Goal: Transaction & Acquisition: Purchase product/service

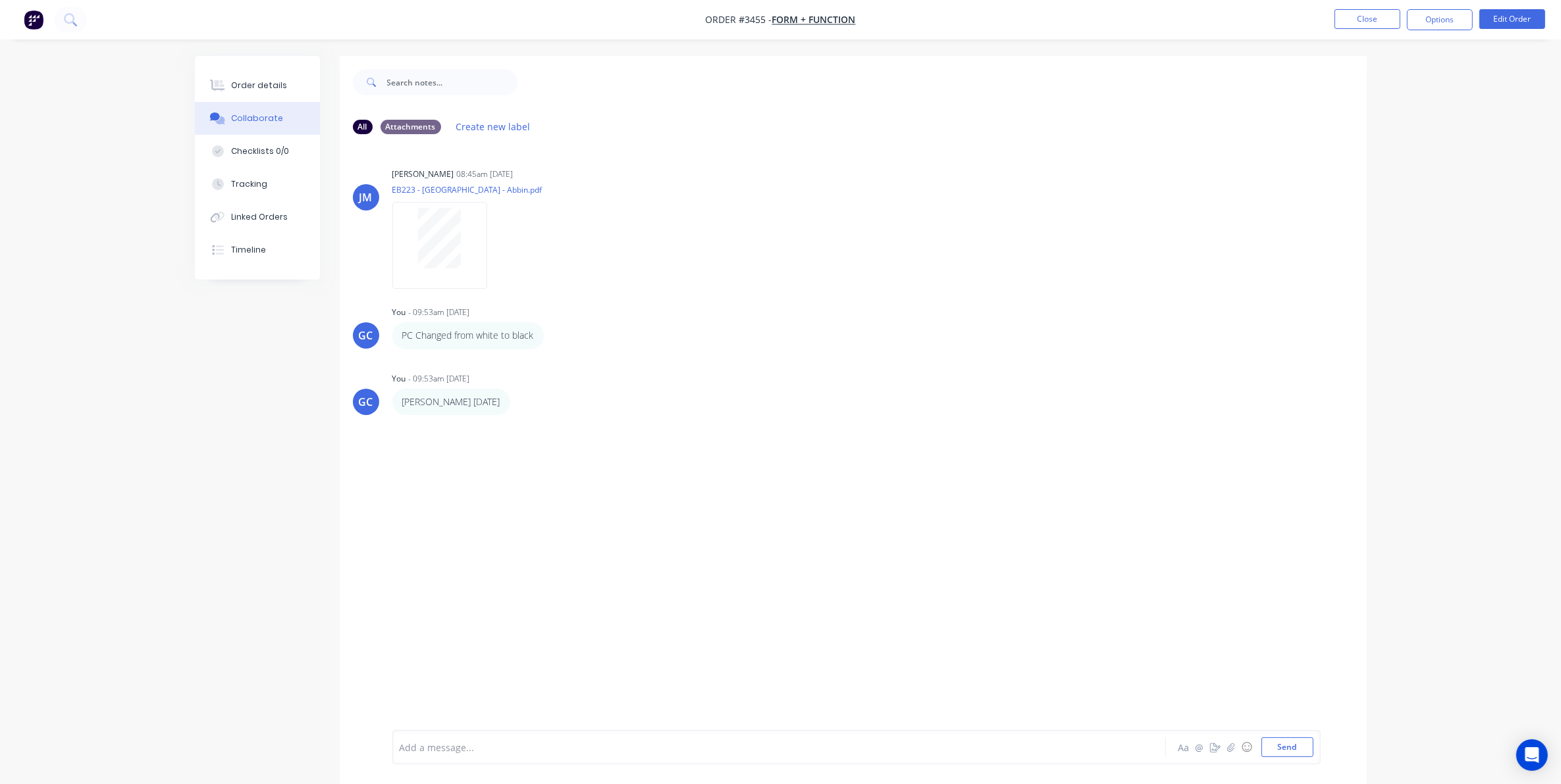
click at [1371, 24] on button "Close" at bounding box center [1367, 19] width 65 height 20
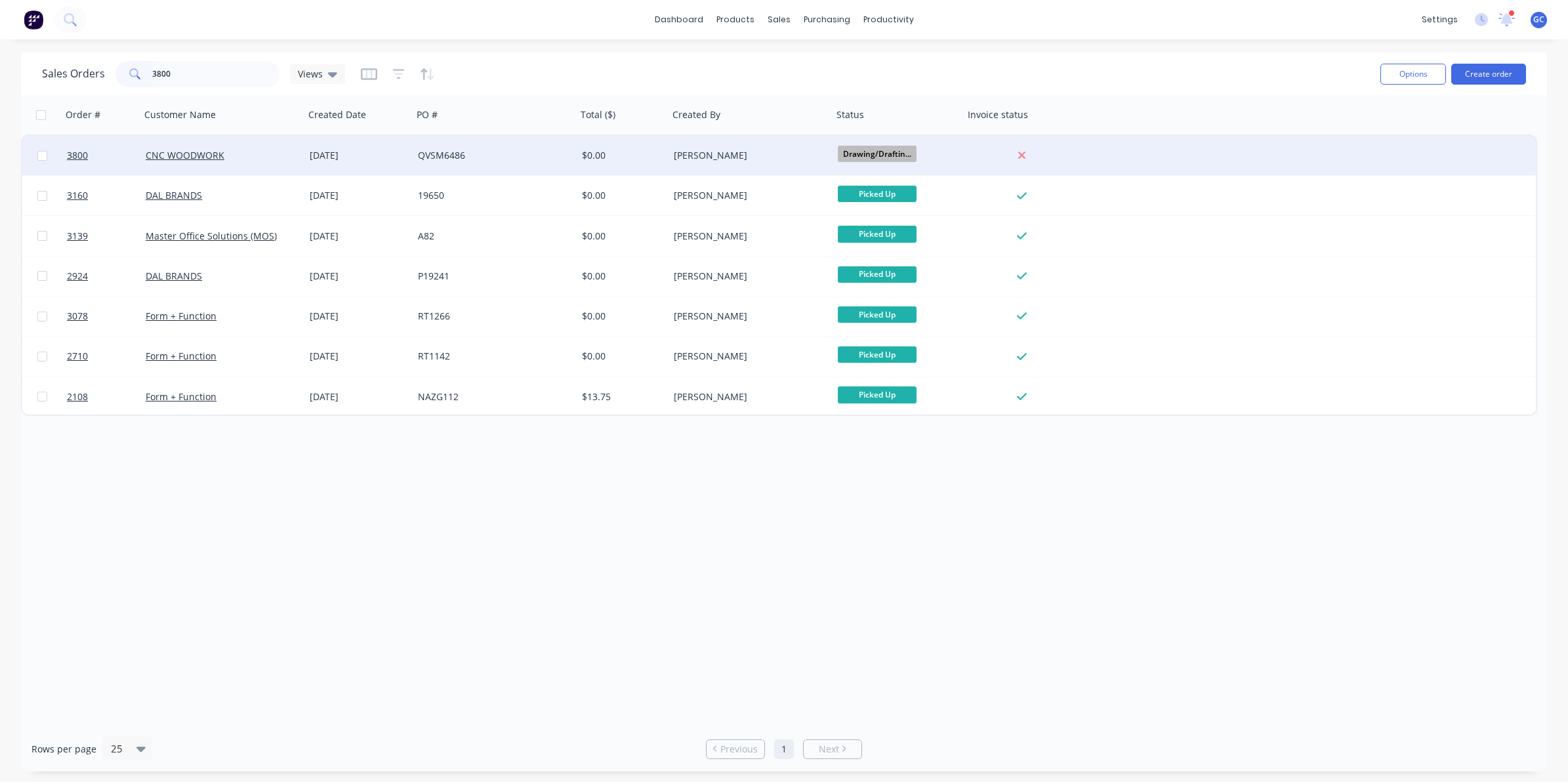
type input "3800"
click at [238, 159] on div "CNC WOODWORK" at bounding box center [219, 155] width 146 height 13
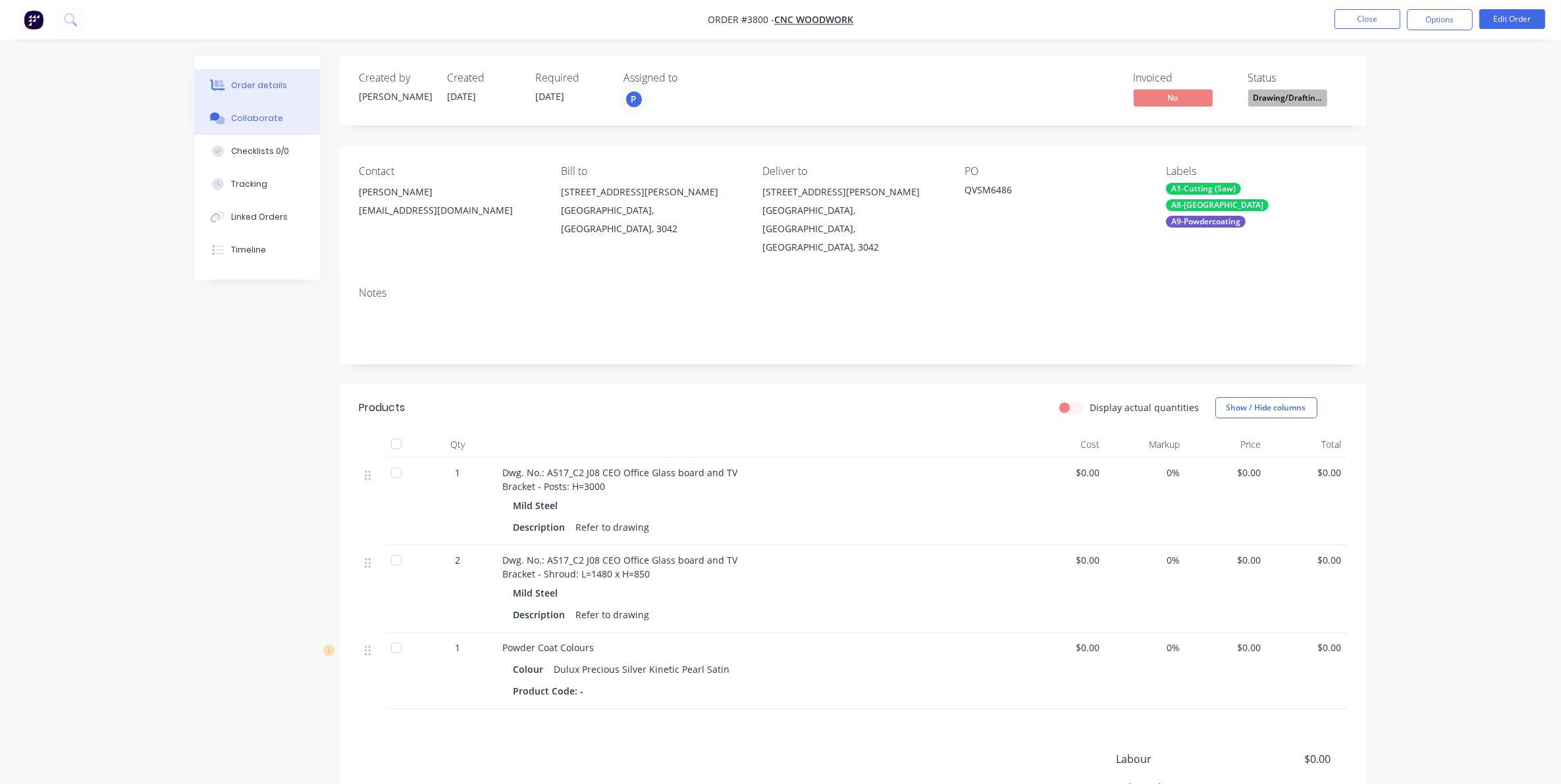
click at [266, 117] on div "Collaborate" at bounding box center [257, 119] width 52 height 12
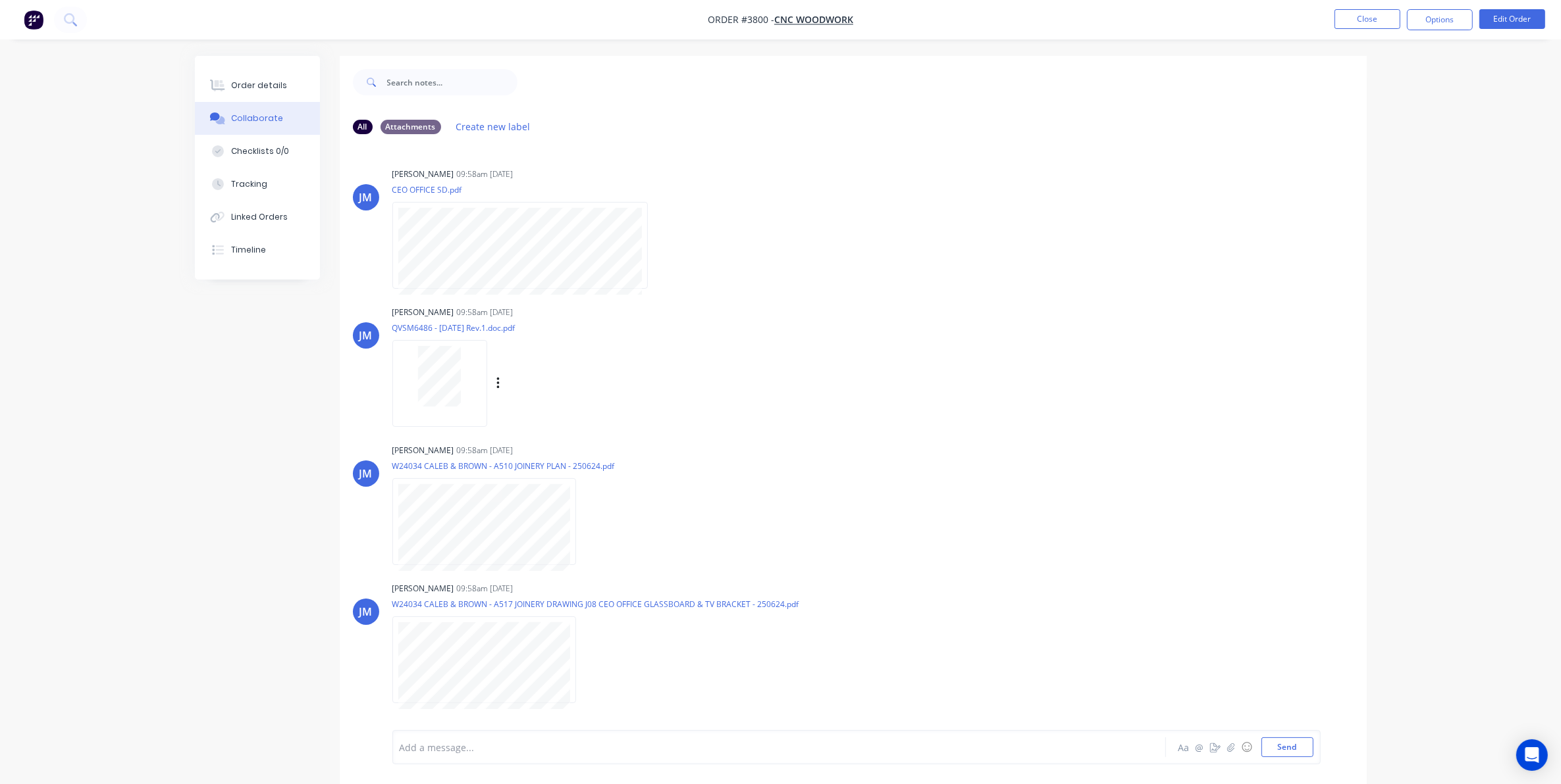
click at [468, 423] on div at bounding box center [440, 383] width 95 height 86
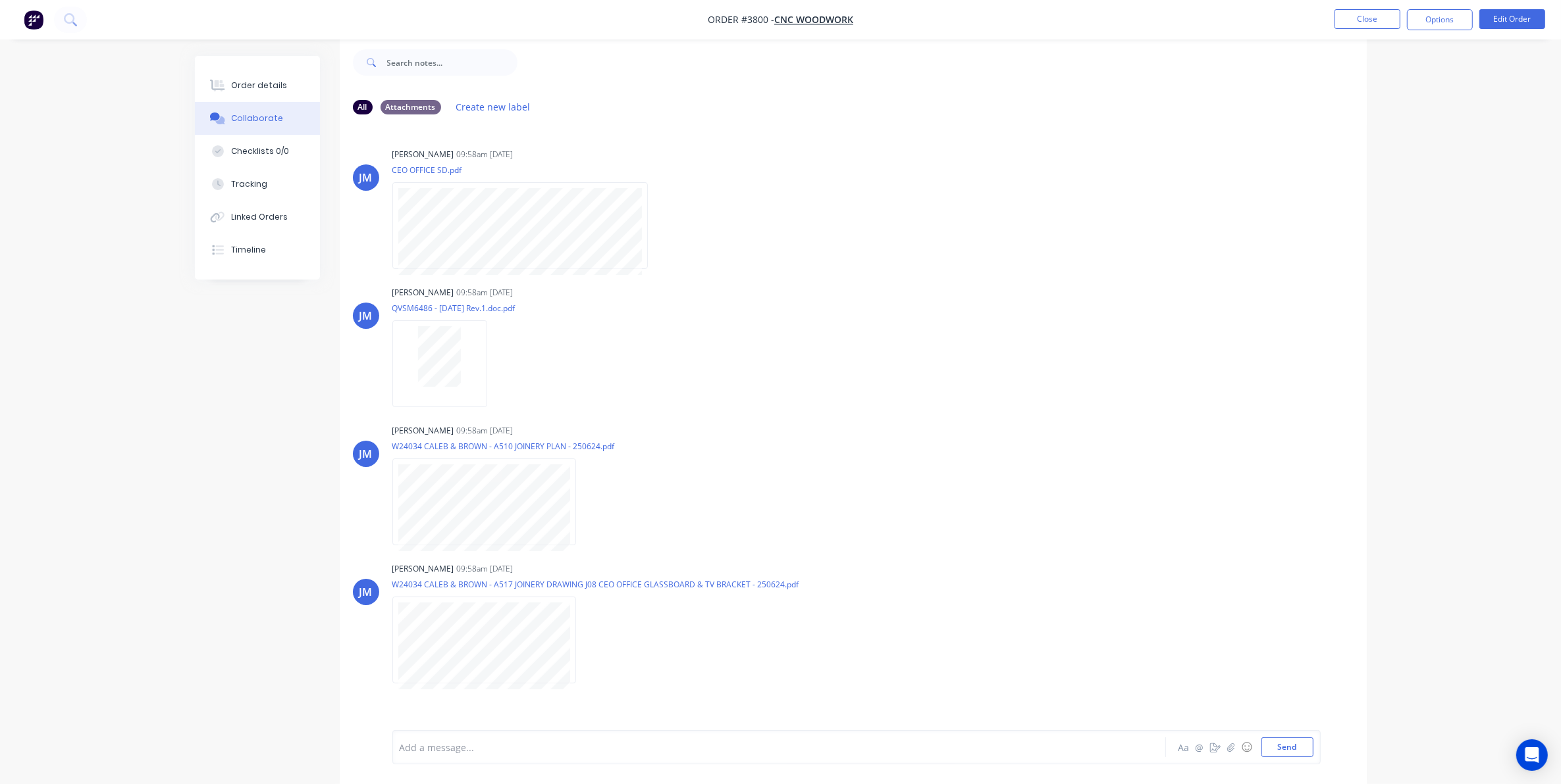
click at [947, 105] on div "All Attachments Create new label" at bounding box center [853, 107] width 1000 height 18
click at [1346, 10] on button "Close" at bounding box center [1367, 19] width 65 height 20
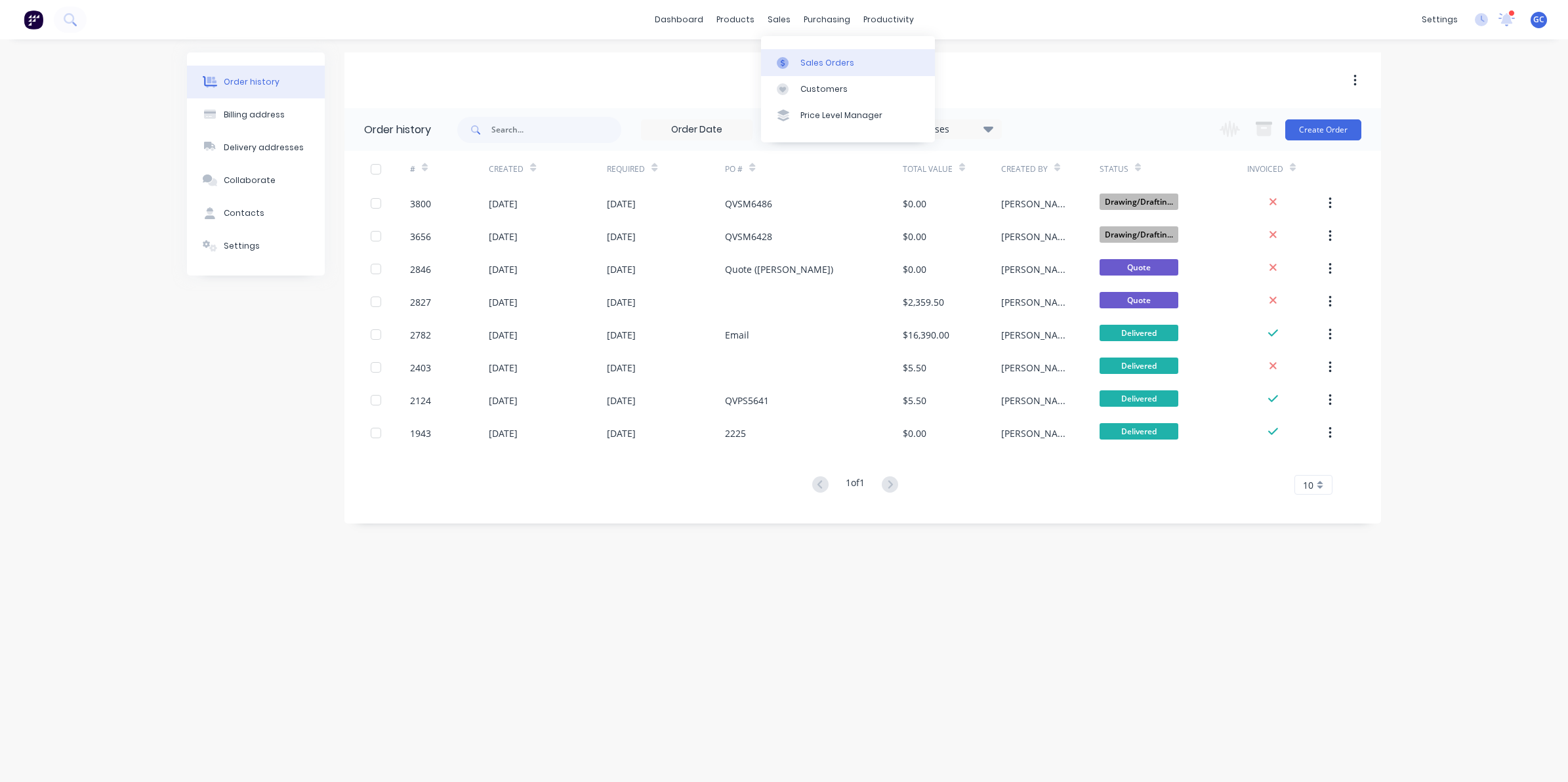
click at [801, 51] on link "Sales Orders" at bounding box center [848, 62] width 174 height 27
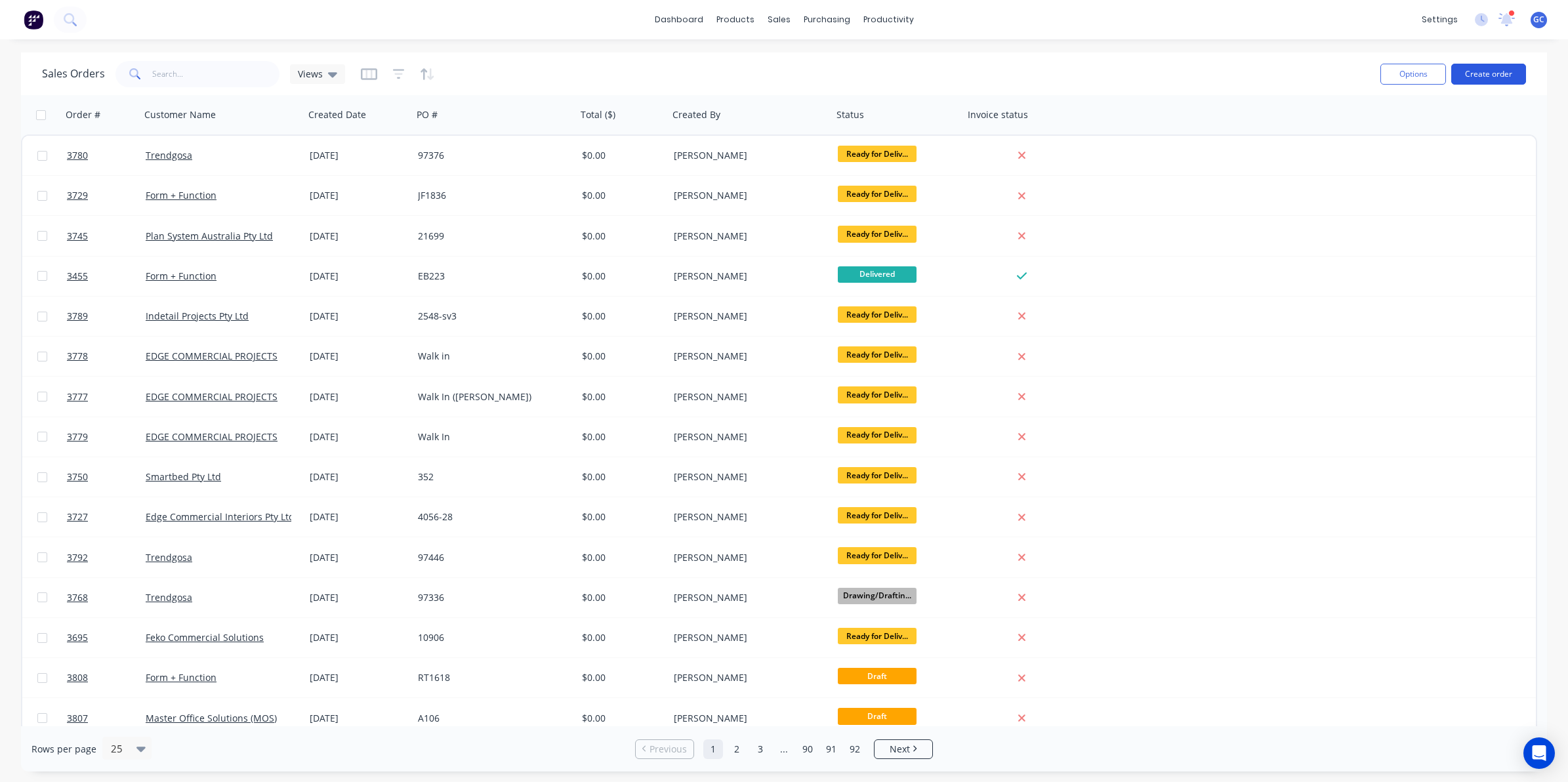
click at [1464, 67] on button "Create order" at bounding box center [1489, 73] width 75 height 21
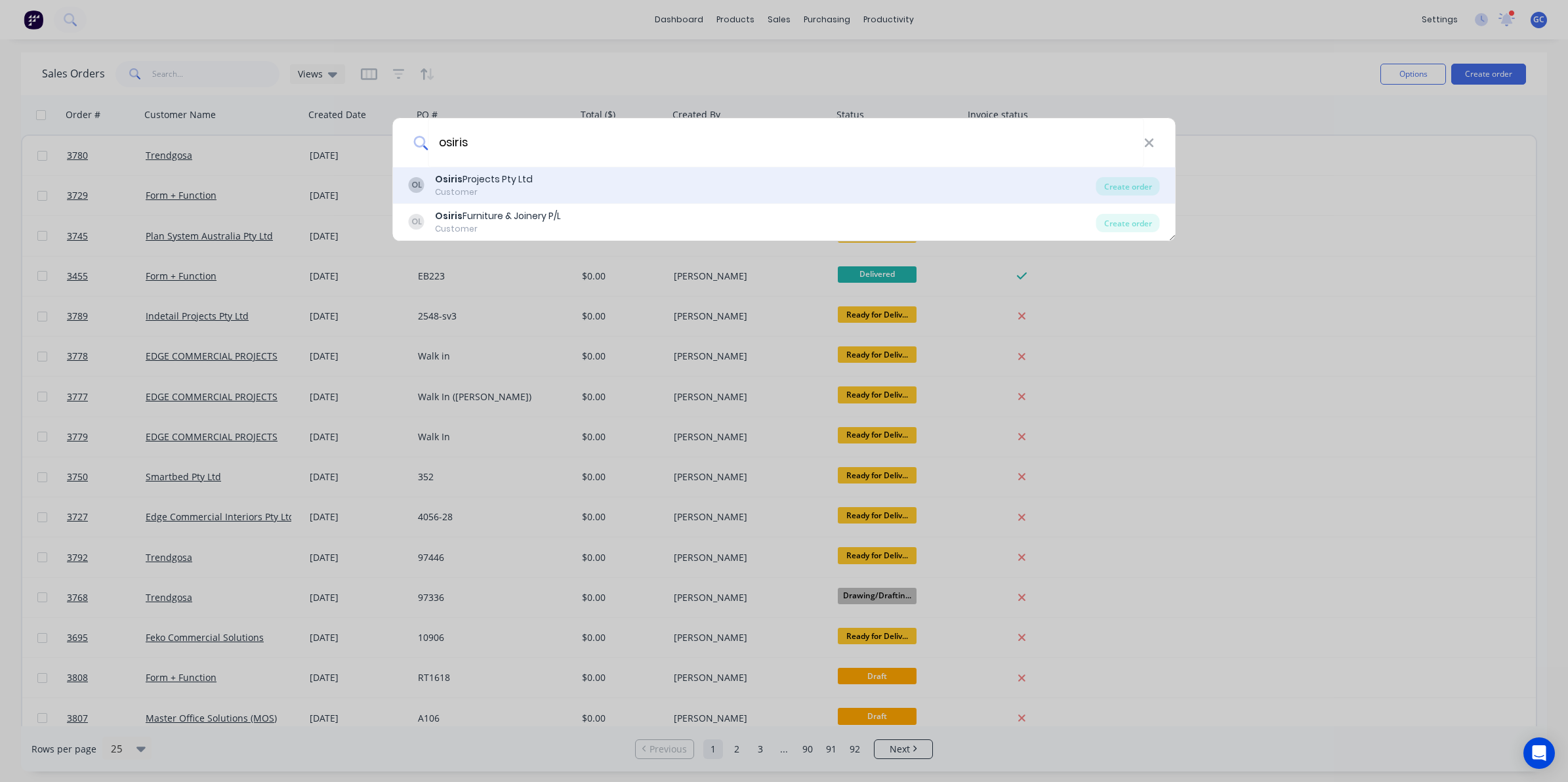
type input "osiris"
click at [499, 191] on div "Customer" at bounding box center [484, 193] width 98 height 12
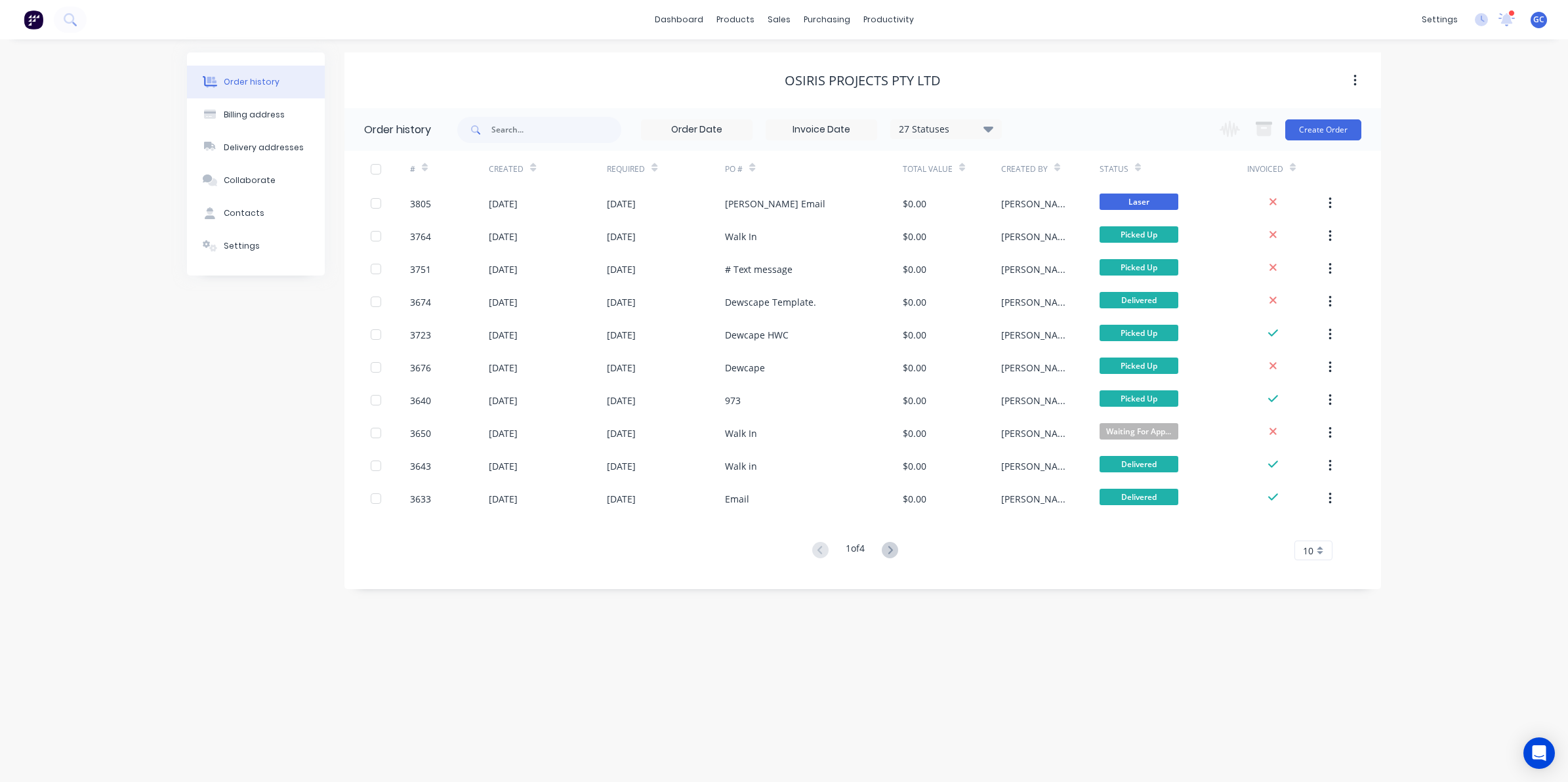
click at [1337, 143] on div "Change order status Submitted On Hold Waiting For Approval Waiting On Stock Dra…" at bounding box center [1287, 129] width 150 height 42
click at [1336, 128] on button "Create Order" at bounding box center [1323, 129] width 76 height 21
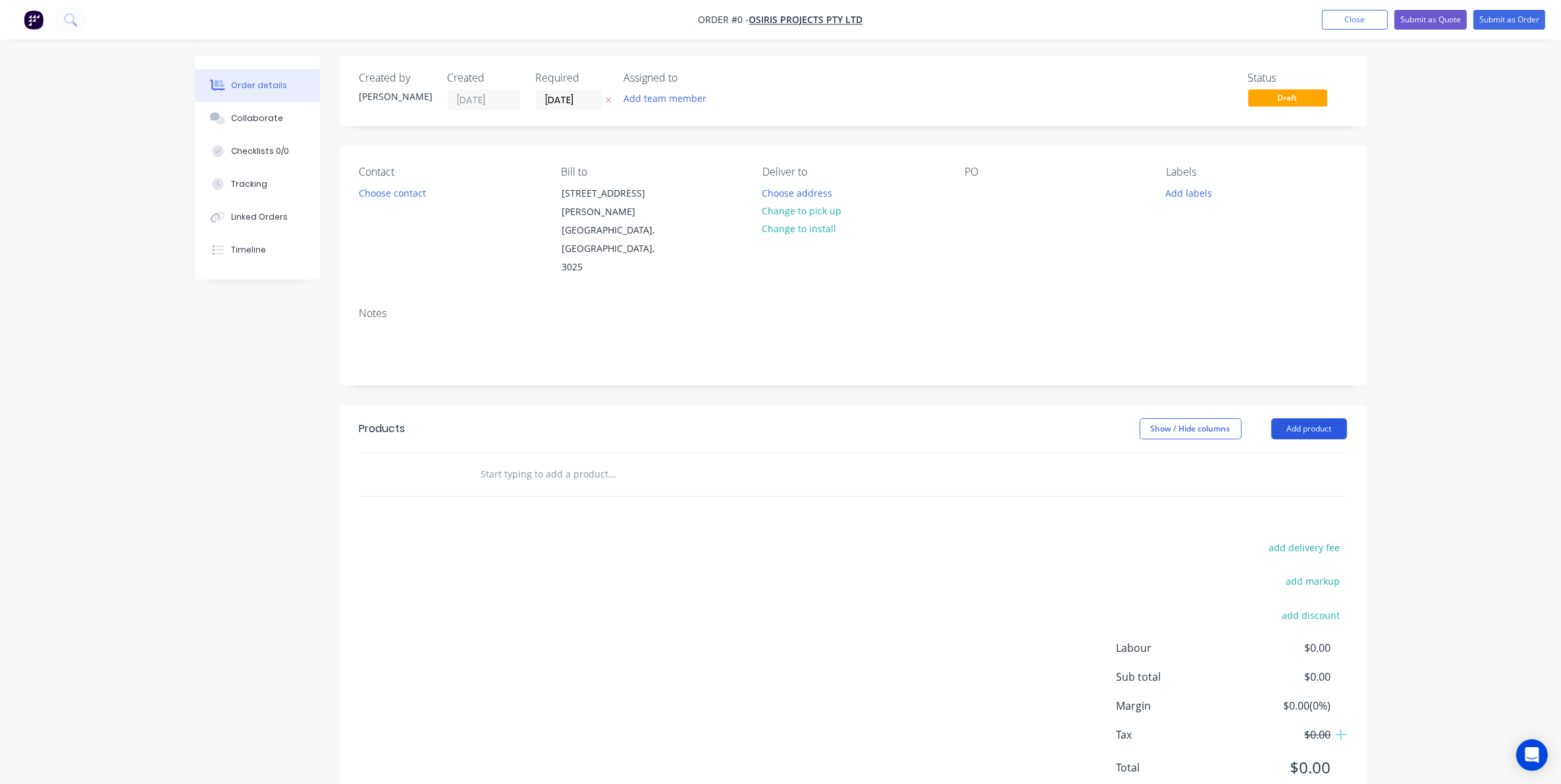
click at [1300, 419] on button "Add product" at bounding box center [1308, 429] width 75 height 21
click at [1288, 479] on div "Basic product" at bounding box center [1284, 488] width 101 height 19
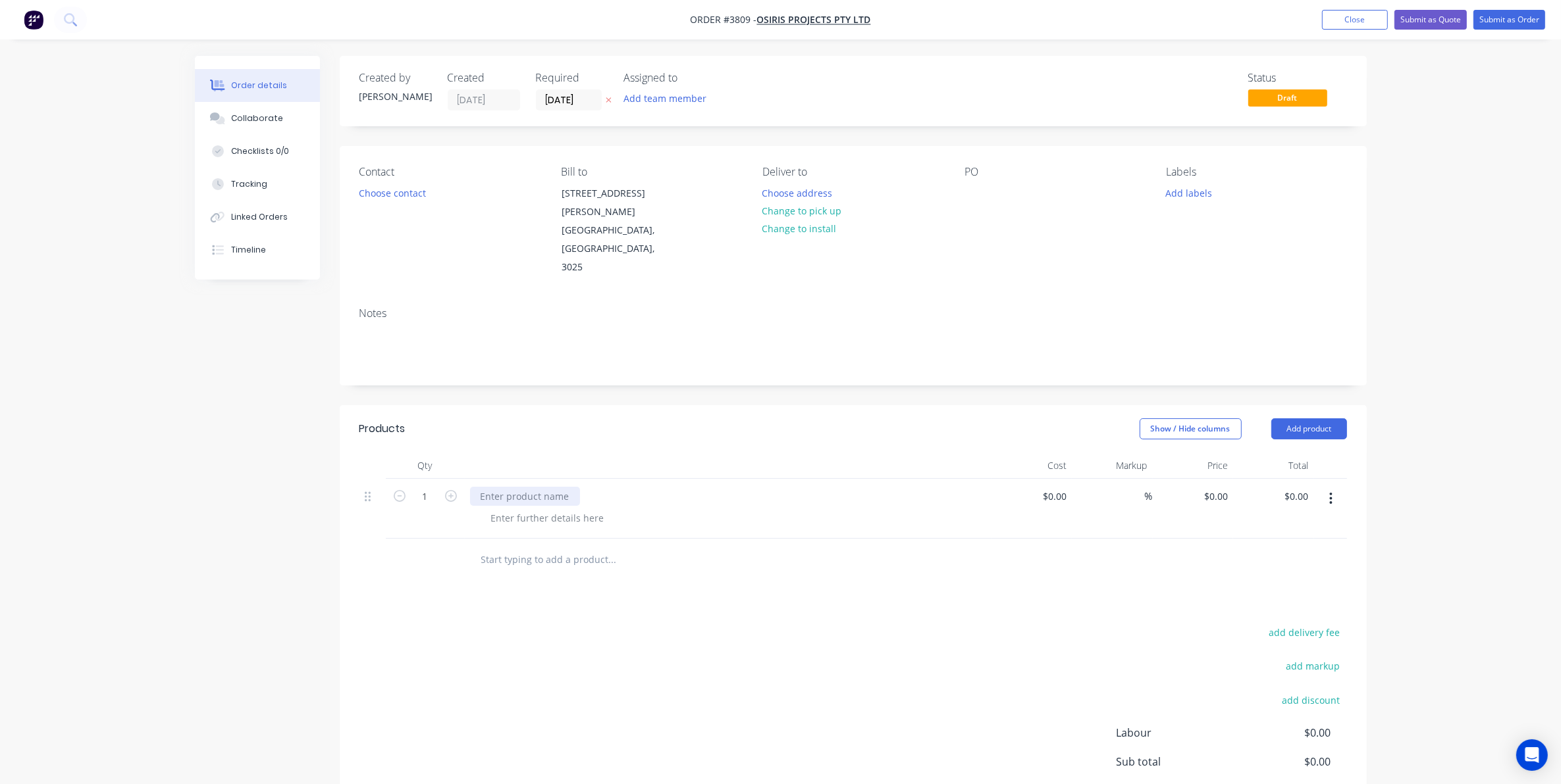
click at [495, 487] on div at bounding box center [524, 496] width 110 height 19
click at [508, 487] on div "Brass angle Frame" at bounding box center [521, 496] width 103 height 19
click at [538, 509] on div at bounding box center [548, 518] width 135 height 19
click at [565, 487] on div "Brass Angle Frame" at bounding box center [521, 496] width 103 height 19
click at [455, 490] on icon "button" at bounding box center [451, 496] width 12 height 12
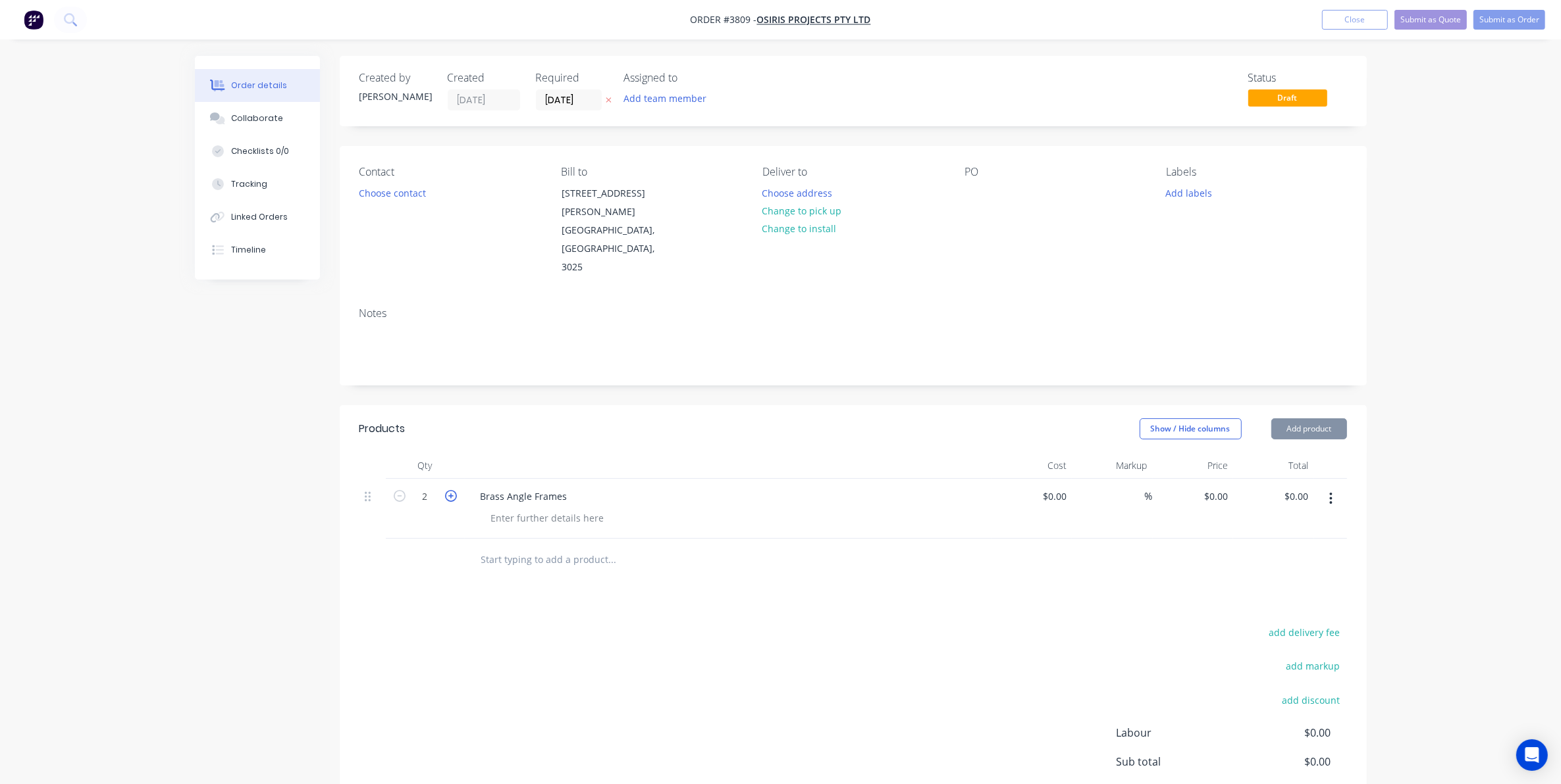
click at [455, 490] on icon "button" at bounding box center [451, 496] width 12 height 12
click at [397, 490] on icon "button" at bounding box center [399, 496] width 12 height 12
type input "4"
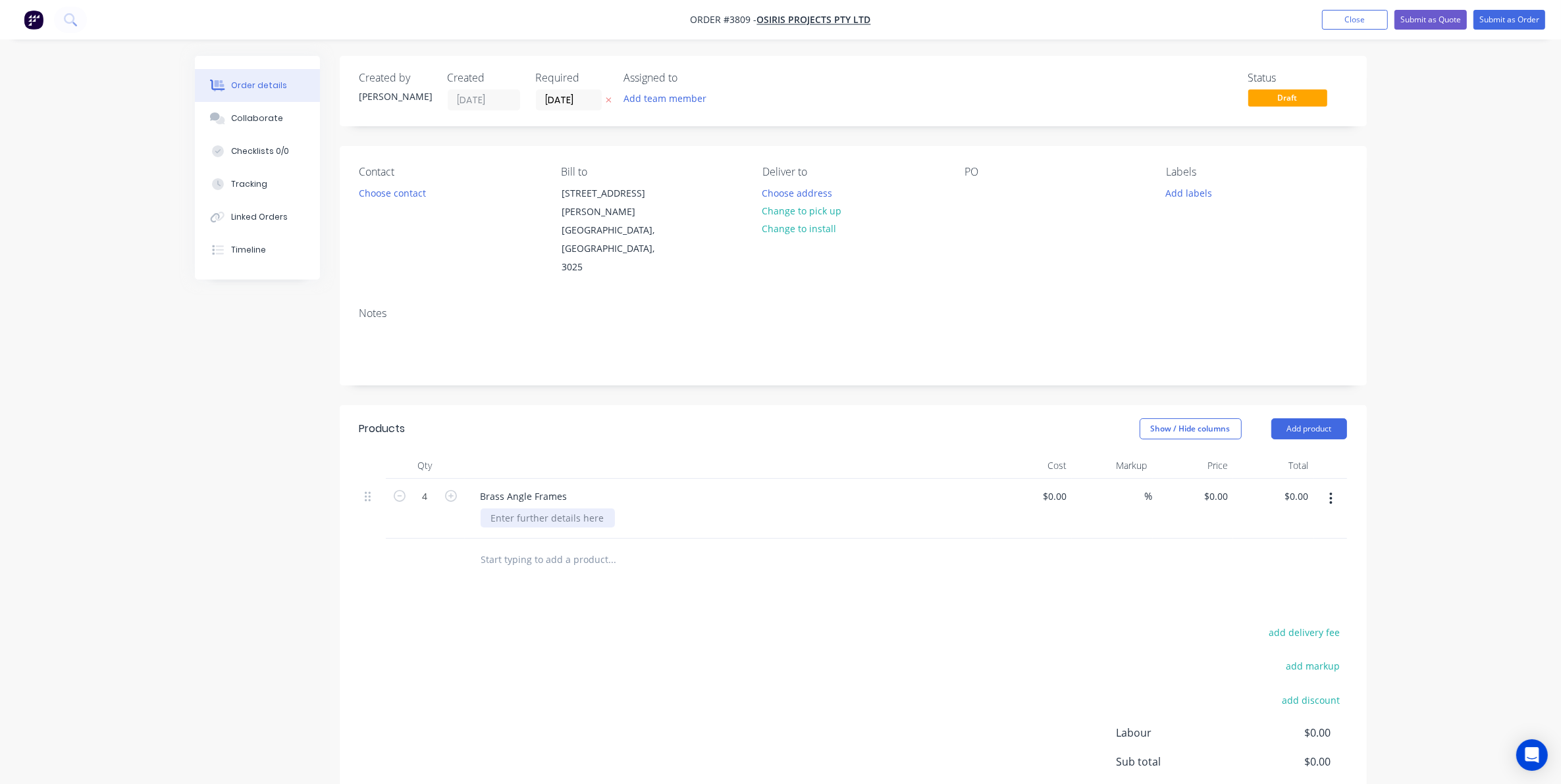
click at [505, 509] on div at bounding box center [548, 518] width 135 height 19
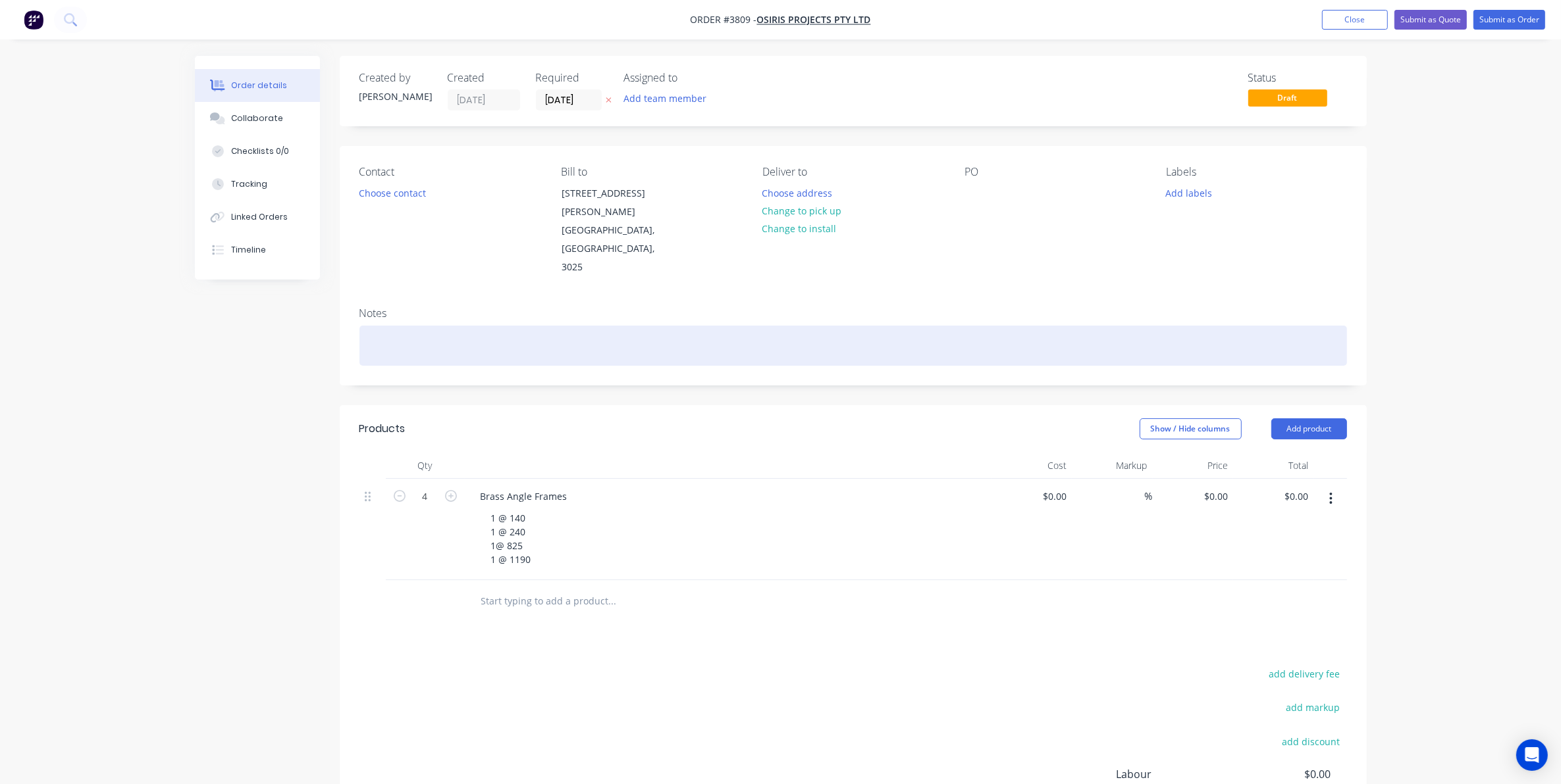
drag, startPoint x: 0, startPoint y: 49, endPoint x: 564, endPoint y: 323, distance: 627.0
click at [564, 326] on div at bounding box center [853, 345] width 988 height 41
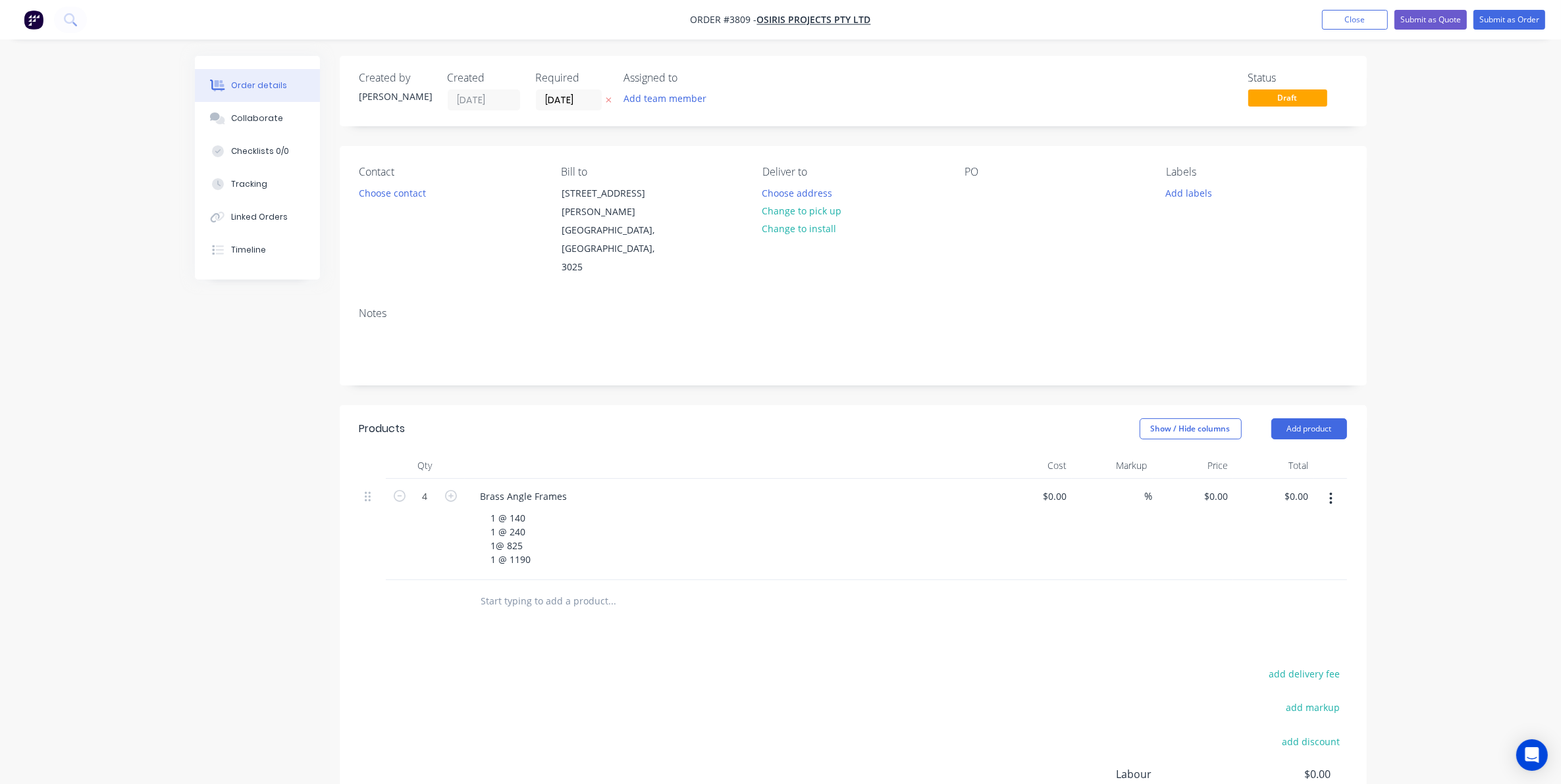
click at [587, 452] on div at bounding box center [728, 465] width 527 height 27
click at [568, 487] on div "Brass Angle Frames" at bounding box center [523, 496] width 108 height 19
click at [976, 188] on div at bounding box center [975, 192] width 21 height 19
click at [396, 191] on button "Choose contact" at bounding box center [392, 192] width 81 height 18
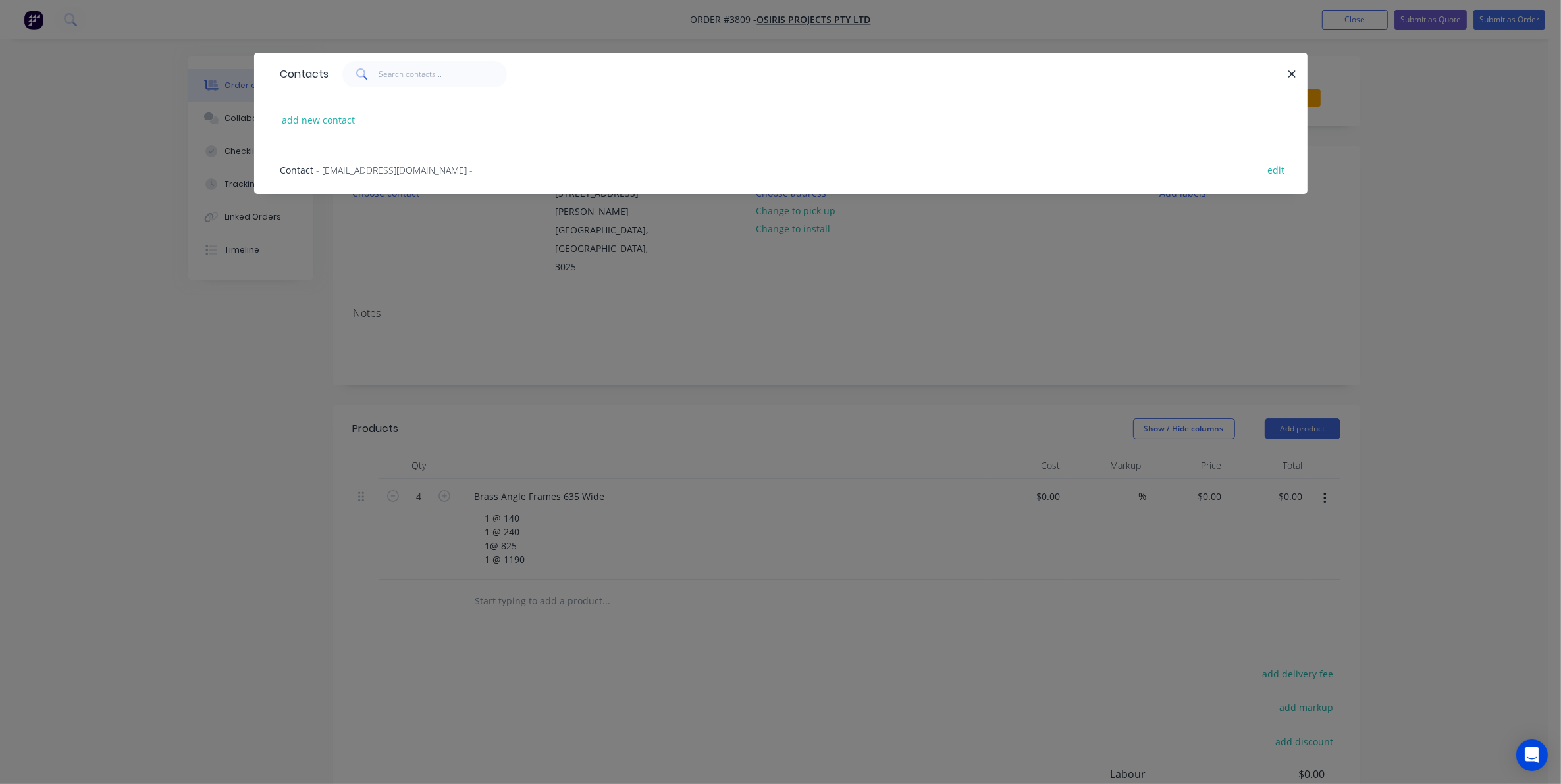
click at [399, 161] on div "Contact - accounts@osirisfurniture.com.au - edit" at bounding box center [780, 169] width 1013 height 49
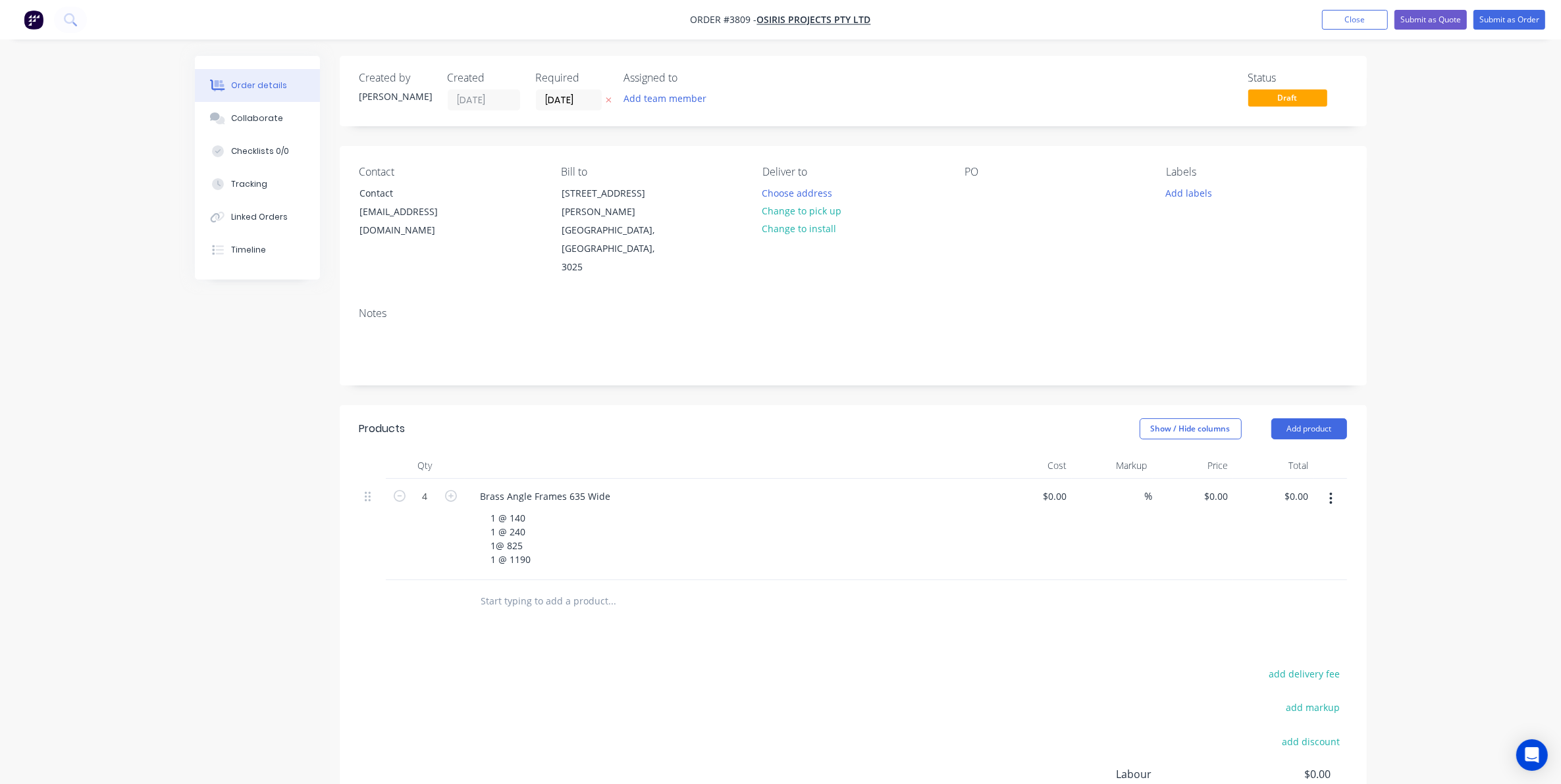
click at [969, 179] on div "PO" at bounding box center [1055, 221] width 180 height 111
click at [978, 186] on div at bounding box center [975, 192] width 21 height 19
click at [481, 487] on div "Brass Angle Frames 635 Wide" at bounding box center [545, 496] width 152 height 19
click at [521, 487] on div "25 x 25 x3 Brass Angle Frames 635 Wide" at bounding box center [568, 496] width 197 height 19
click at [679, 419] on div "Show / Hide columns Add product" at bounding box center [957, 429] width 778 height 21
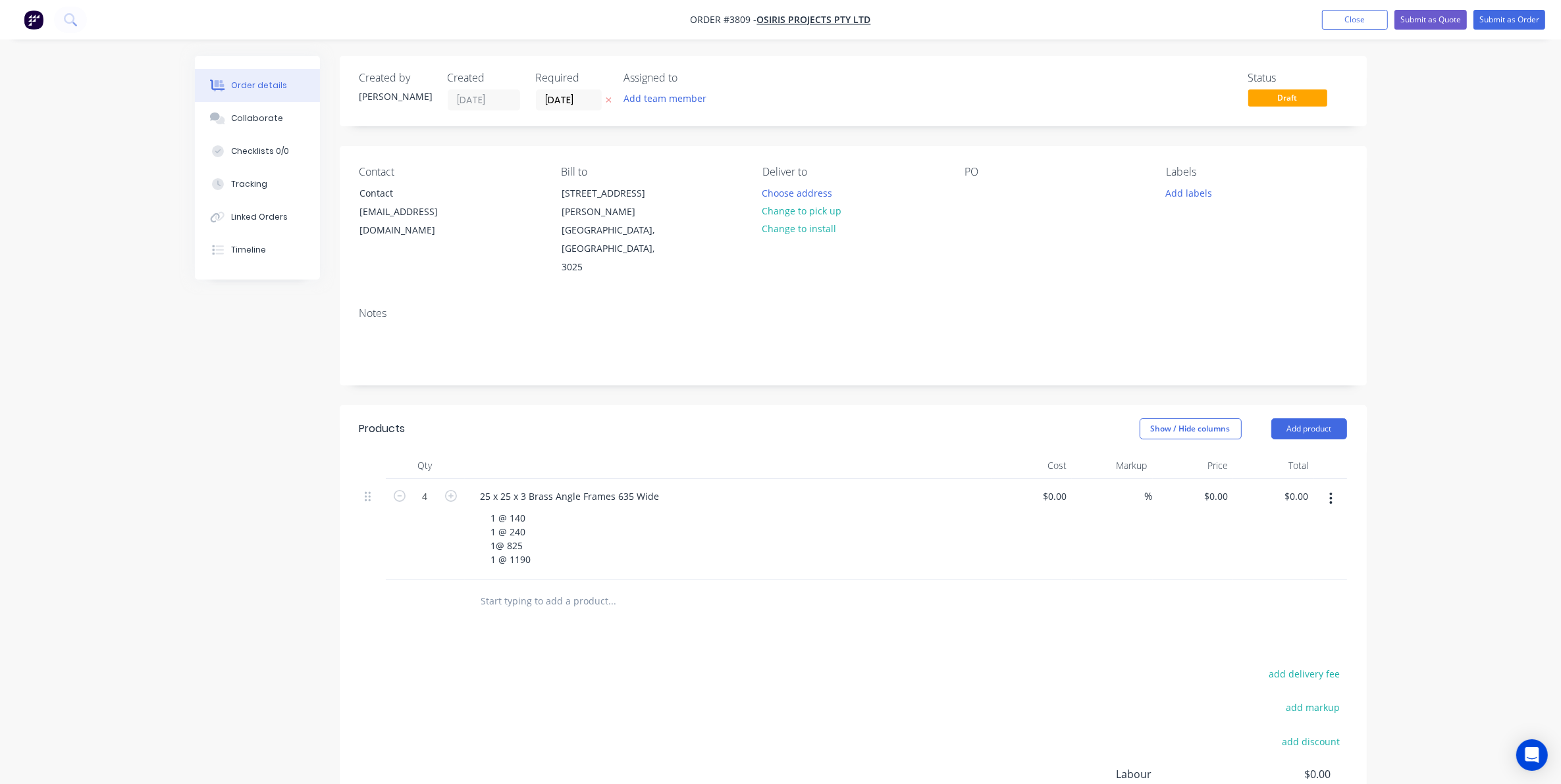
click at [711, 419] on div "Show / Hide columns Add product" at bounding box center [957, 429] width 778 height 21
click at [982, 185] on div at bounding box center [975, 192] width 21 height 19
click at [663, 102] on button "Add team member" at bounding box center [665, 98] width 97 height 18
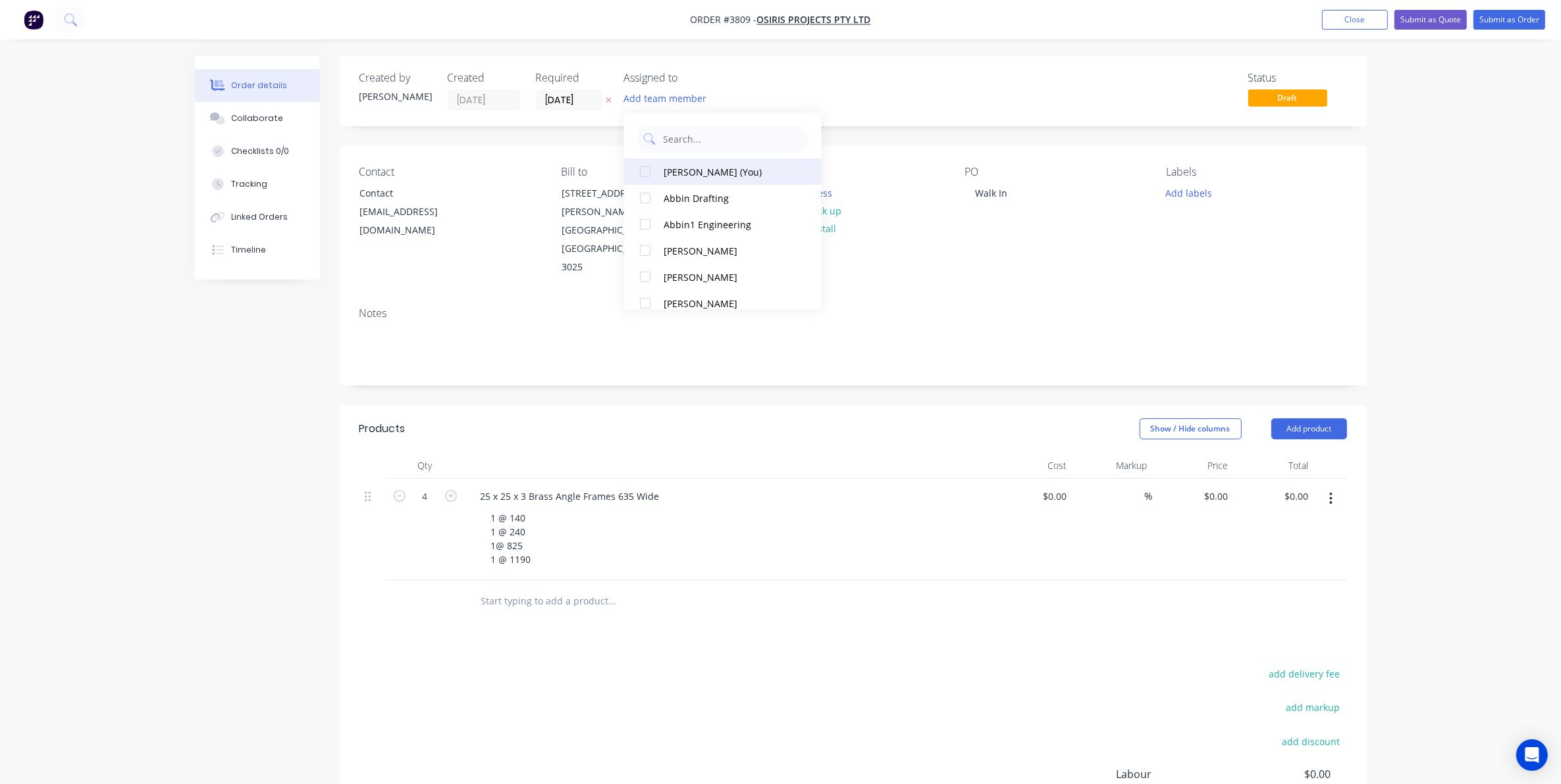
drag, startPoint x: 702, startPoint y: 151, endPoint x: 709, endPoint y: 162, distance: 13.0
drag, startPoint x: 709, startPoint y: 162, endPoint x: 797, endPoint y: 71, distance: 126.6
click at [797, 71] on div "Status Draft" at bounding box center [1051, 90] width 591 height 39
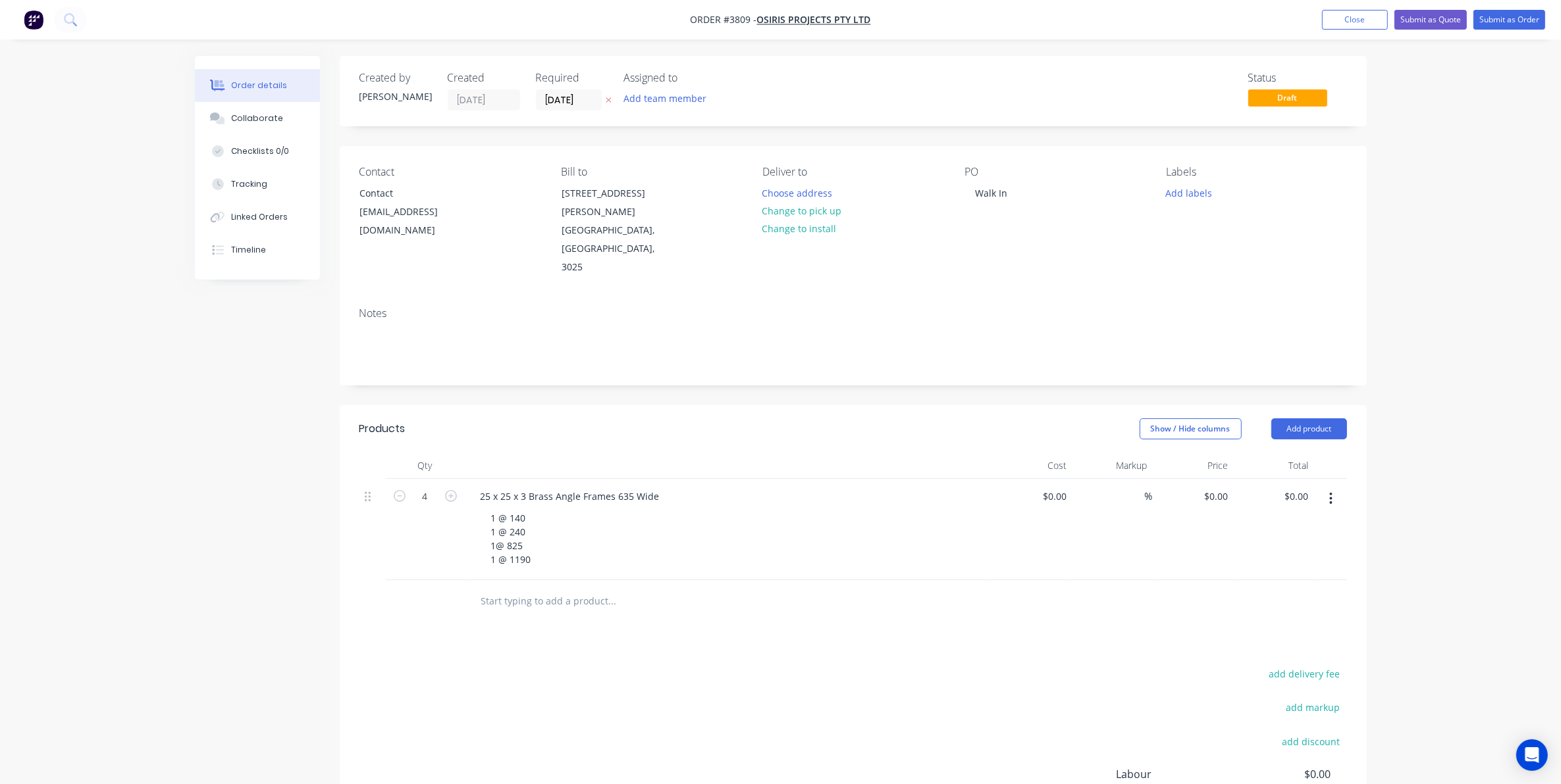
click at [670, 112] on div "Created by Gino Created 14/08/25 Required 14/08/25 Assigned to Add team member …" at bounding box center [853, 90] width 1027 height 70
click at [667, 103] on button "Add team member" at bounding box center [665, 98] width 97 height 18
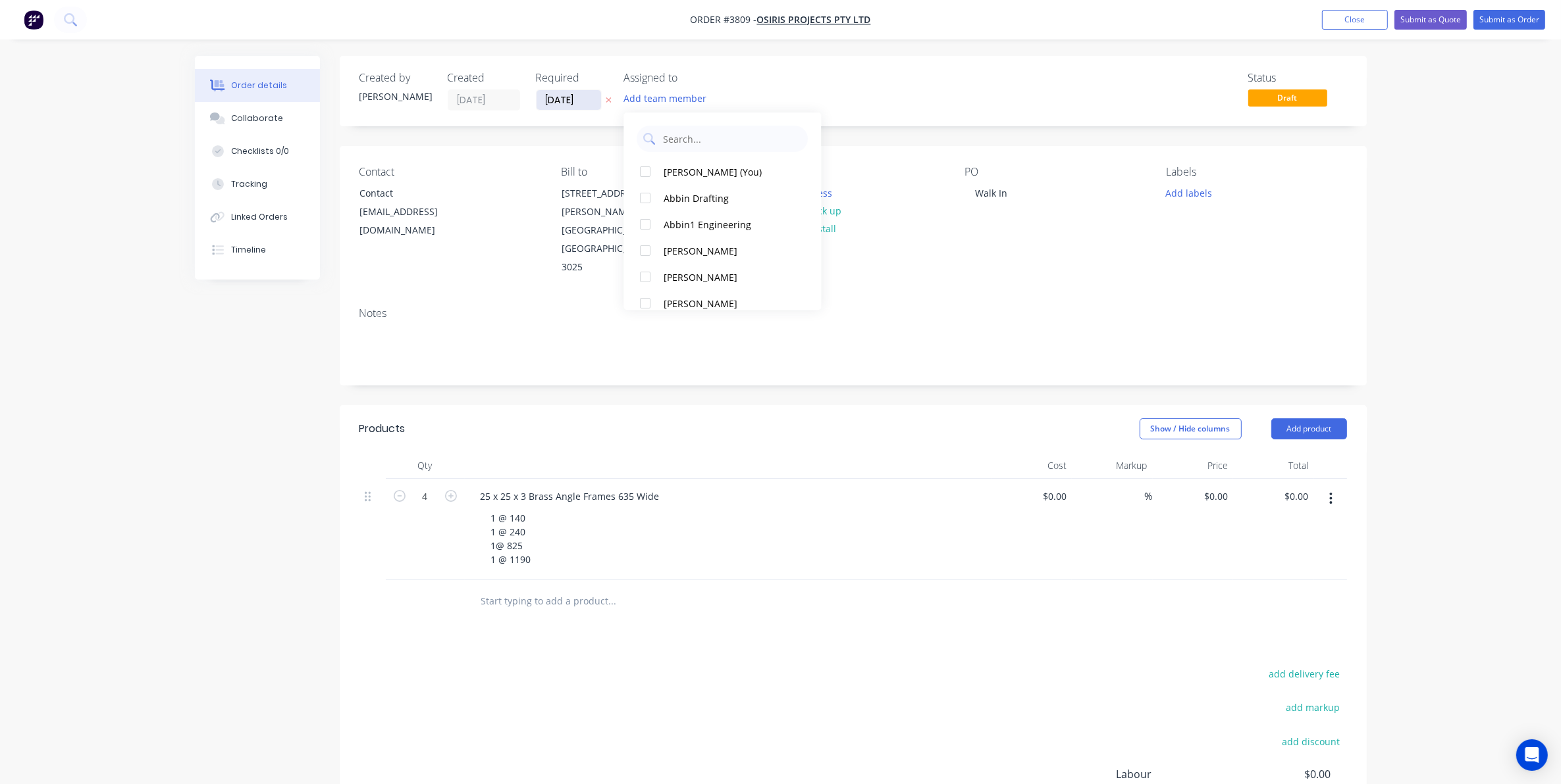
click at [568, 93] on input "[DATE]" at bounding box center [569, 100] width 64 height 20
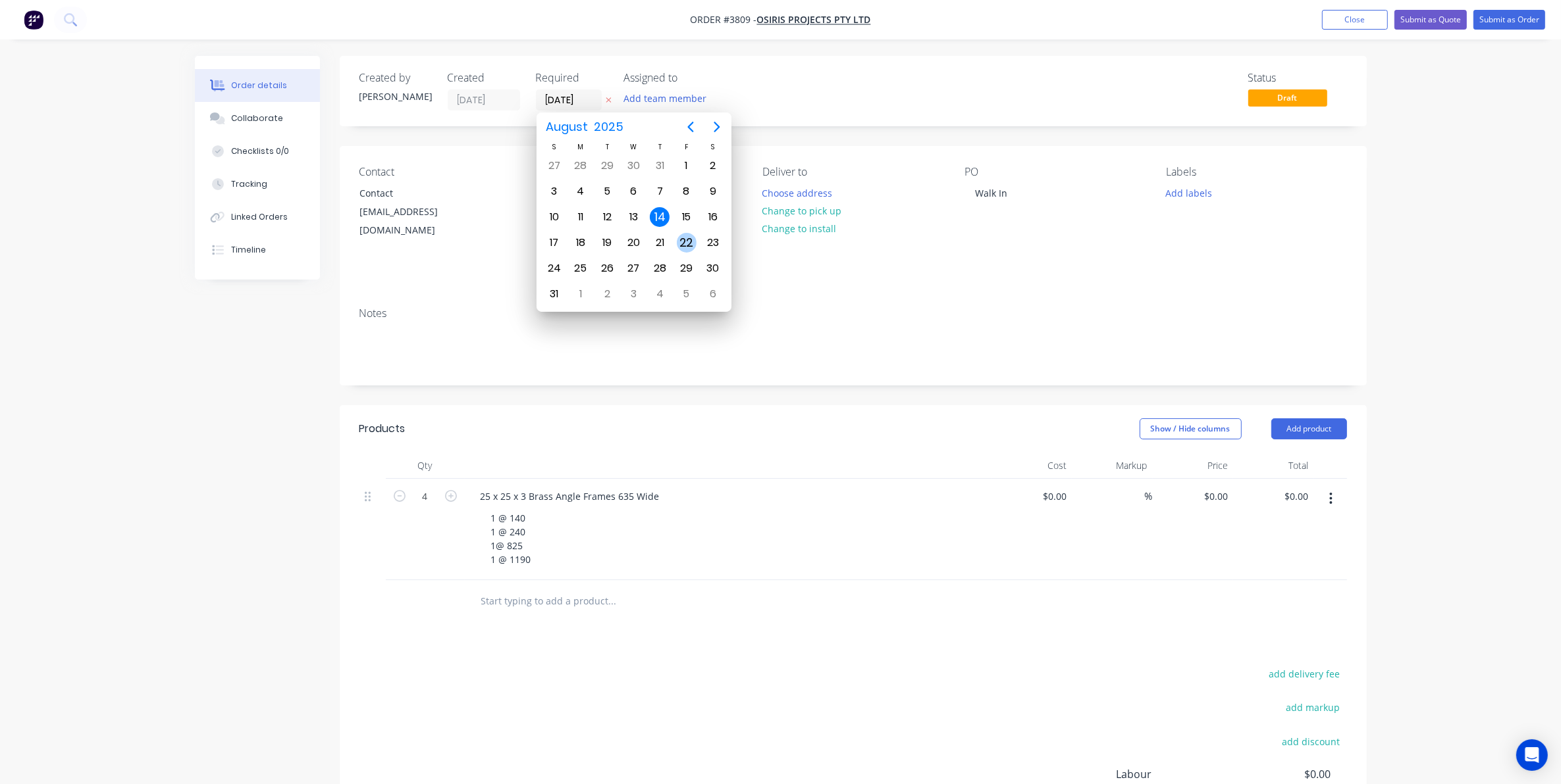
click at [678, 238] on div "22" at bounding box center [686, 243] width 20 height 20
type input "22/08/25"
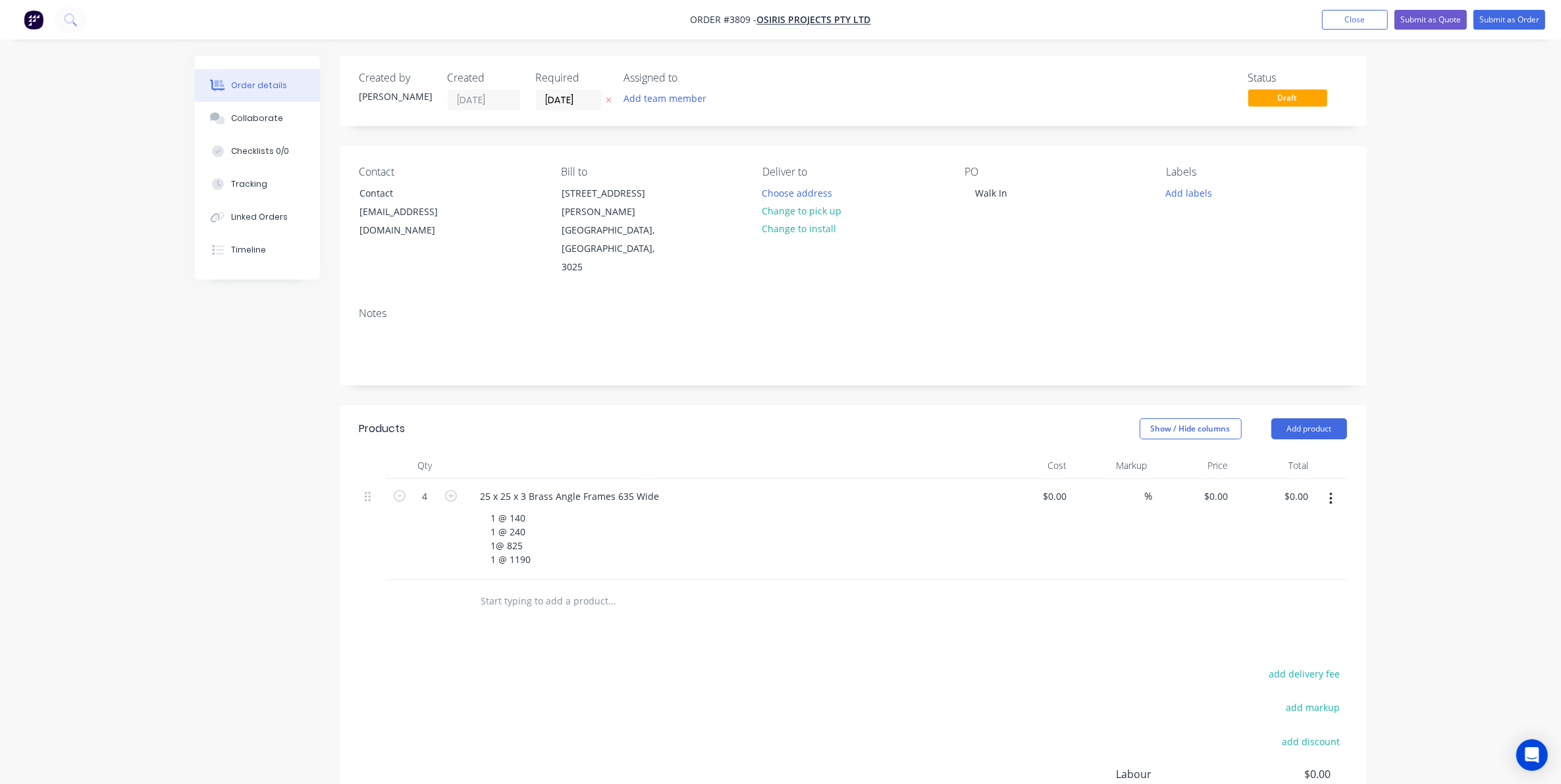
click at [897, 96] on div "Status Draft" at bounding box center [1051, 90] width 591 height 39
click at [687, 94] on button "Add team member" at bounding box center [665, 98] width 97 height 18
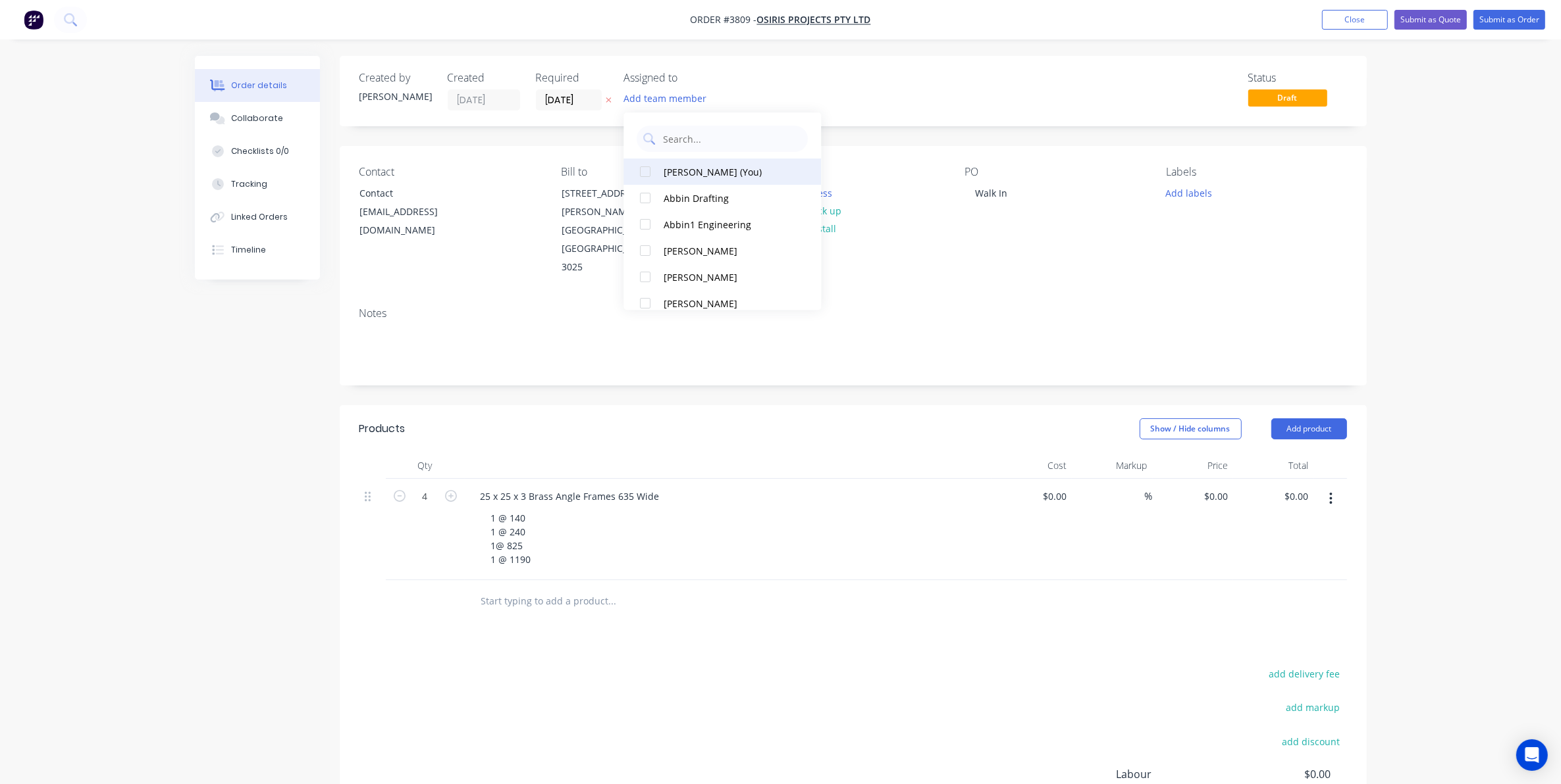
click at [725, 165] on div "Gino C (You)" at bounding box center [730, 172] width 132 height 14
click at [806, 106] on div "Status Draft" at bounding box center [1051, 90] width 591 height 39
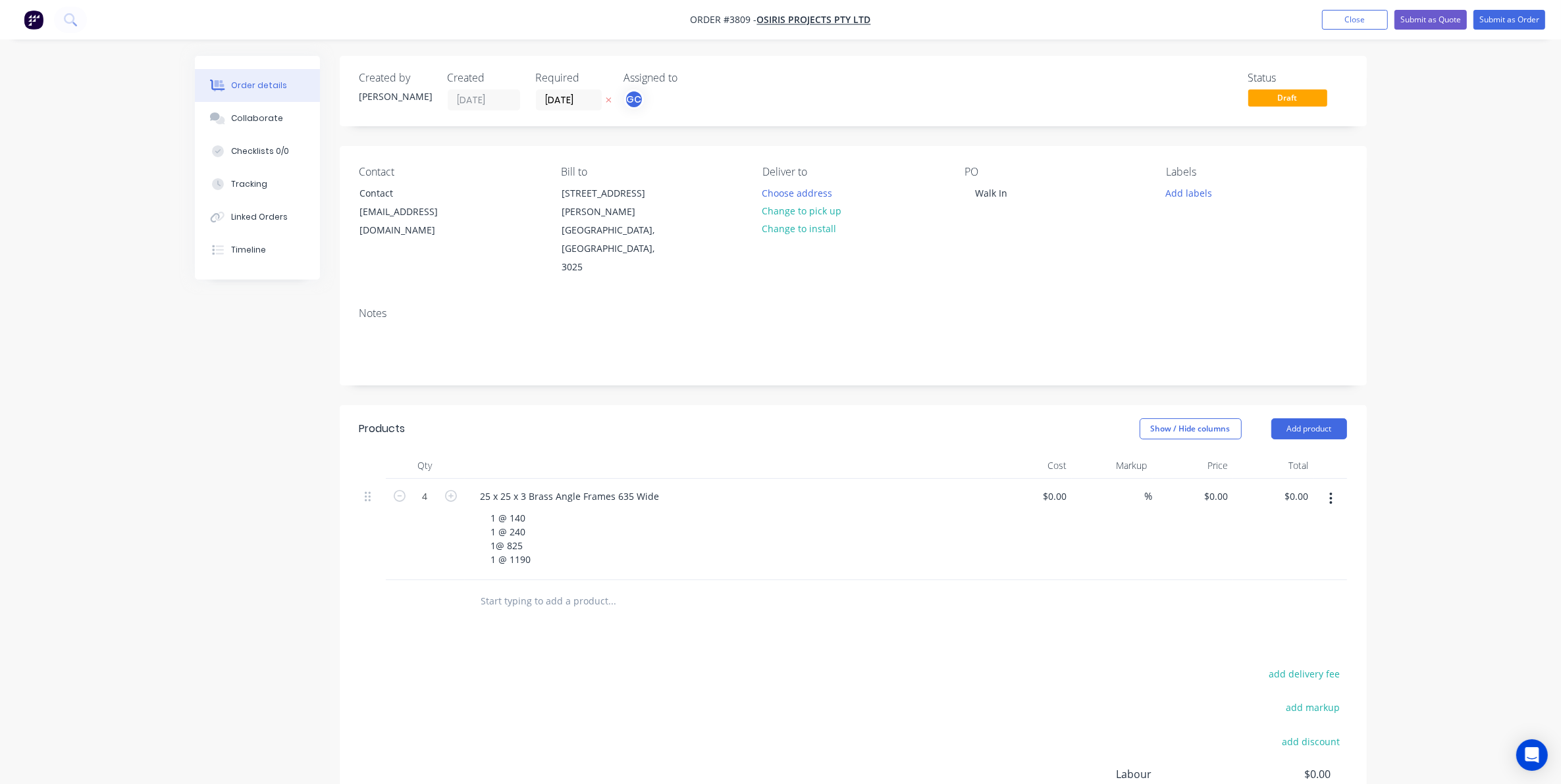
click at [1027, 69] on div "Created by Gino Created 14/08/25 Required 22/08/25 Assigned to GC Status Draft" at bounding box center [853, 90] width 1027 height 70
click at [1202, 195] on button "Add labels" at bounding box center [1189, 192] width 60 height 18
click at [856, 665] on div "add delivery fee add markup add discount Labour $0.00 Sub total $0.00 Margin $0…" at bounding box center [853, 792] width 988 height 254
click at [1192, 185] on button "Add labels" at bounding box center [1189, 192] width 60 height 18
click at [1265, 335] on div "A1-Cutting (Saw)" at bounding box center [1239, 338] width 75 height 15
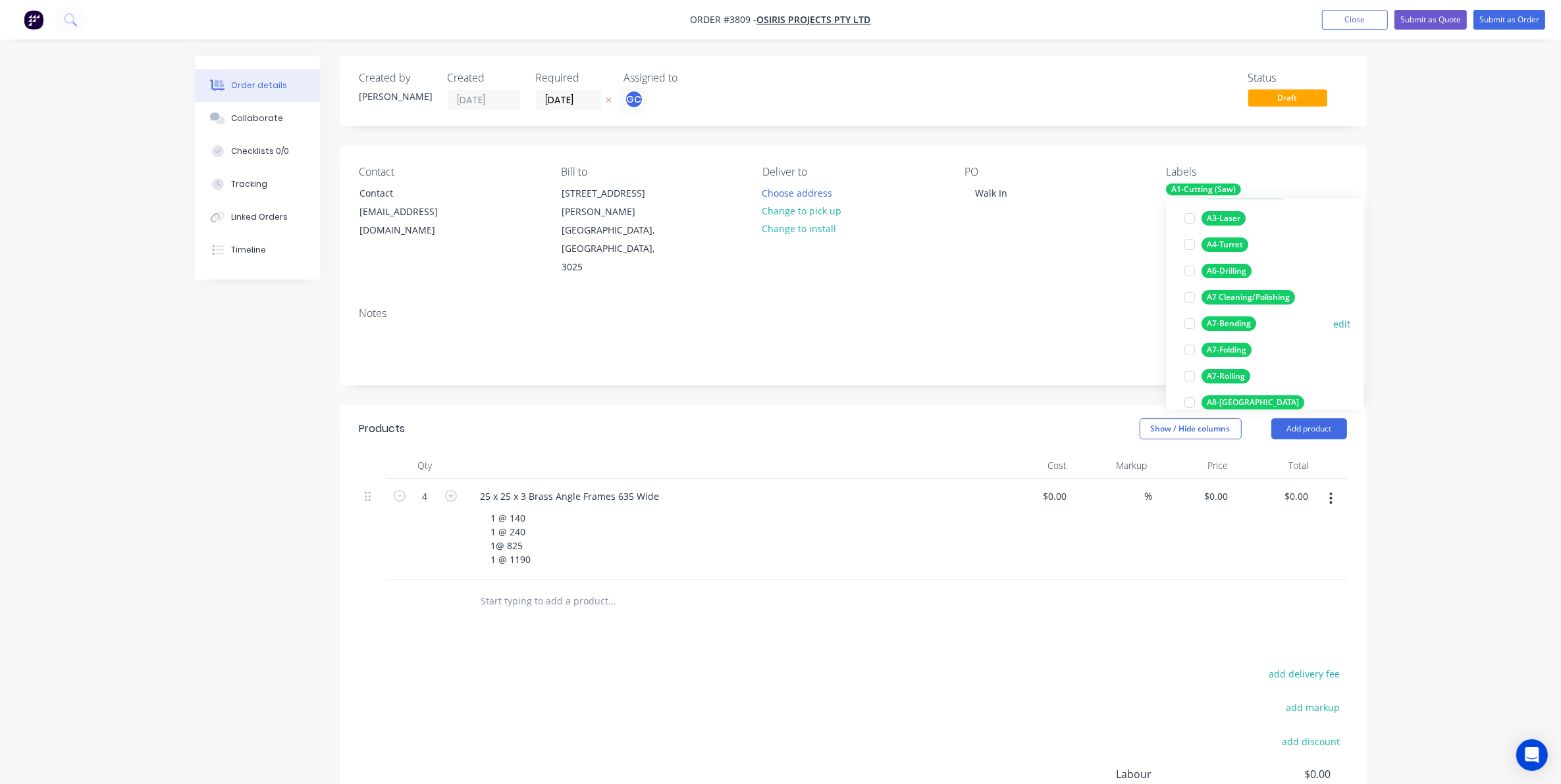
click at [1243, 321] on div "A7-Bending" at bounding box center [1228, 324] width 54 height 15
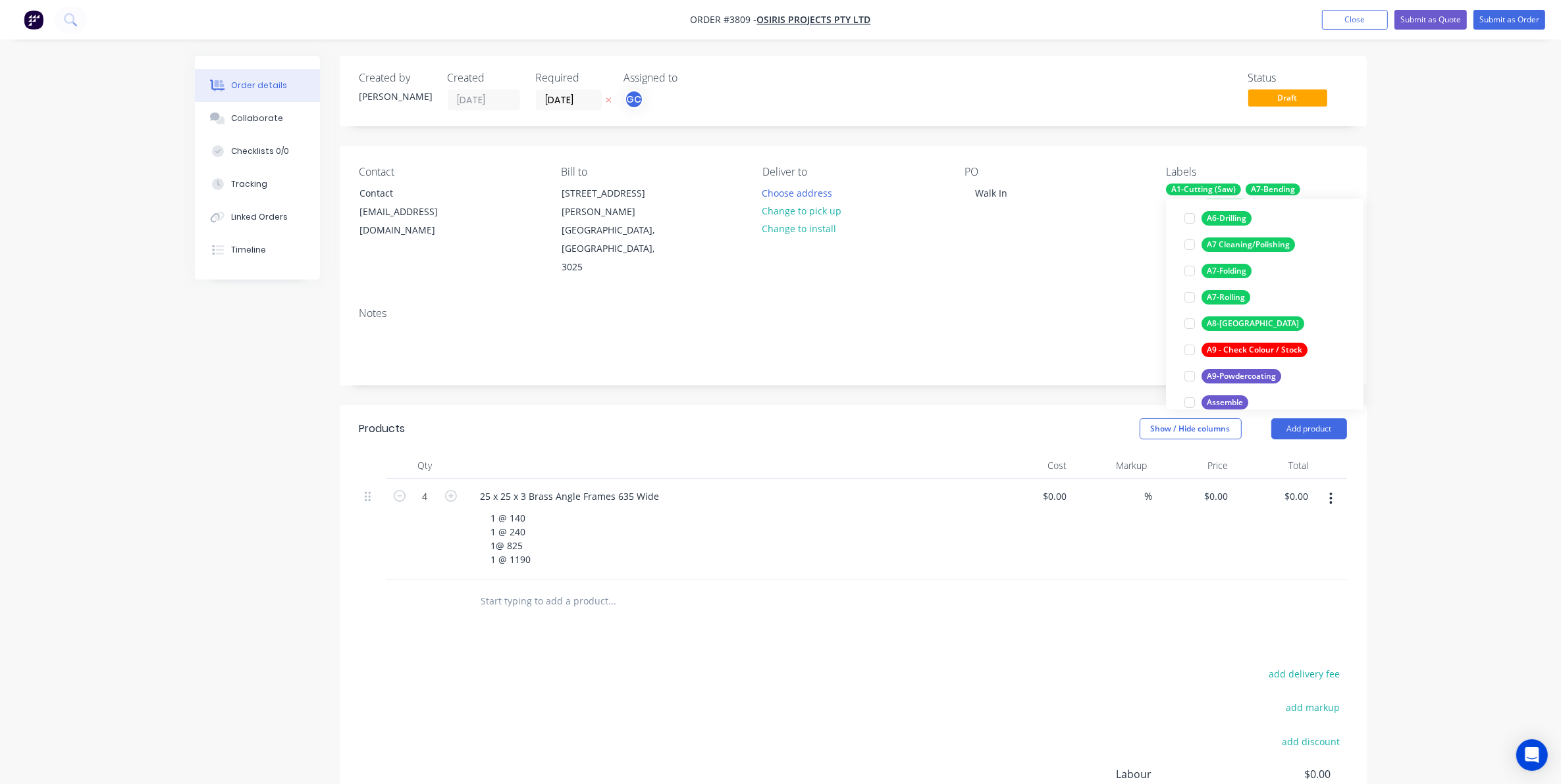
scroll to position [253, 0]
click at [1245, 308] on div "A8-Welding" at bounding box center [1253, 314] width 103 height 15
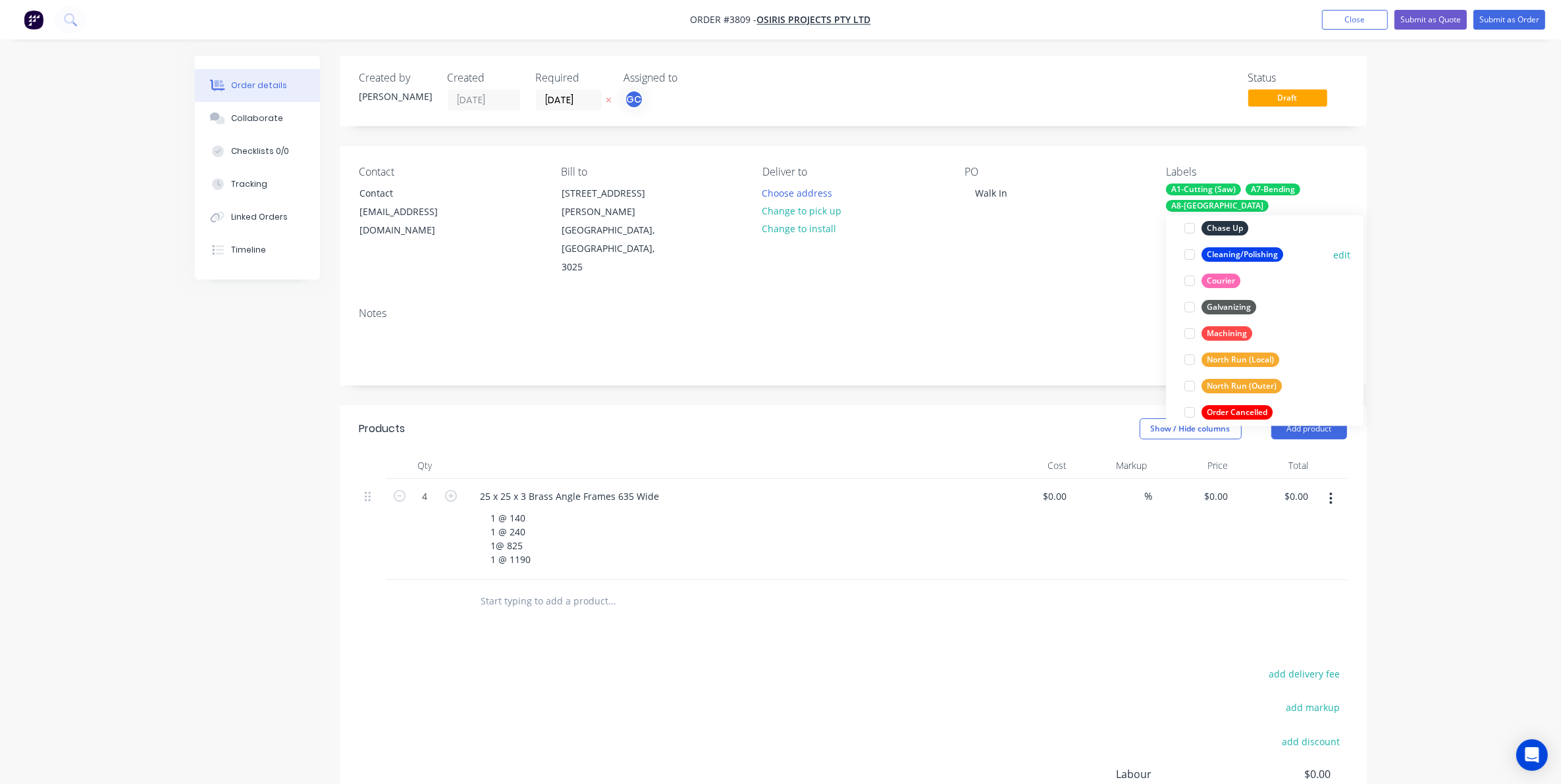
scroll to position [605, 0]
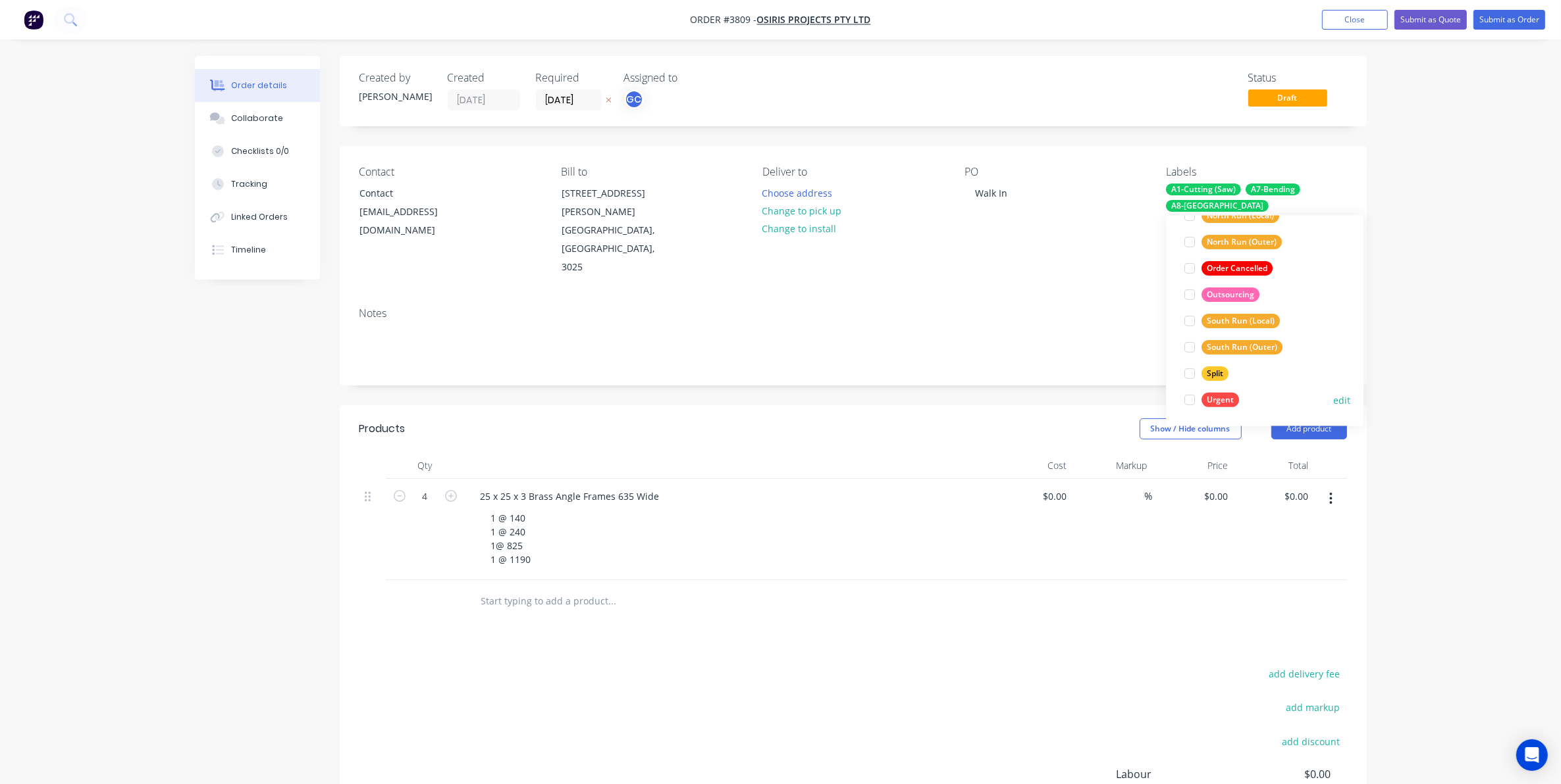
click at [1223, 397] on div "Urgent" at bounding box center [1220, 400] width 38 height 15
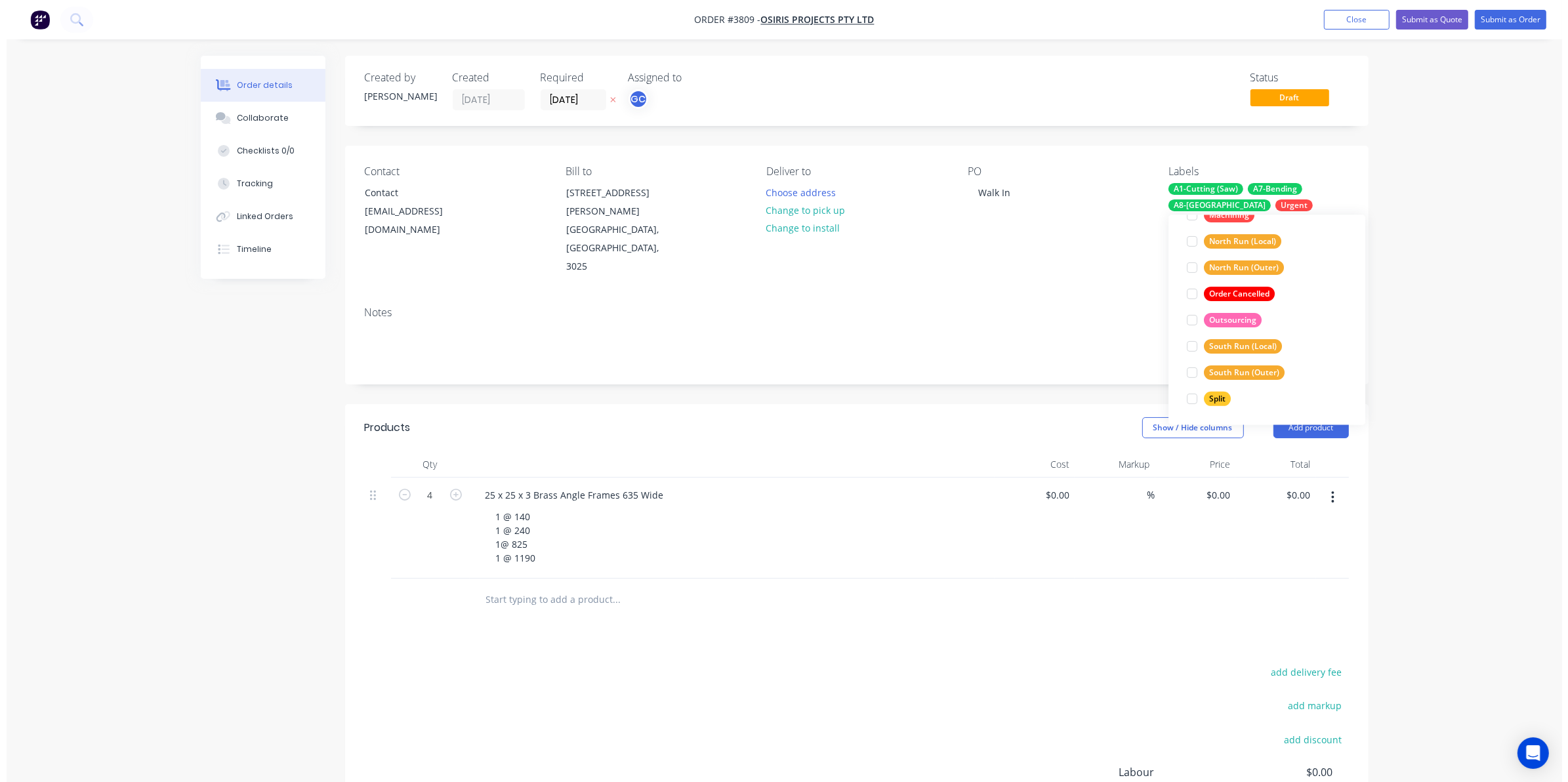
scroll to position [0, 0]
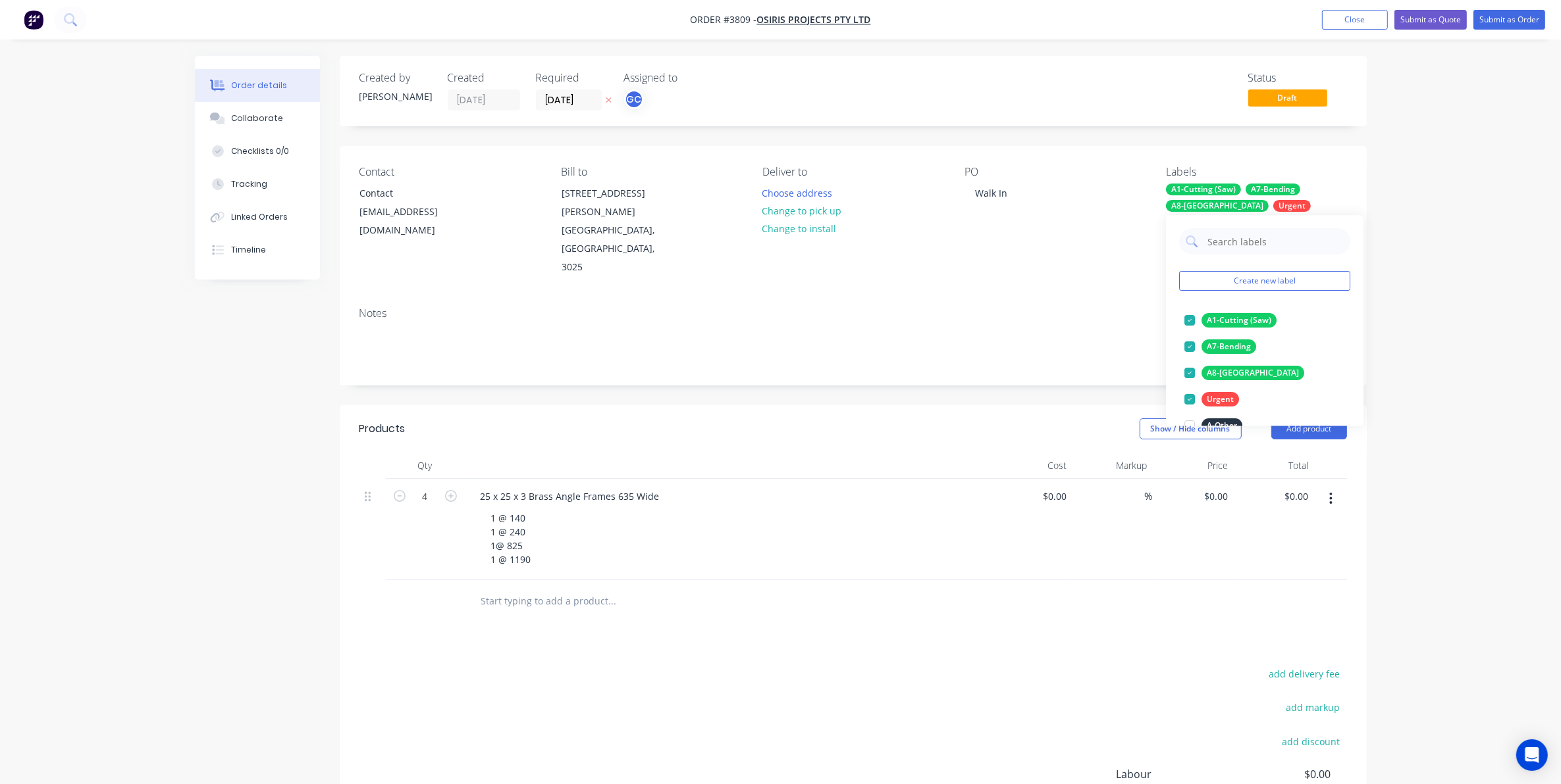
click at [1084, 297] on div "Notes" at bounding box center [853, 341] width 1027 height 88
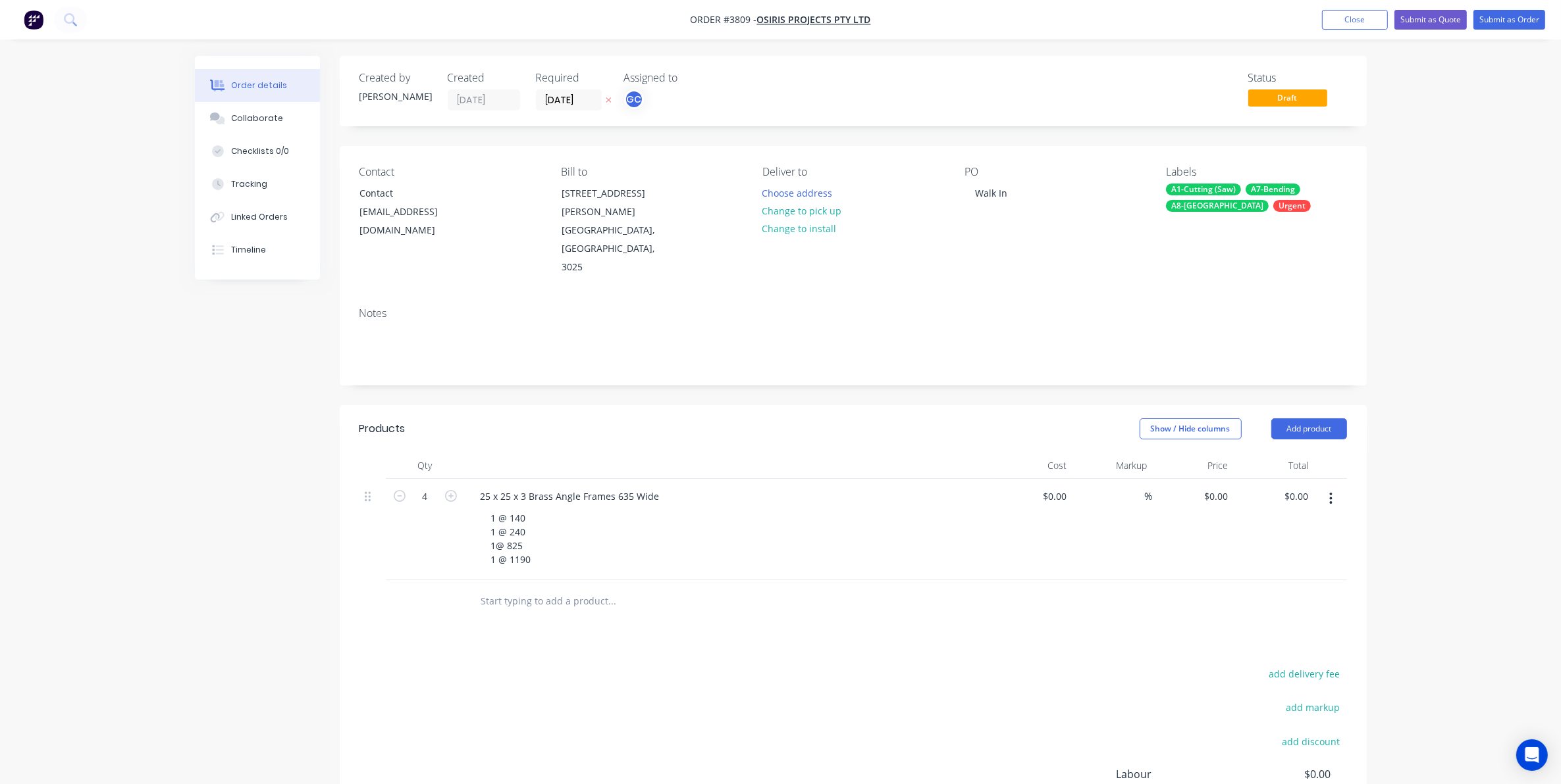
click at [1499, 33] on nav "Order #3809 - Osiris Projects Pty Ltd Add product Close Submit as Quote Submit …" at bounding box center [780, 20] width 1561 height 40
click at [1506, 24] on button "Submit as Order" at bounding box center [1509, 20] width 71 height 20
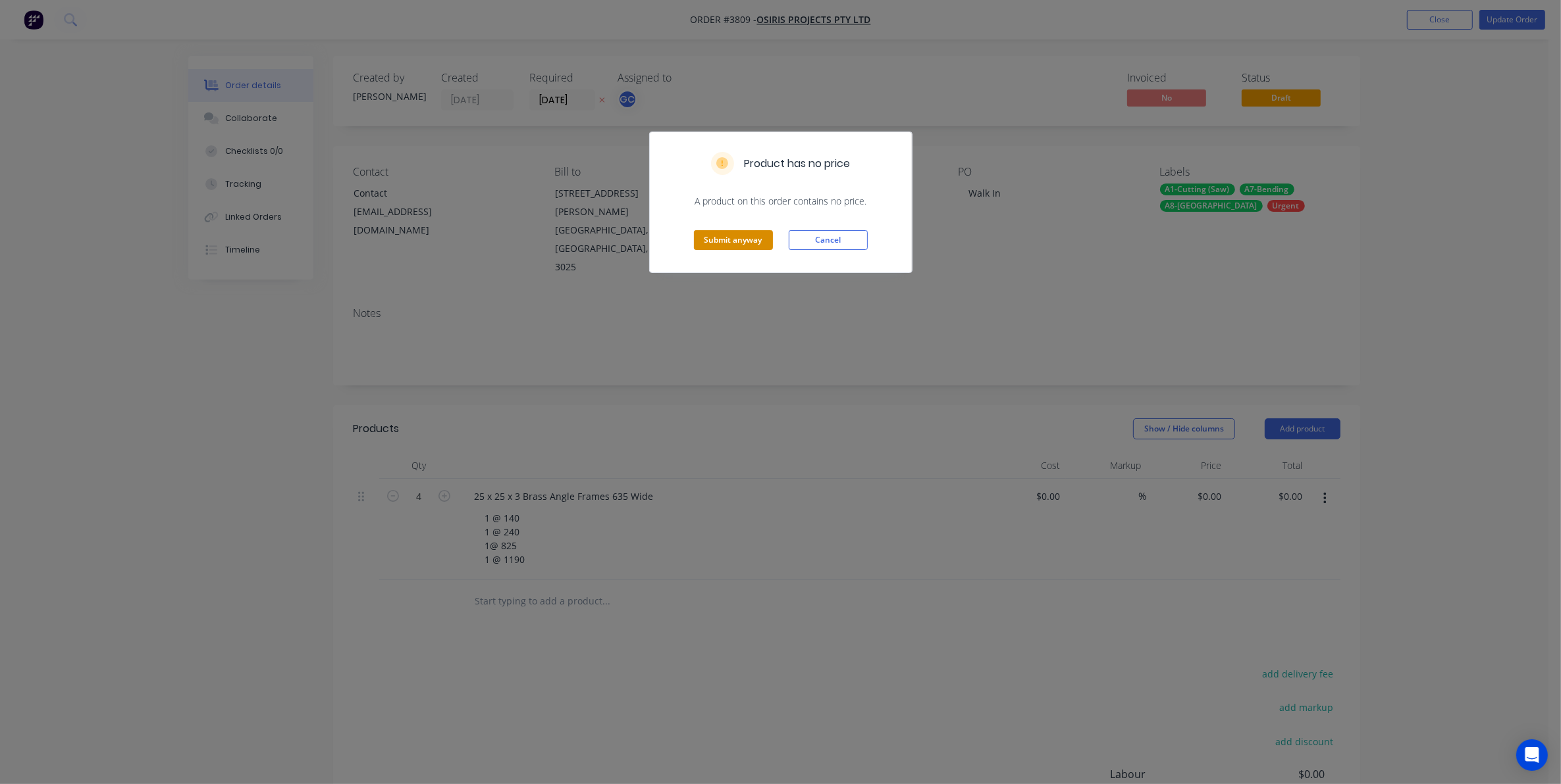
click at [714, 248] on button "Submit anyway" at bounding box center [733, 241] width 79 height 20
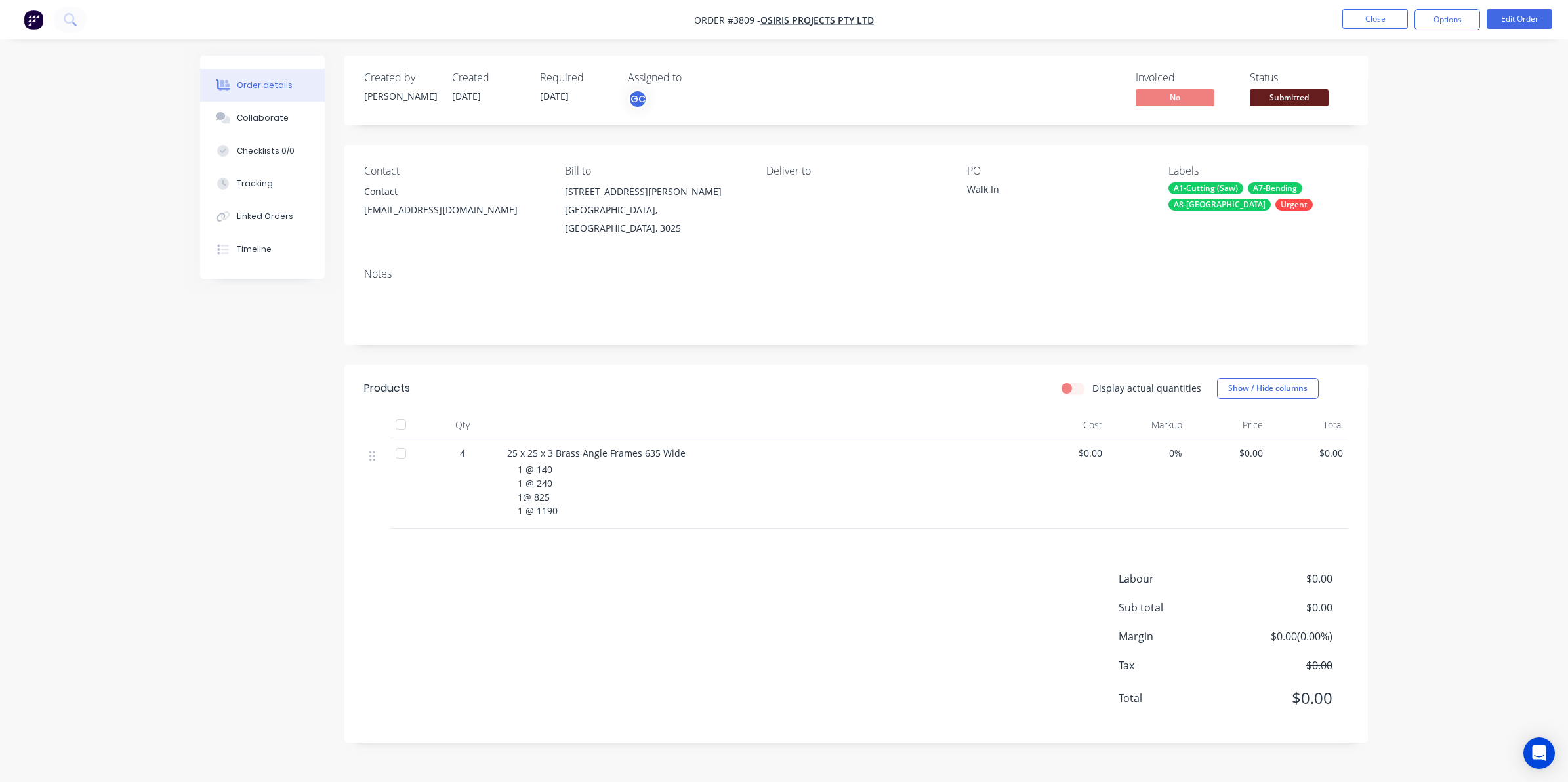
click at [1294, 103] on span "Submitted" at bounding box center [1290, 97] width 79 height 17
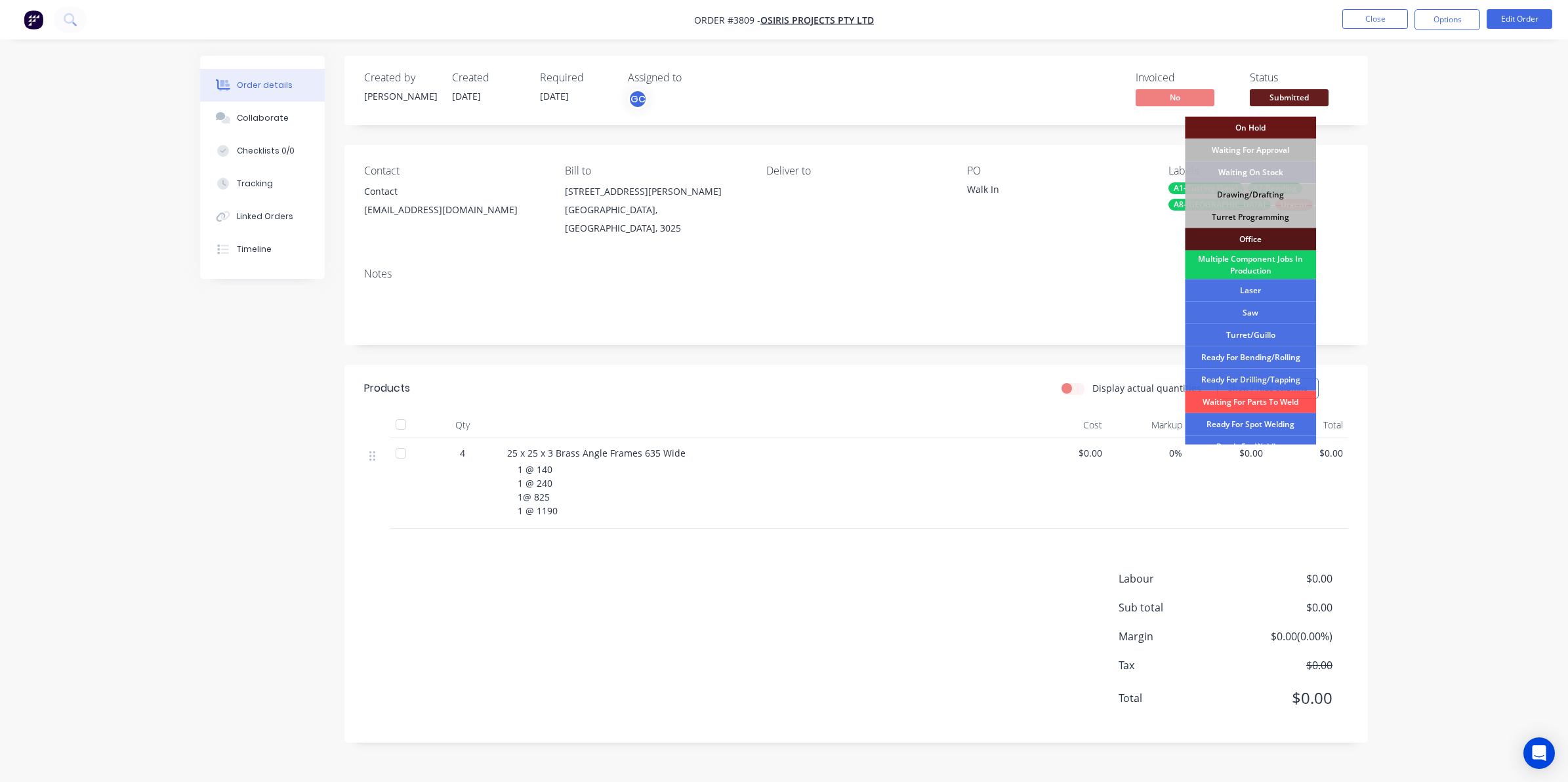
click at [1261, 255] on div "Multiple Component Jobs In Production" at bounding box center [1250, 265] width 131 height 29
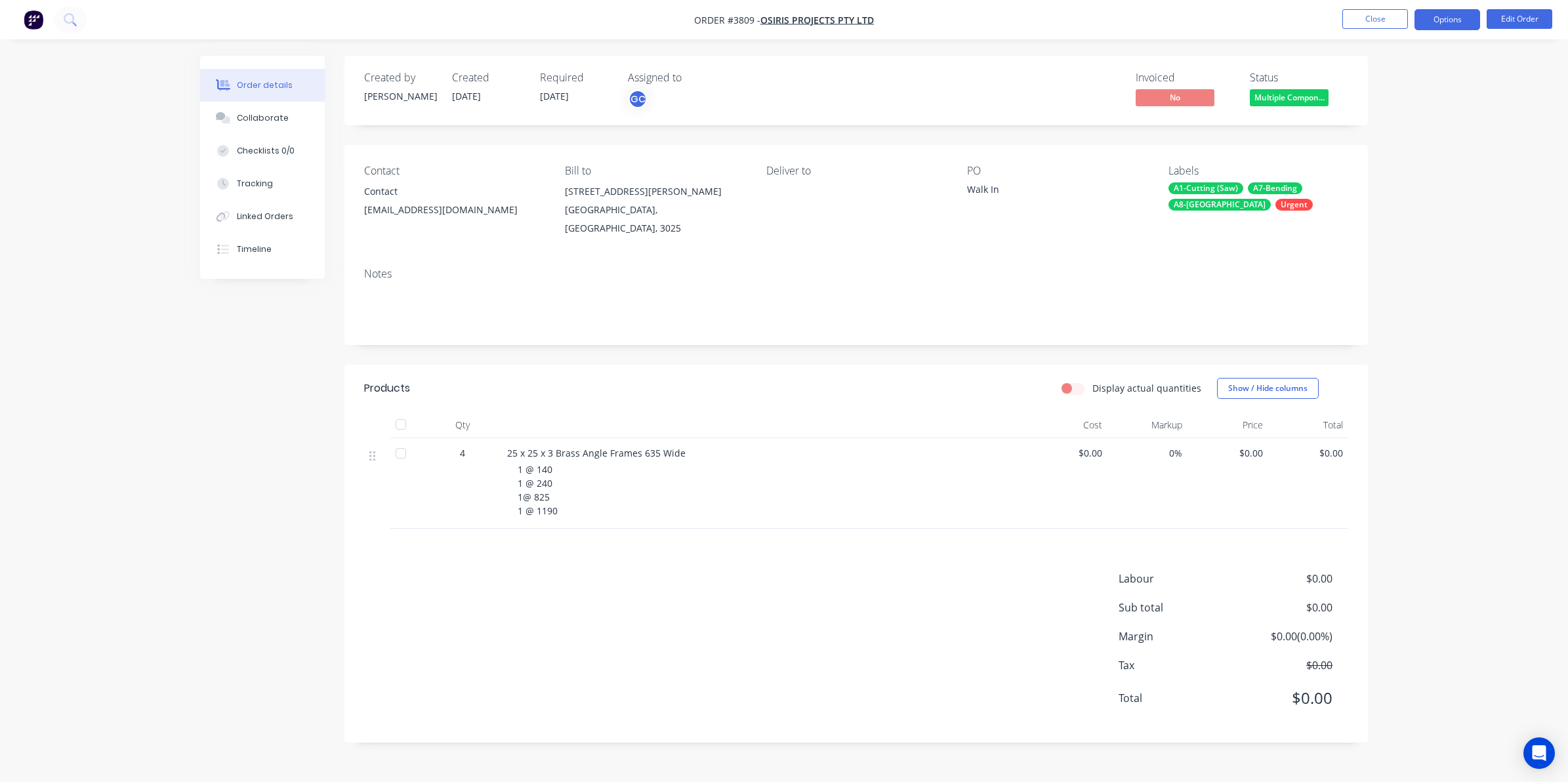
click at [1441, 21] on button "Options" at bounding box center [1448, 19] width 65 height 21
click at [1384, 154] on div "Work Order" at bounding box center [1408, 158] width 120 height 19
click at [1391, 129] on div "Without pricing" at bounding box center [1408, 131] width 120 height 19
click at [1077, 364] on header "Products Display actual quantities Show / Hide columns" at bounding box center [856, 388] width 1024 height 47
click at [1401, 12] on button "Close" at bounding box center [1375, 19] width 65 height 20
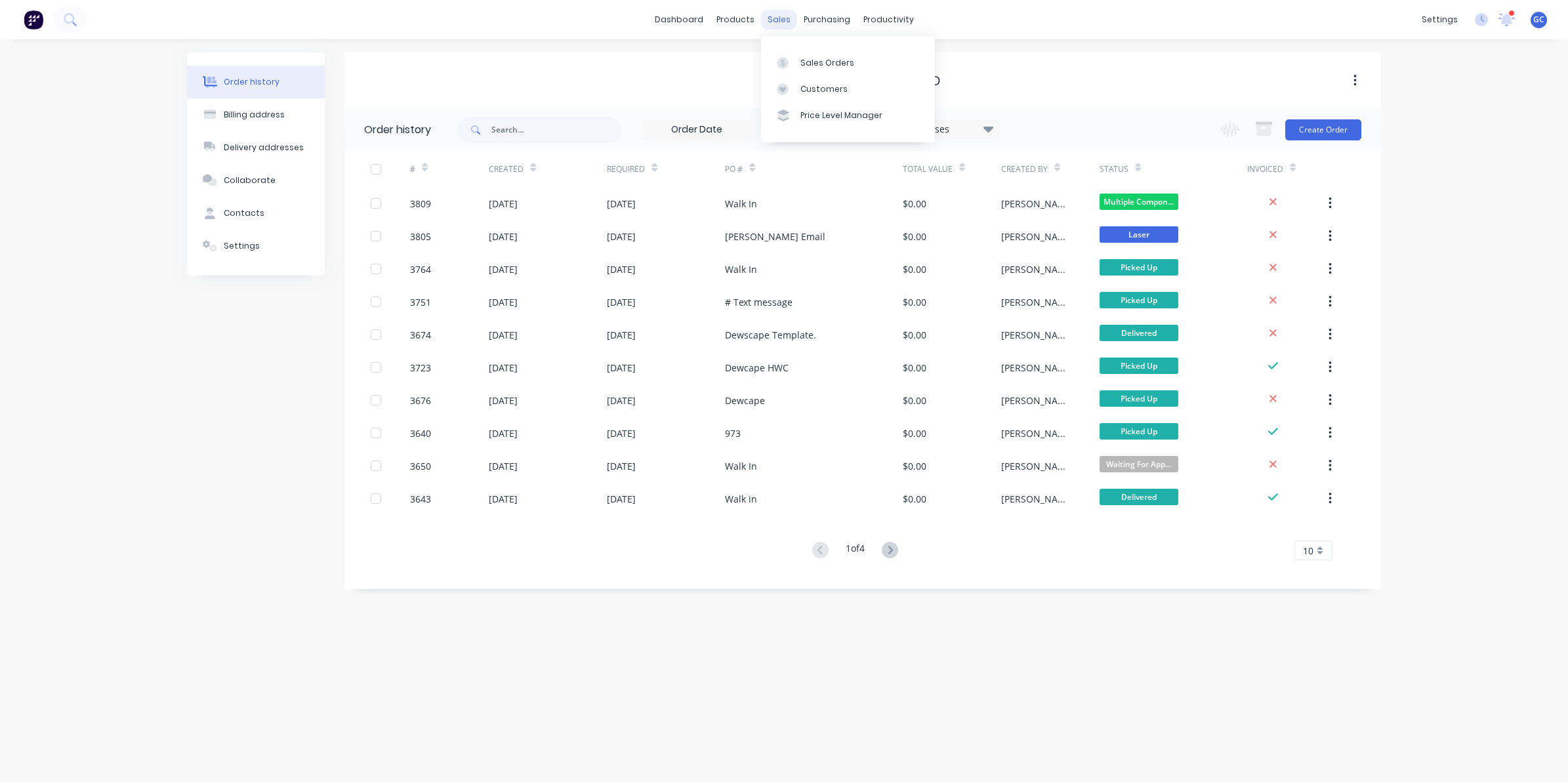
click at [778, 19] on div "sales" at bounding box center [779, 20] width 37 height 20
click at [794, 48] on div "Sales Orders Customers Price Level Manager" at bounding box center [848, 89] width 174 height 106
click at [803, 63] on div "Sales Orders" at bounding box center [827, 63] width 53 height 12
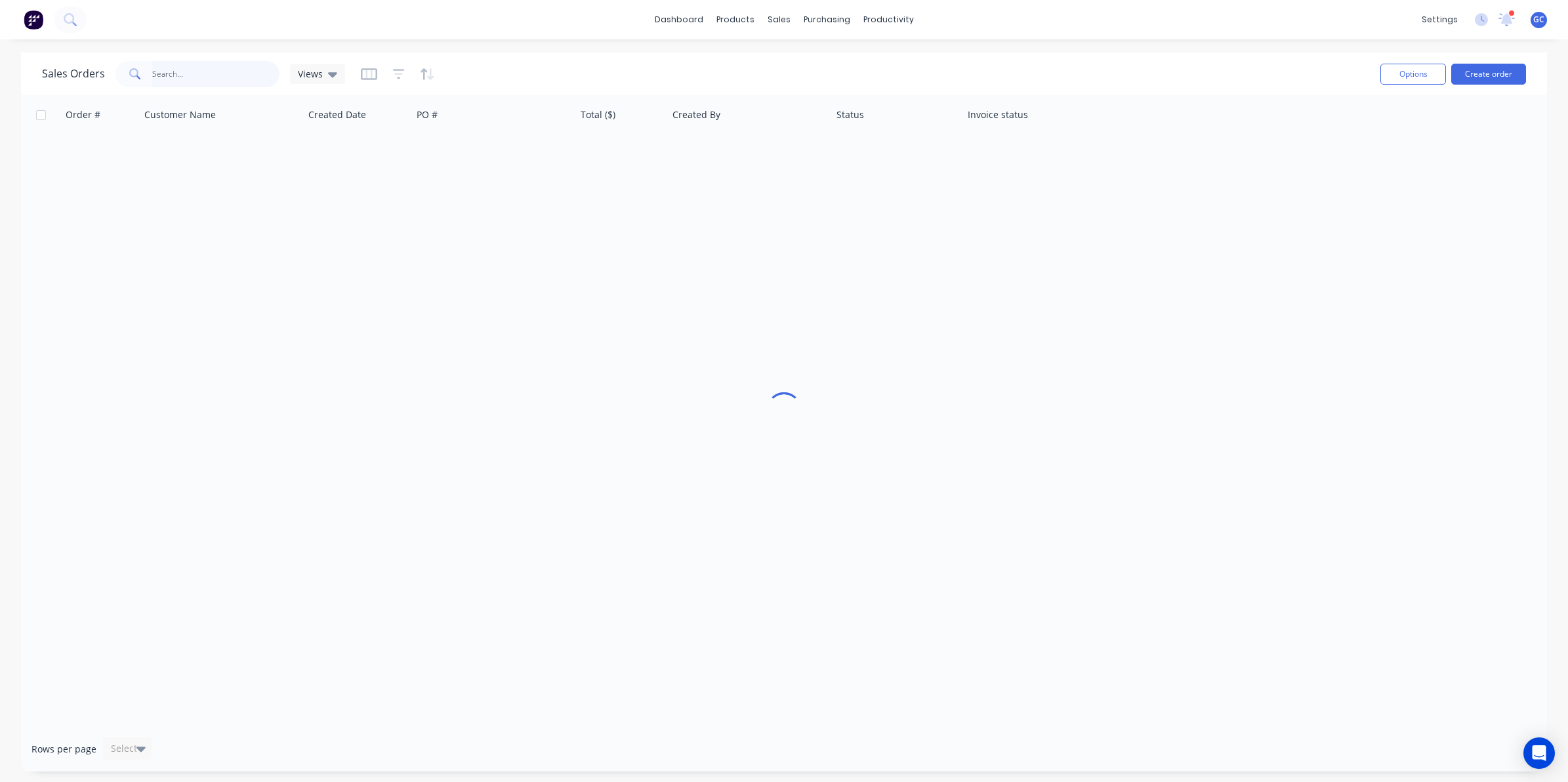
click at [267, 73] on input "text" at bounding box center [216, 74] width 128 height 27
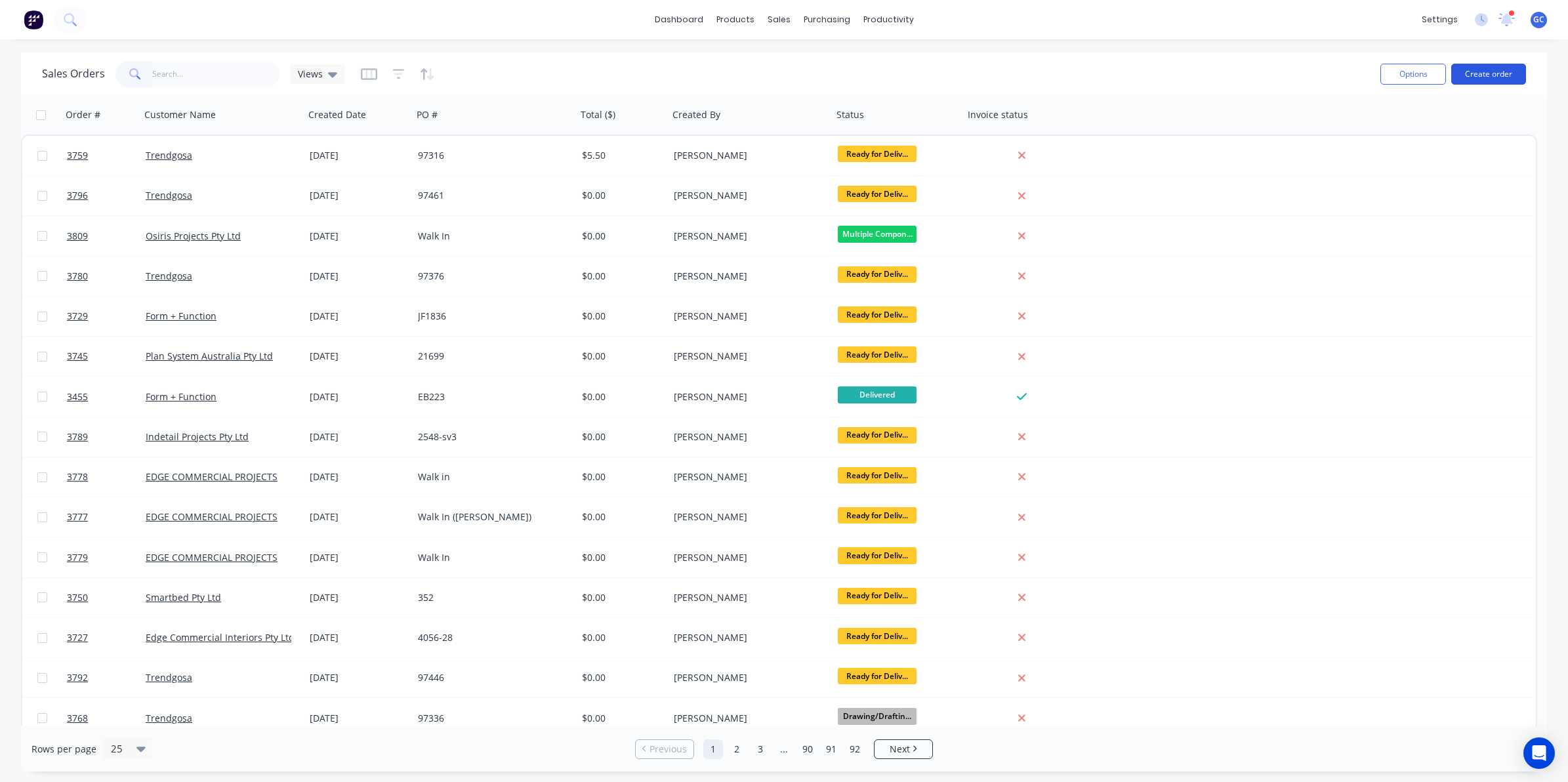
click at [1510, 63] on button "Create order" at bounding box center [1489, 73] width 75 height 21
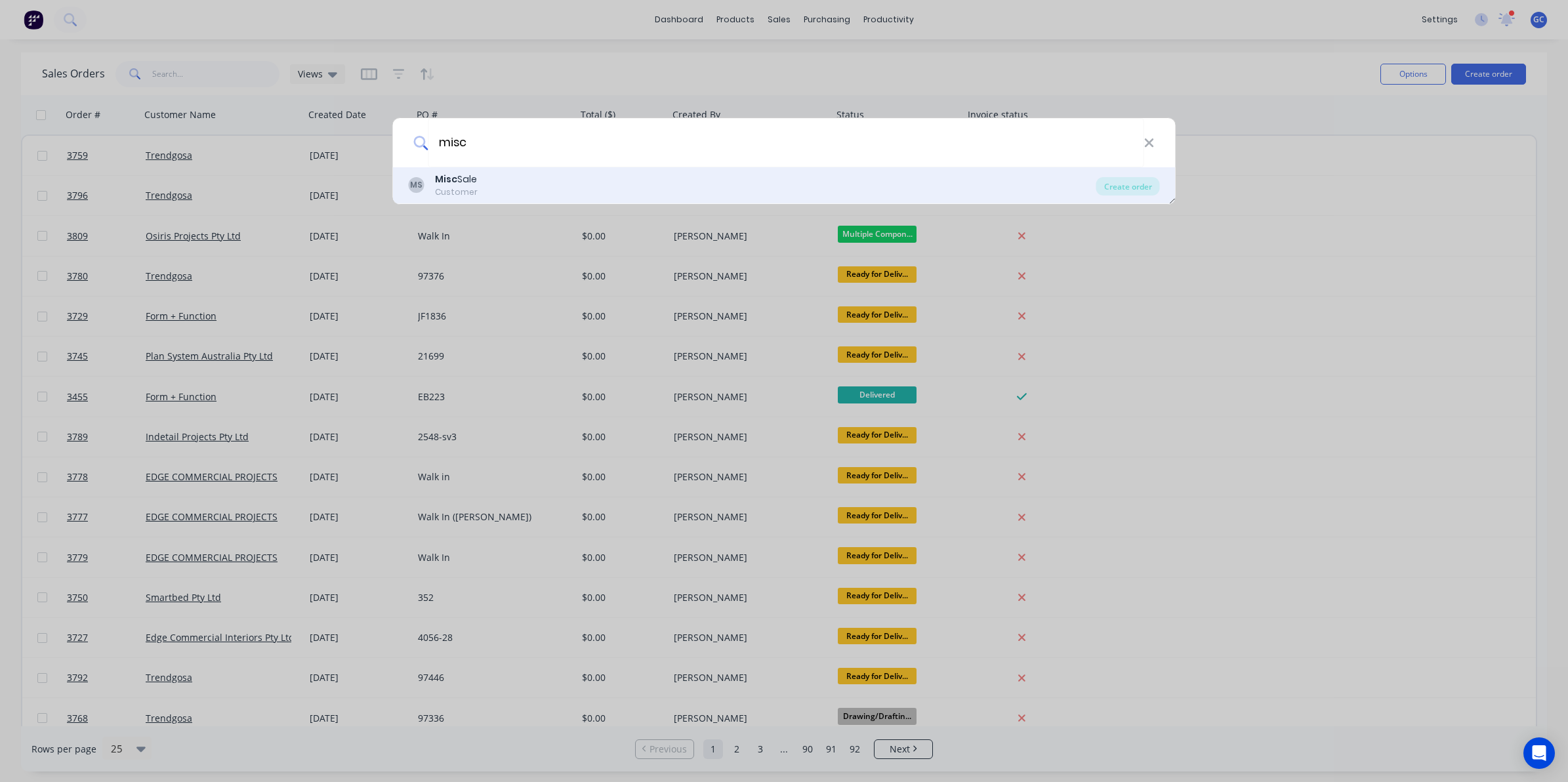
type input "misc"
click at [494, 186] on div "MS Misc Sale Customer" at bounding box center [752, 186] width 687 height 26
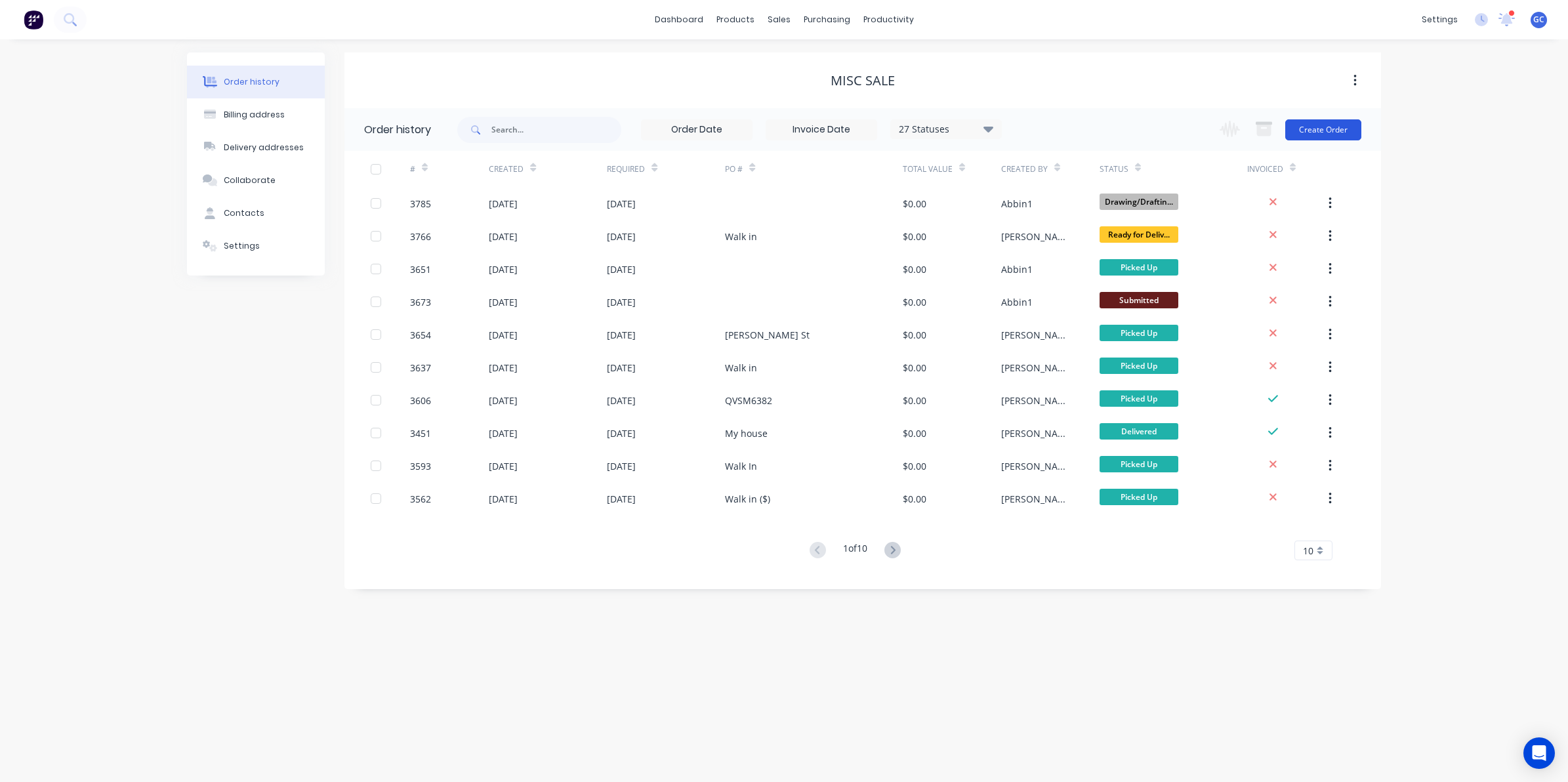
click at [1323, 119] on button "Create Order" at bounding box center [1323, 129] width 76 height 21
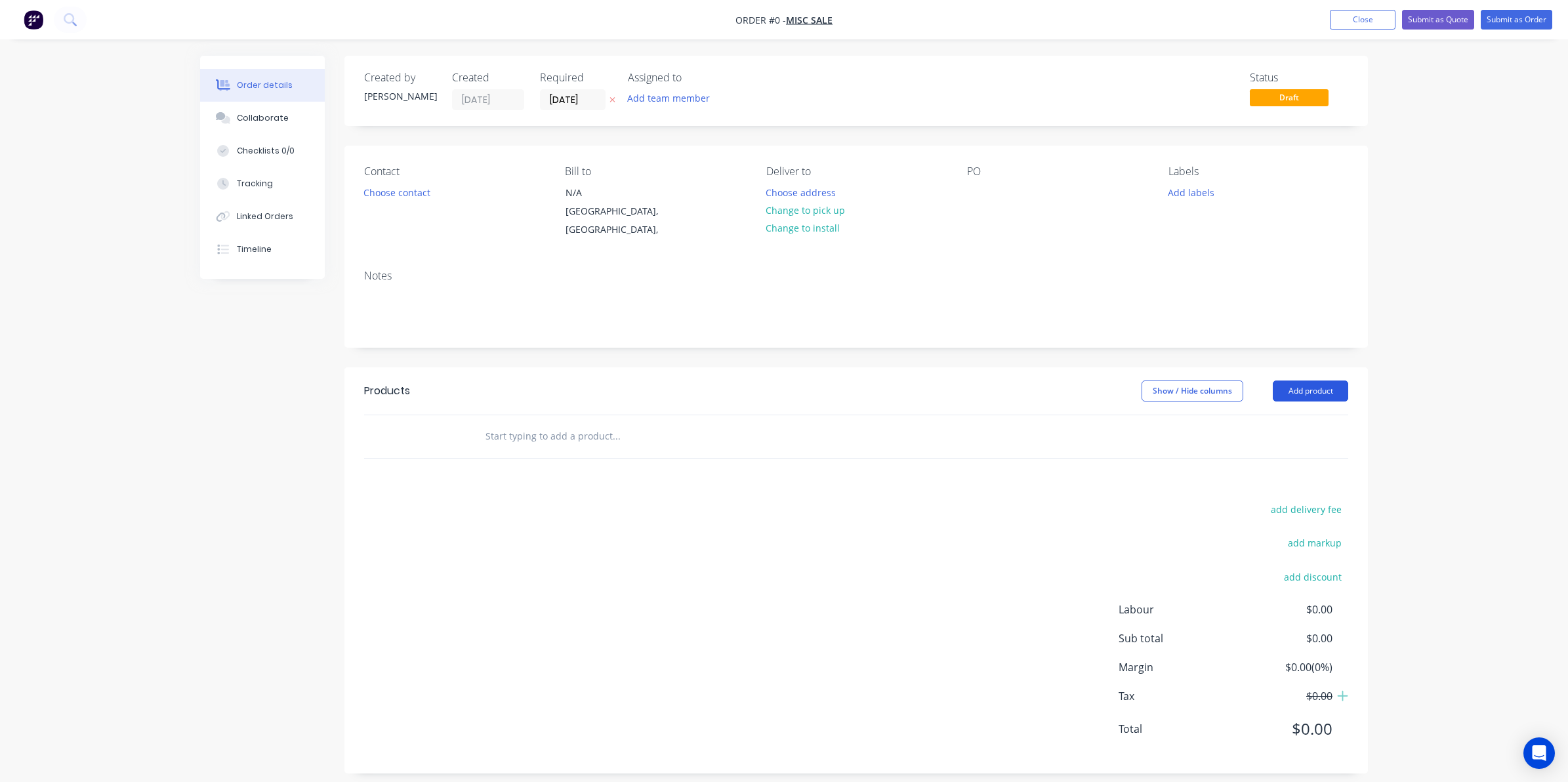
click at [1322, 380] on button "Add product" at bounding box center [1310, 390] width 75 height 21
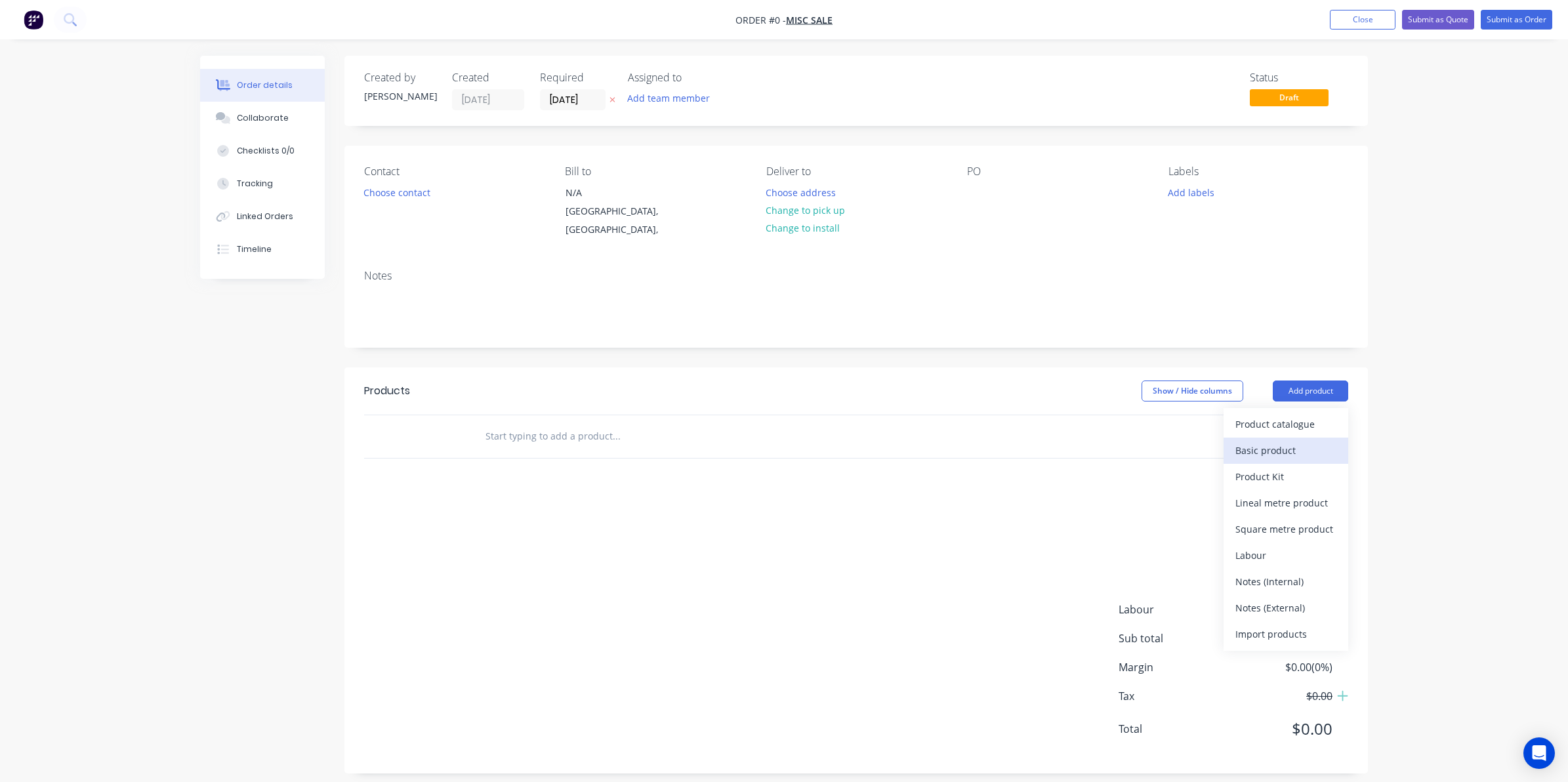
click at [1284, 441] on div "Basic product" at bounding box center [1286, 450] width 101 height 19
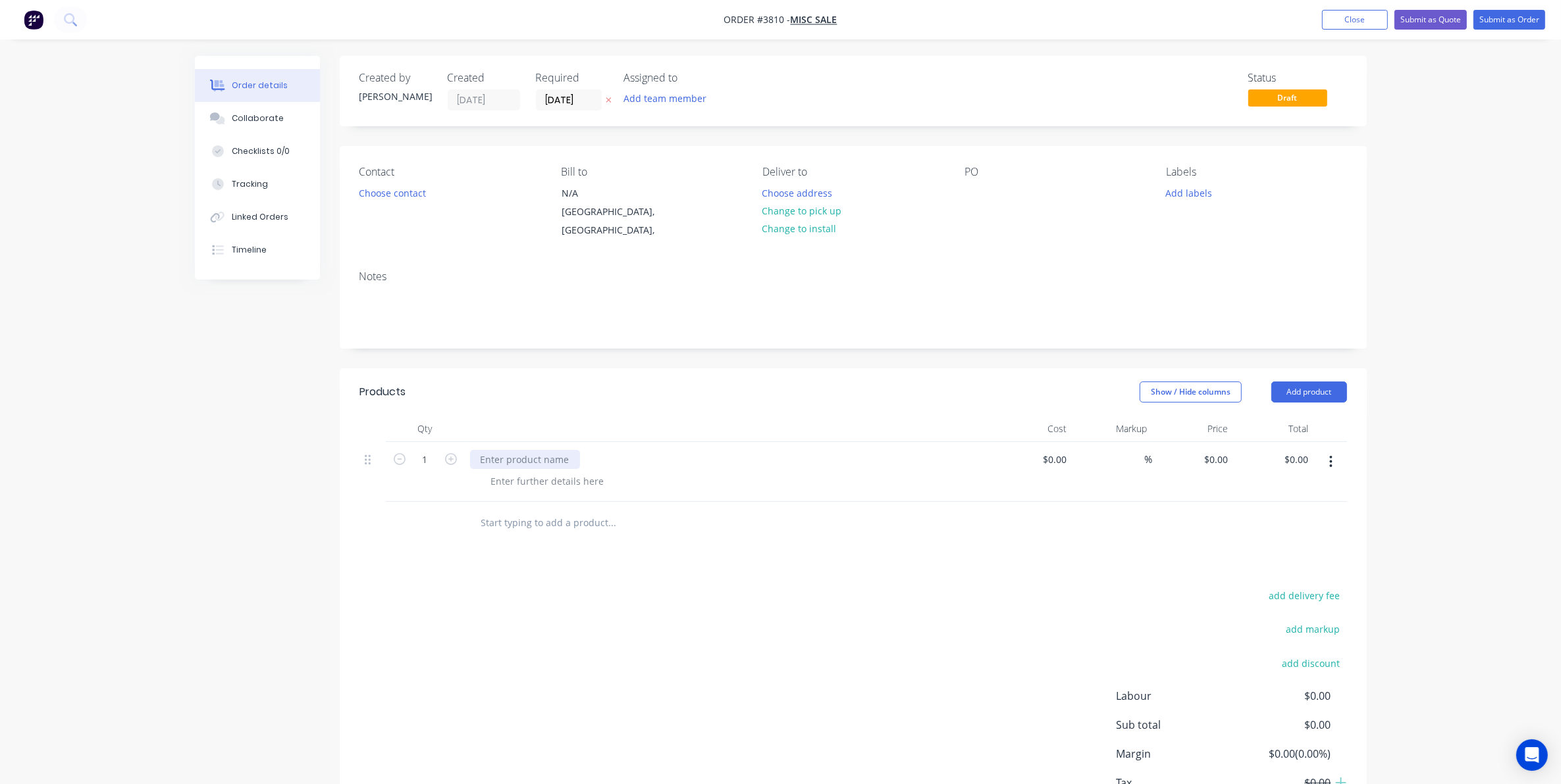
click at [540, 450] on div at bounding box center [524, 459] width 110 height 19
click at [449, 453] on icon "button" at bounding box center [451, 459] width 12 height 12
type input "2"
click at [517, 450] on div at bounding box center [524, 459] width 110 height 19
click at [524, 471] on div at bounding box center [548, 480] width 135 height 19
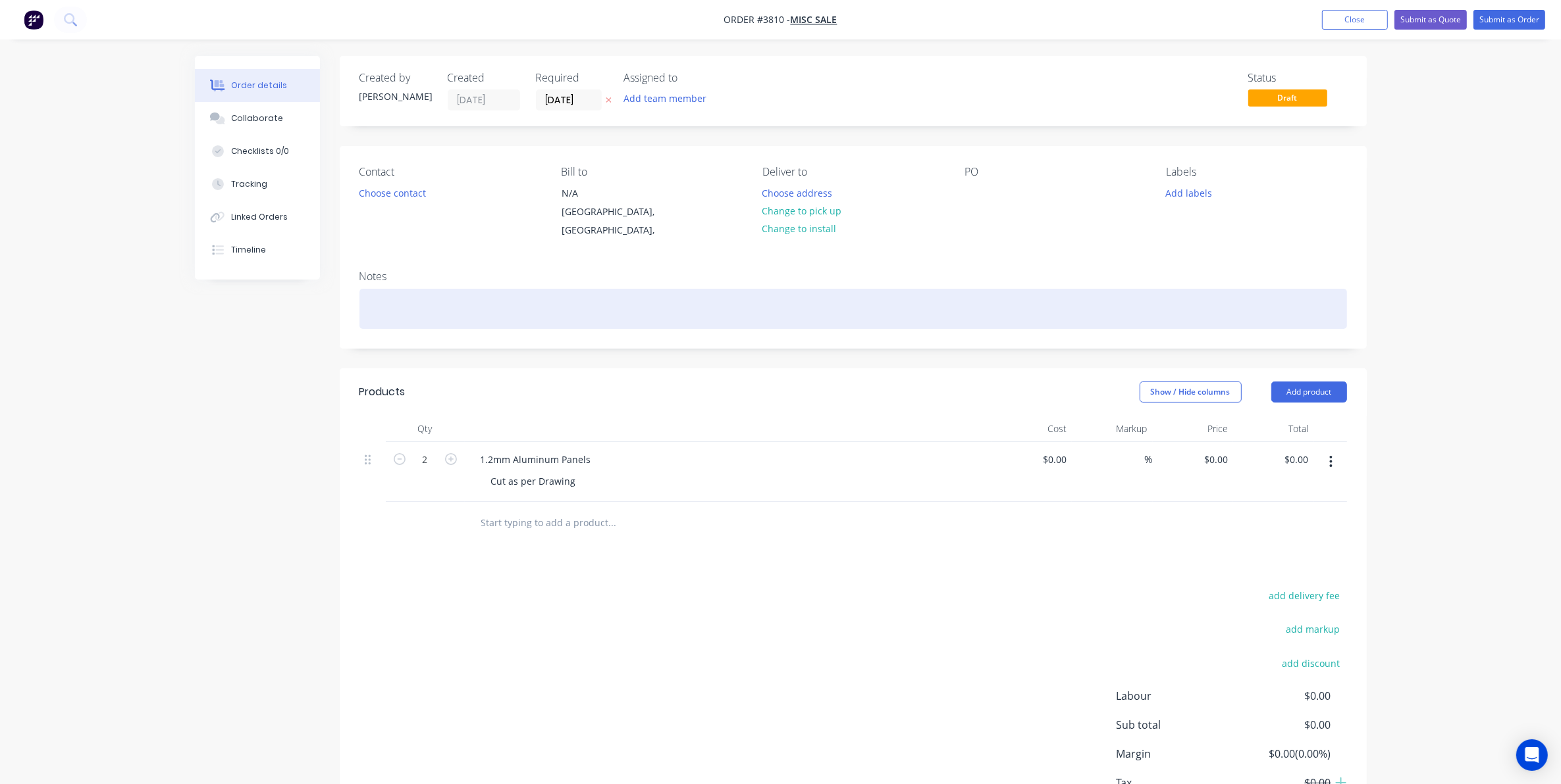
click at [430, 293] on div at bounding box center [853, 309] width 988 height 41
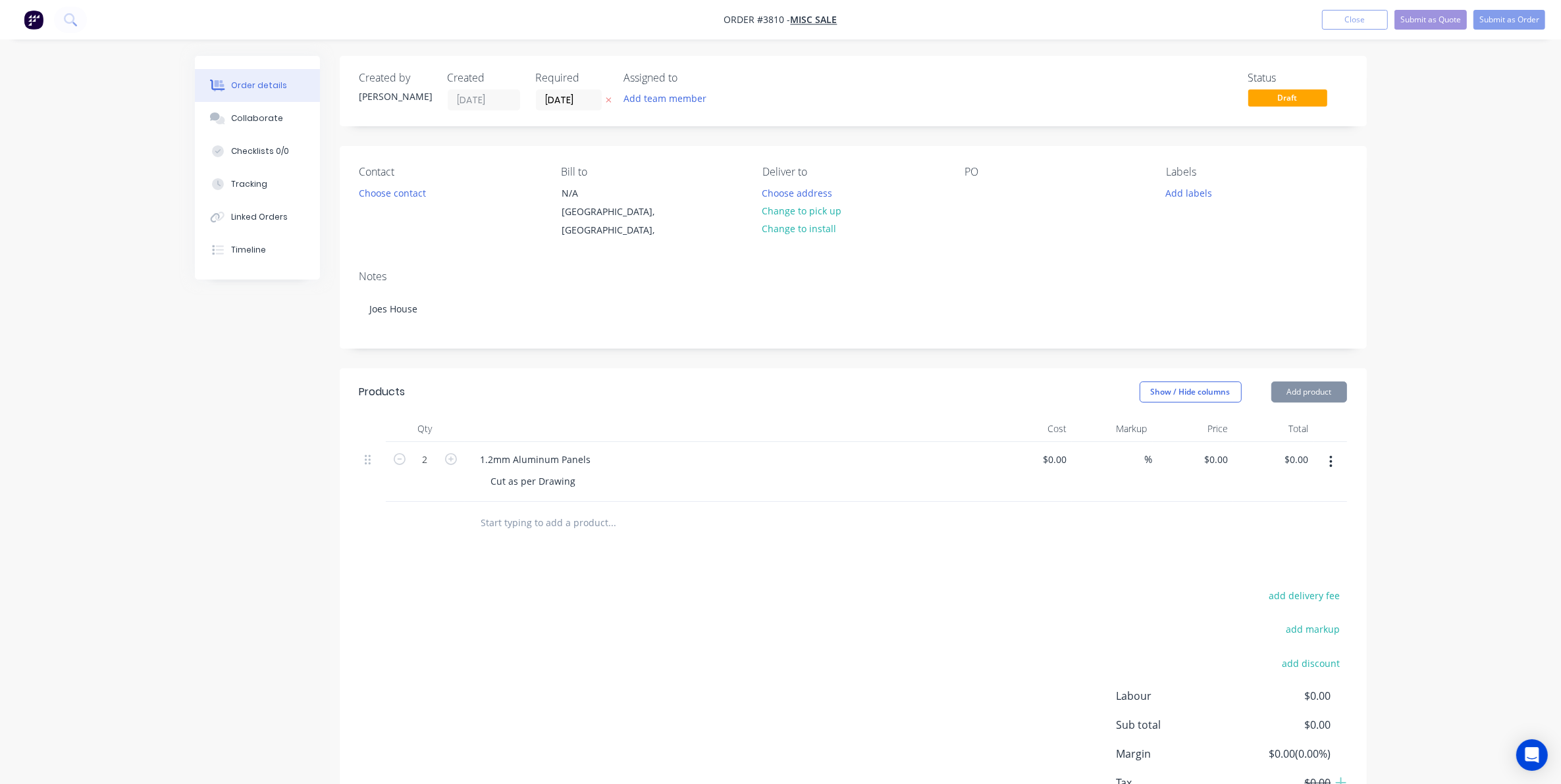
click at [995, 185] on div "PO" at bounding box center [1055, 202] width 180 height 74
click at [966, 193] on div at bounding box center [975, 192] width 21 height 19
click at [582, 103] on input "[DATE]" at bounding box center [569, 100] width 64 height 20
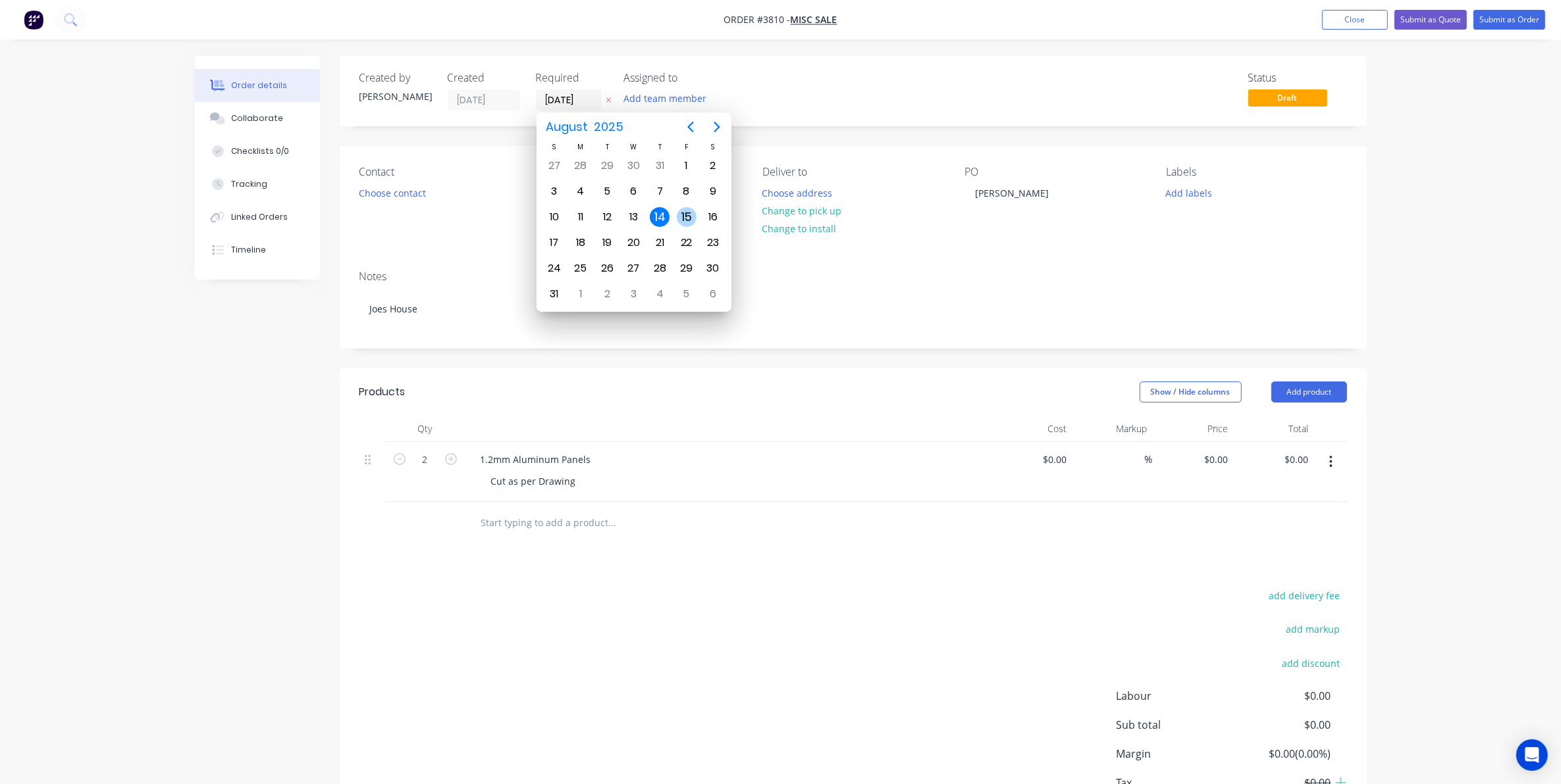
click at [689, 207] on div "15" at bounding box center [686, 217] width 20 height 20
type input "15/08/25"
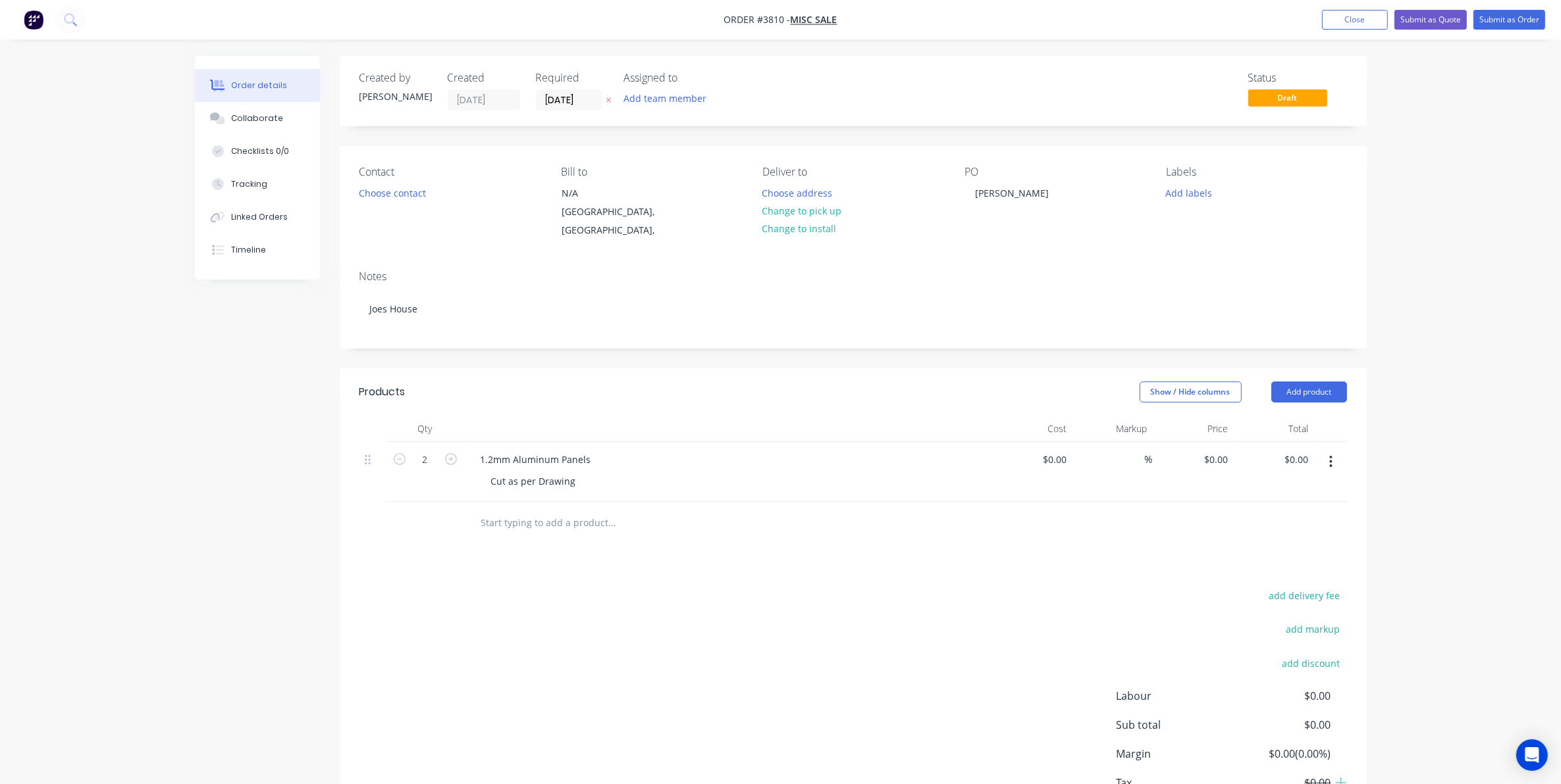
click at [427, 182] on div "Contact Choose contact" at bounding box center [450, 202] width 180 height 74
click at [1330, 381] on button "Add product" at bounding box center [1308, 391] width 75 height 21
click at [1290, 442] on div "Basic product" at bounding box center [1284, 451] width 101 height 19
click at [537, 510] on div at bounding box center [524, 519] width 110 height 19
click at [548, 532] on div at bounding box center [548, 540] width 135 height 19
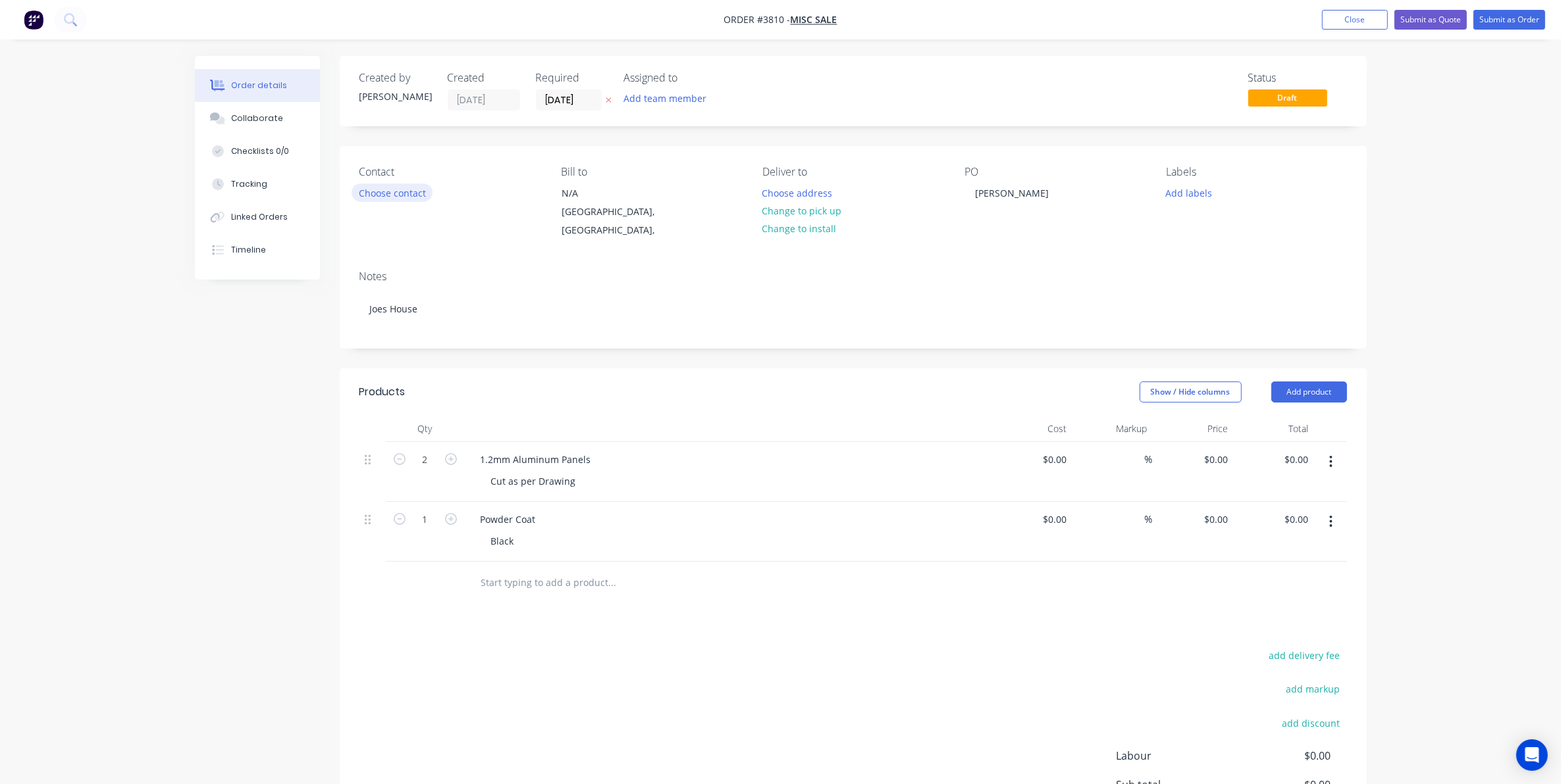
click at [409, 194] on button "Choose contact" at bounding box center [392, 192] width 81 height 18
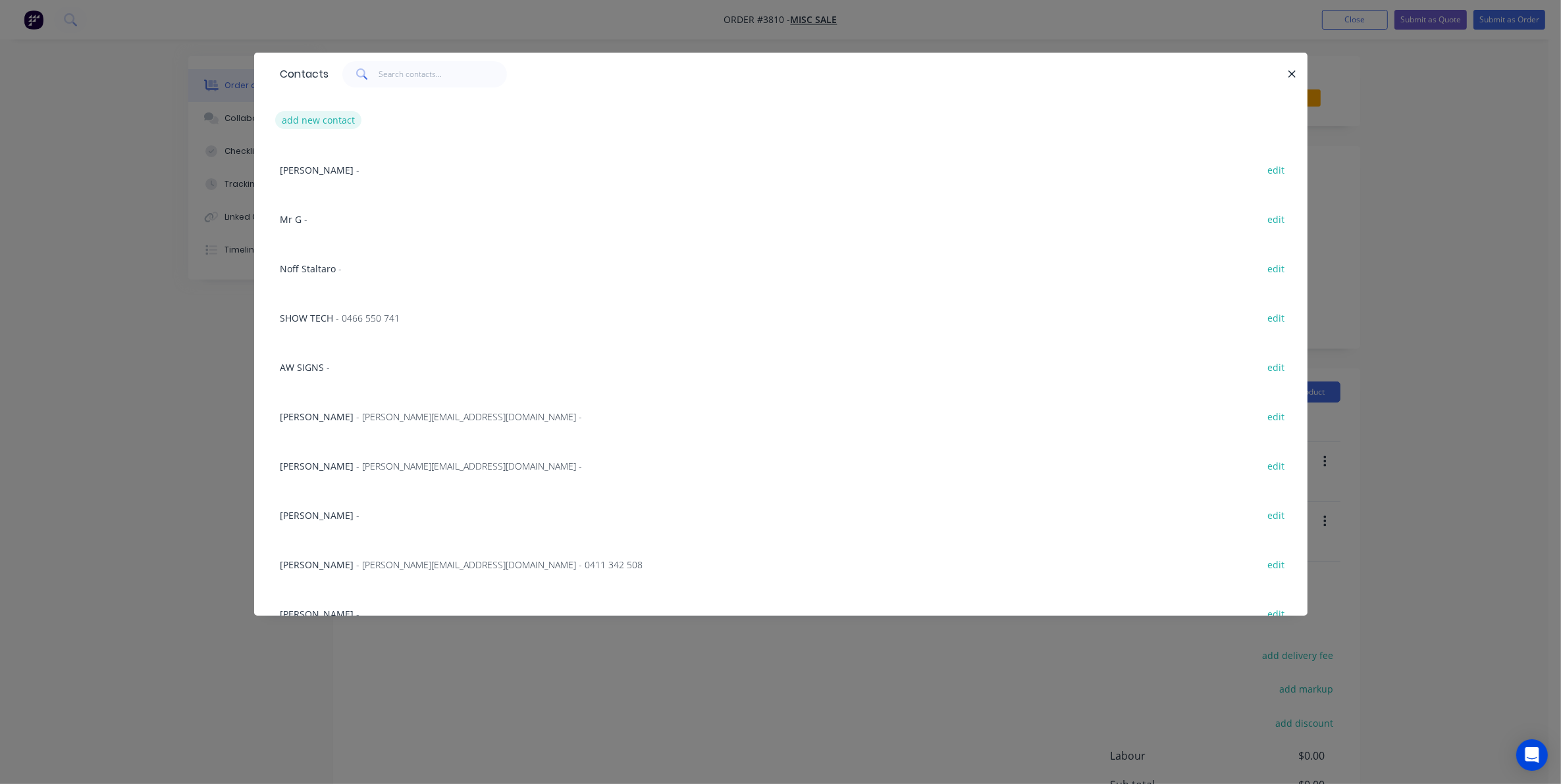
click at [347, 122] on button "add new contact" at bounding box center [319, 120] width 87 height 18
select select "AU"
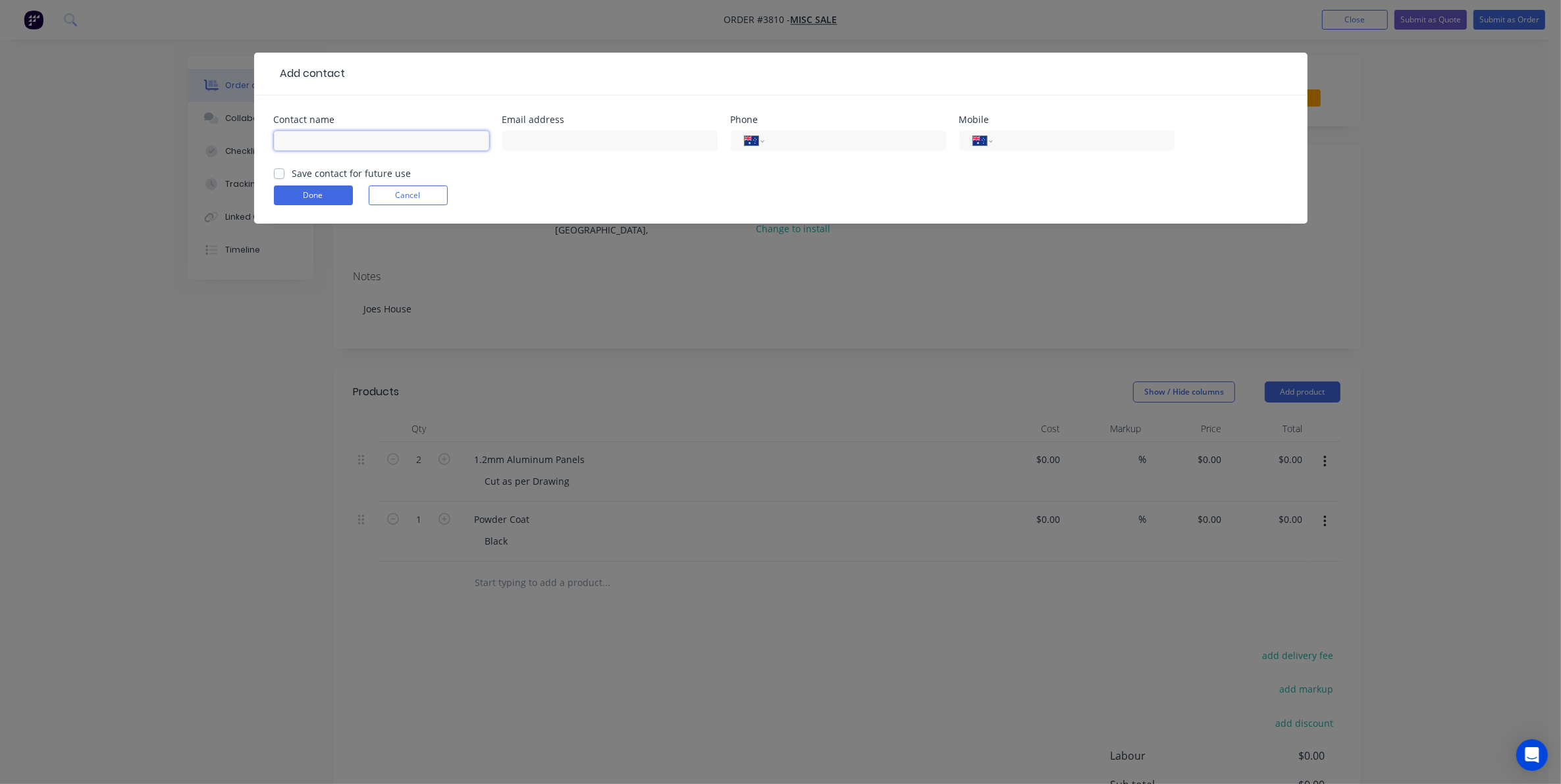
click at [364, 147] on input "text" at bounding box center [380, 141] width 215 height 20
type input "[PERSON_NAME]"
click at [331, 191] on button "Done" at bounding box center [313, 195] width 79 height 20
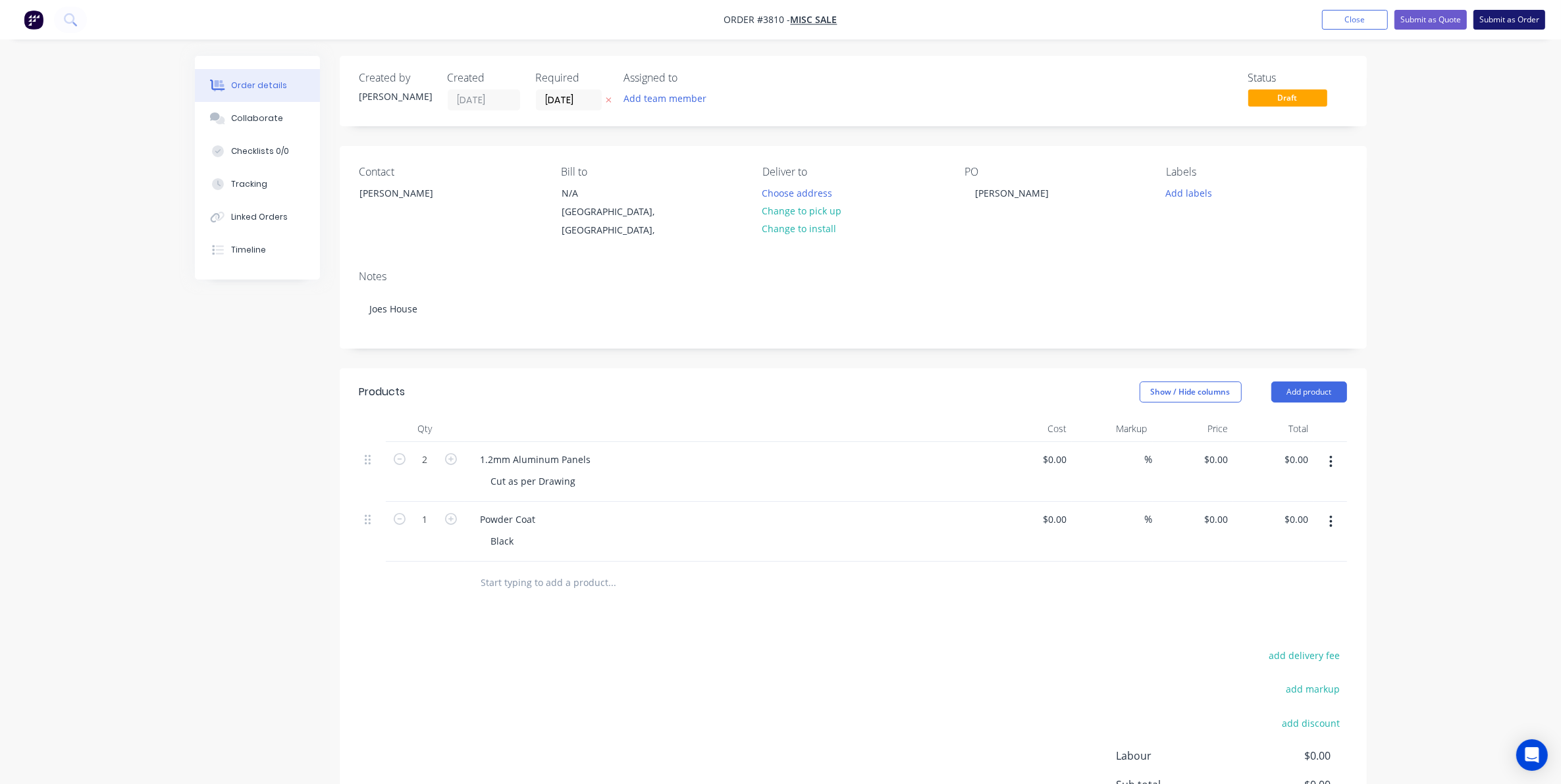
click at [1490, 24] on button "Submit as Order" at bounding box center [1509, 20] width 71 height 20
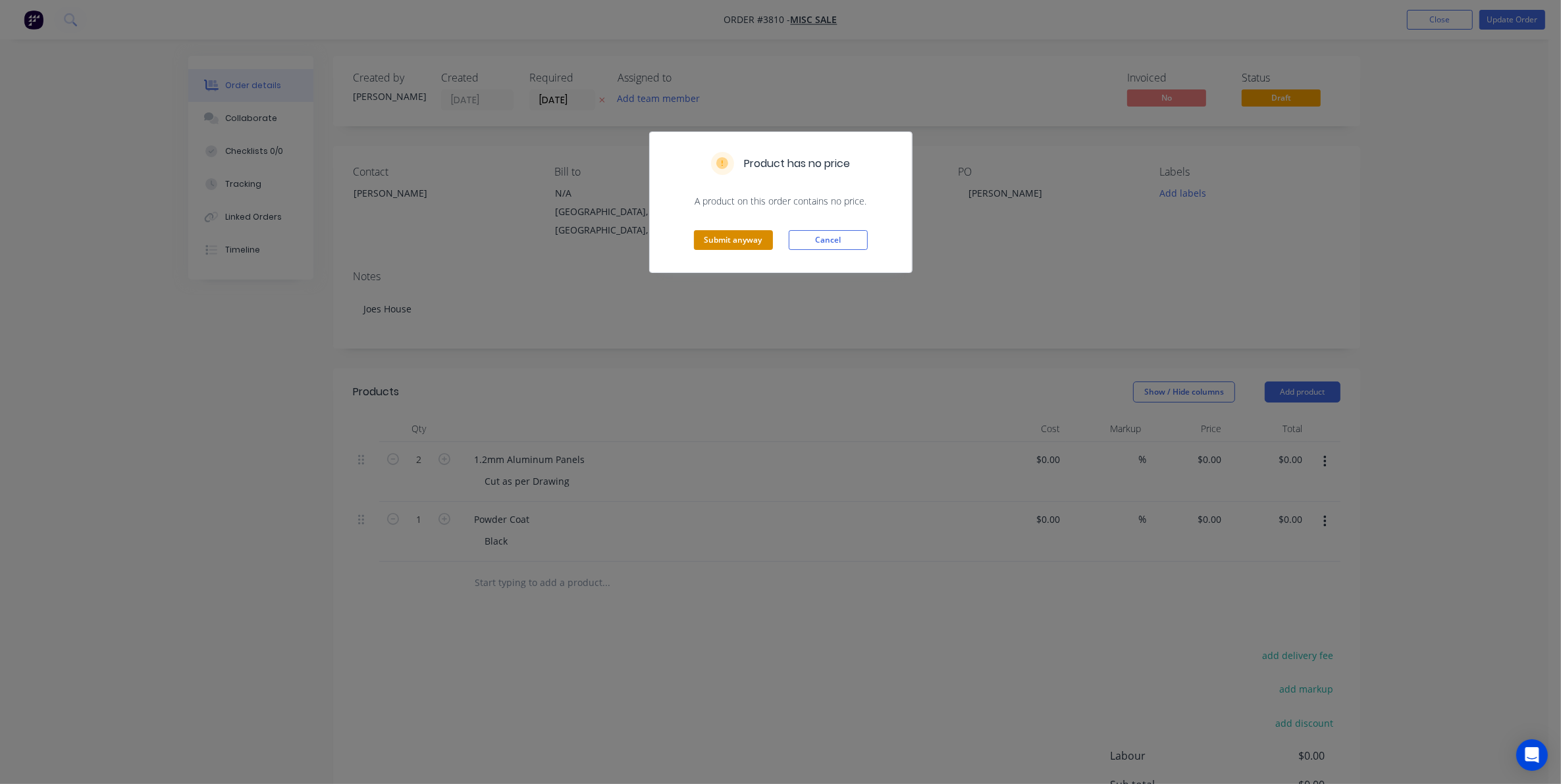
click at [724, 245] on button "Submit anyway" at bounding box center [733, 241] width 79 height 20
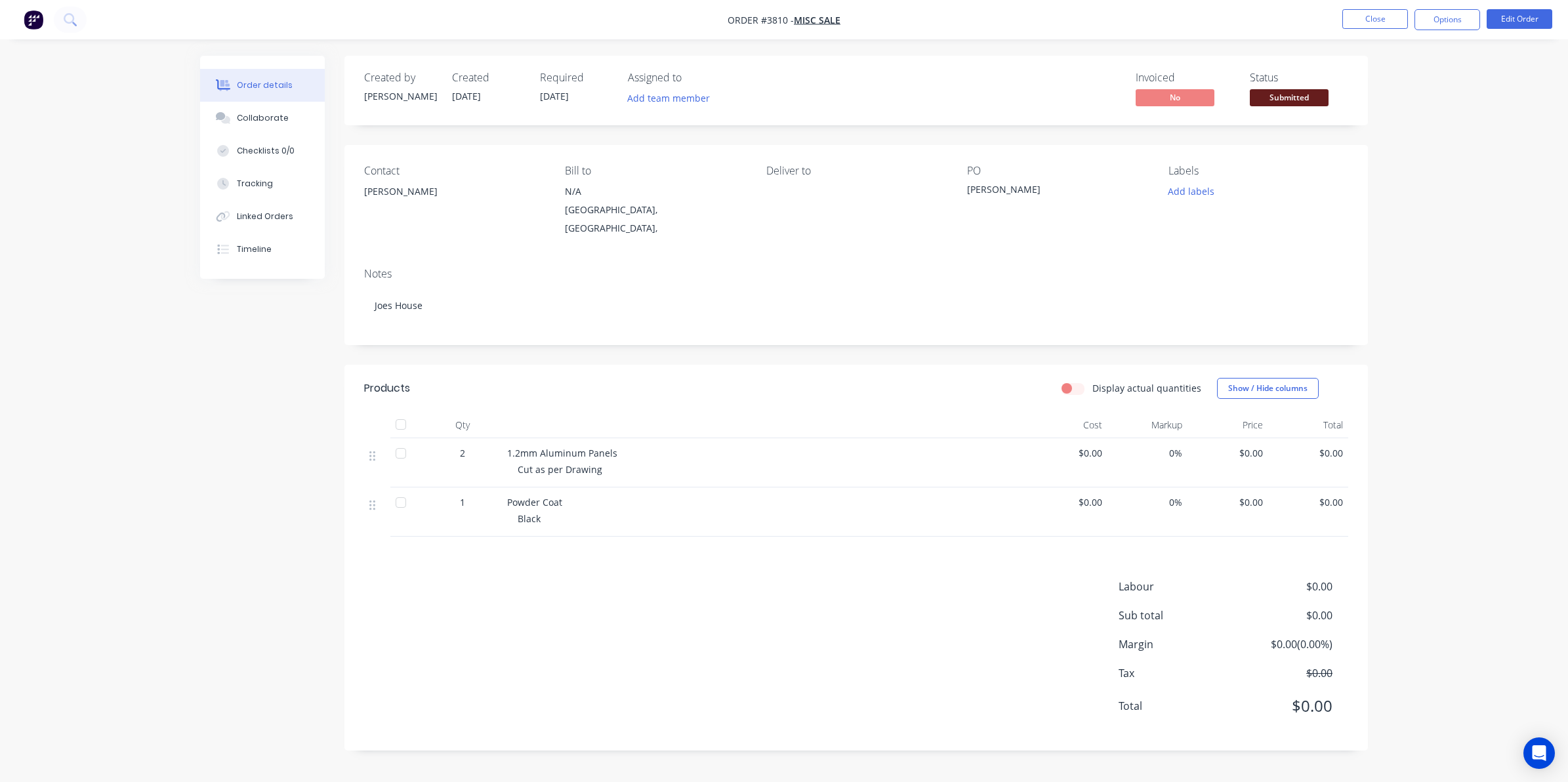
click at [1304, 97] on span "Submitted" at bounding box center [1290, 97] width 79 height 17
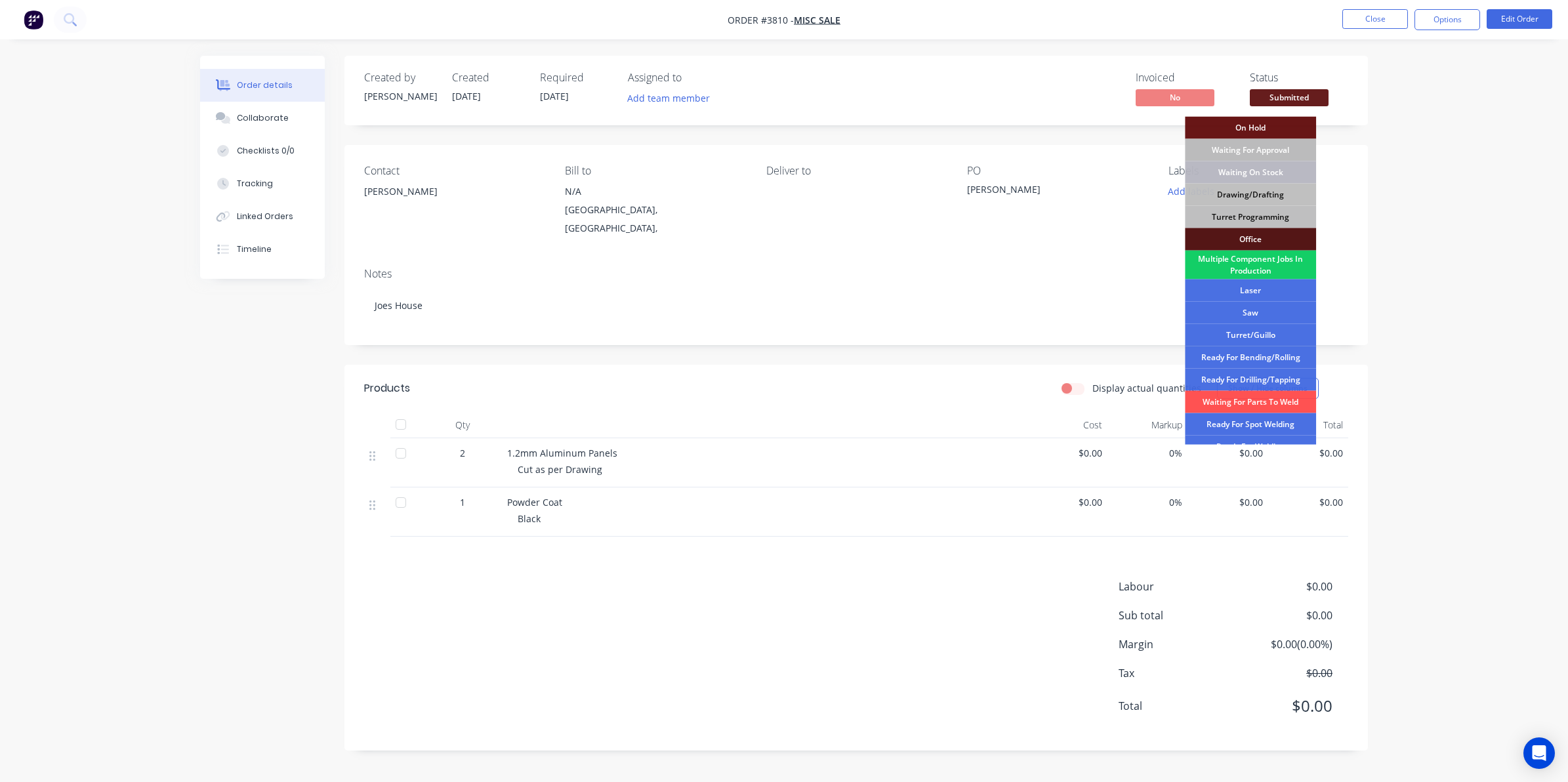
click at [1263, 263] on div "Multiple Component Jobs In Production" at bounding box center [1250, 265] width 131 height 29
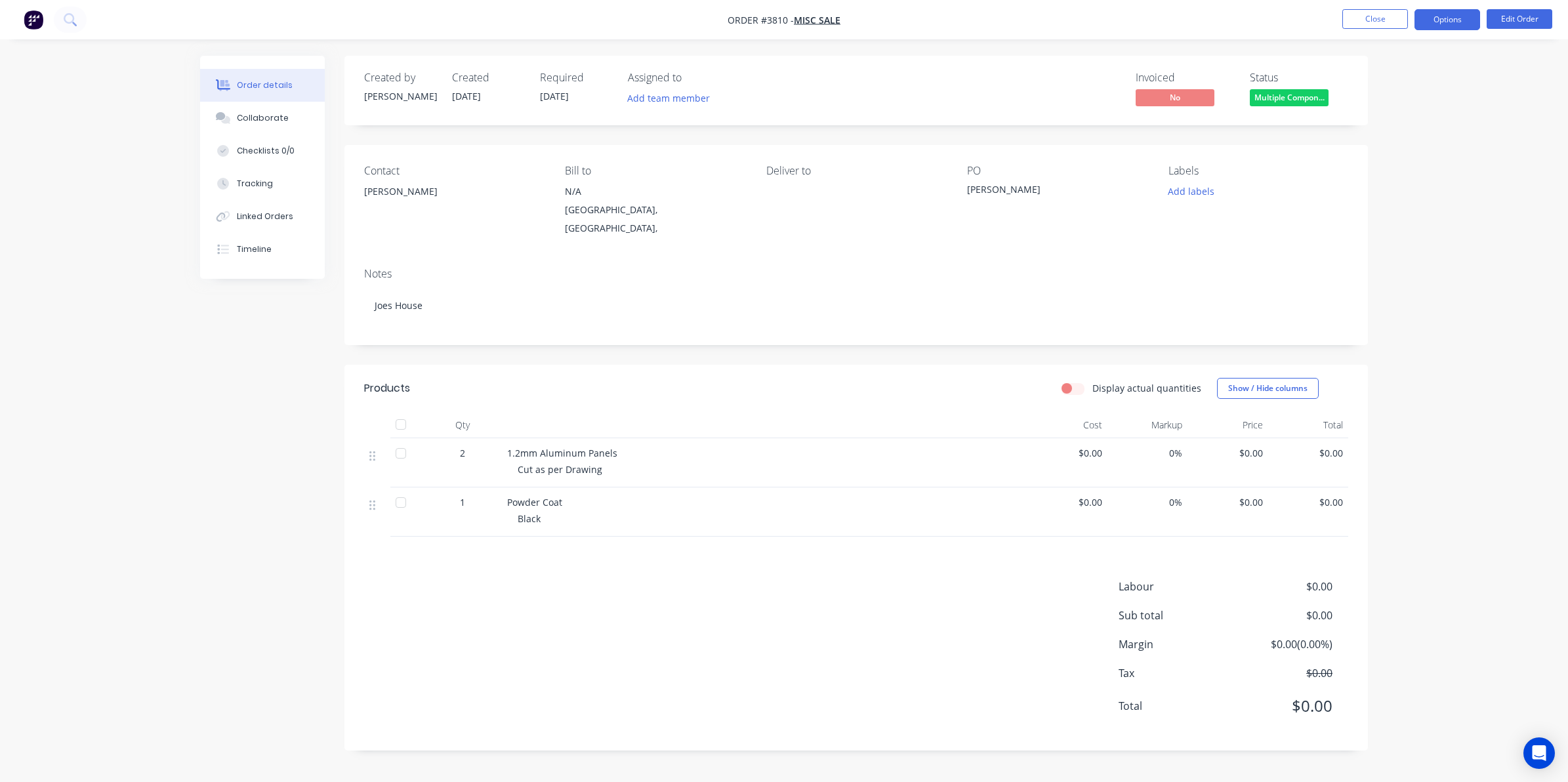
click at [1438, 19] on button "Options" at bounding box center [1448, 19] width 65 height 21
click at [1398, 159] on div "Work Order" at bounding box center [1408, 158] width 120 height 19
click at [1408, 123] on div "Without pricing" at bounding box center [1408, 131] width 120 height 19
drag, startPoint x: 1217, startPoint y: 20, endPoint x: 1249, endPoint y: 7, distance: 34.5
click at [1217, 20] on nav "Order #3810 - Misc Sale Close Options EMAIL / PRINT Invoice Partial Invoice Ord…" at bounding box center [784, 20] width 1568 height 39
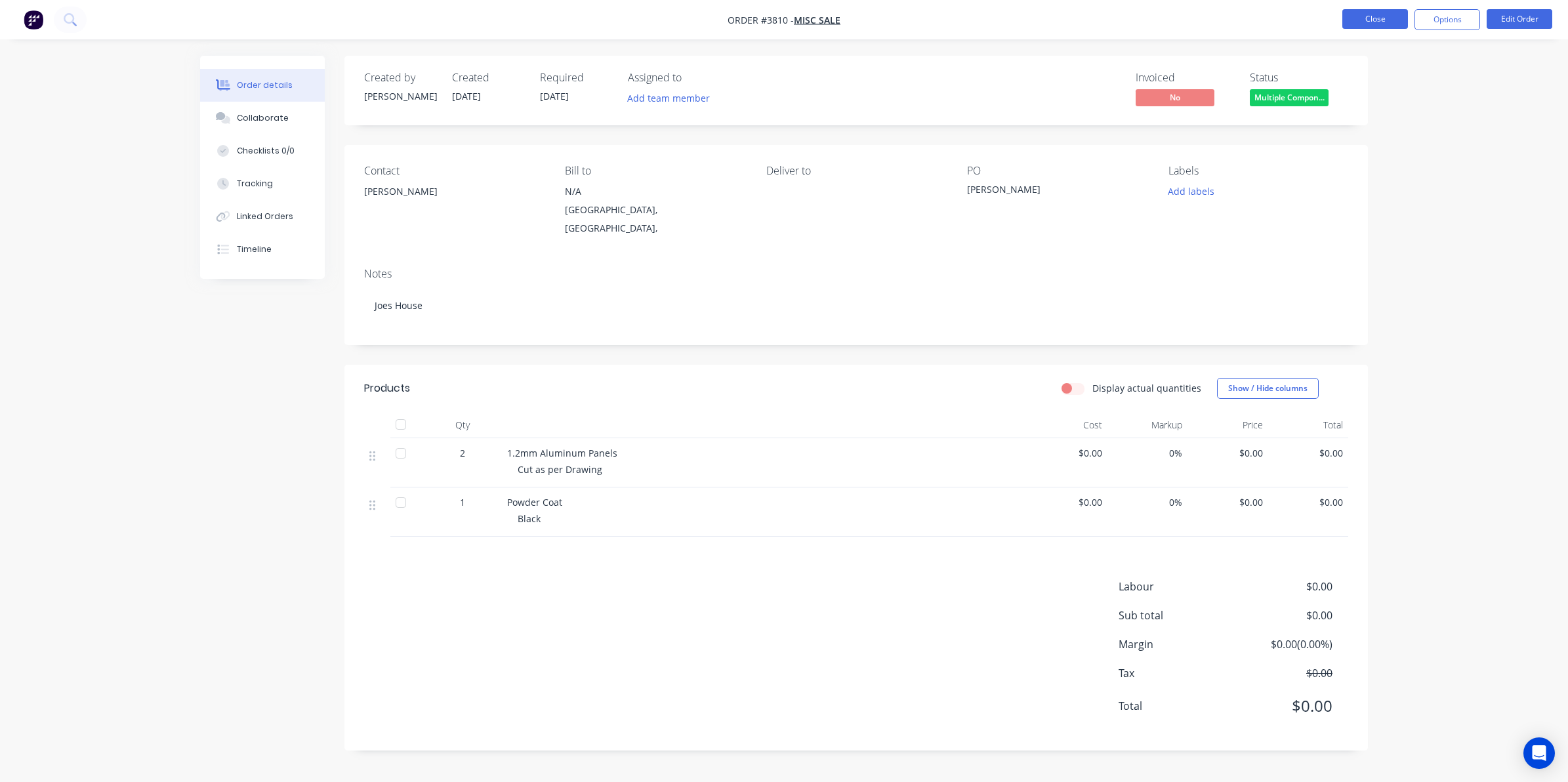
click at [1364, 12] on button "Close" at bounding box center [1375, 19] width 65 height 20
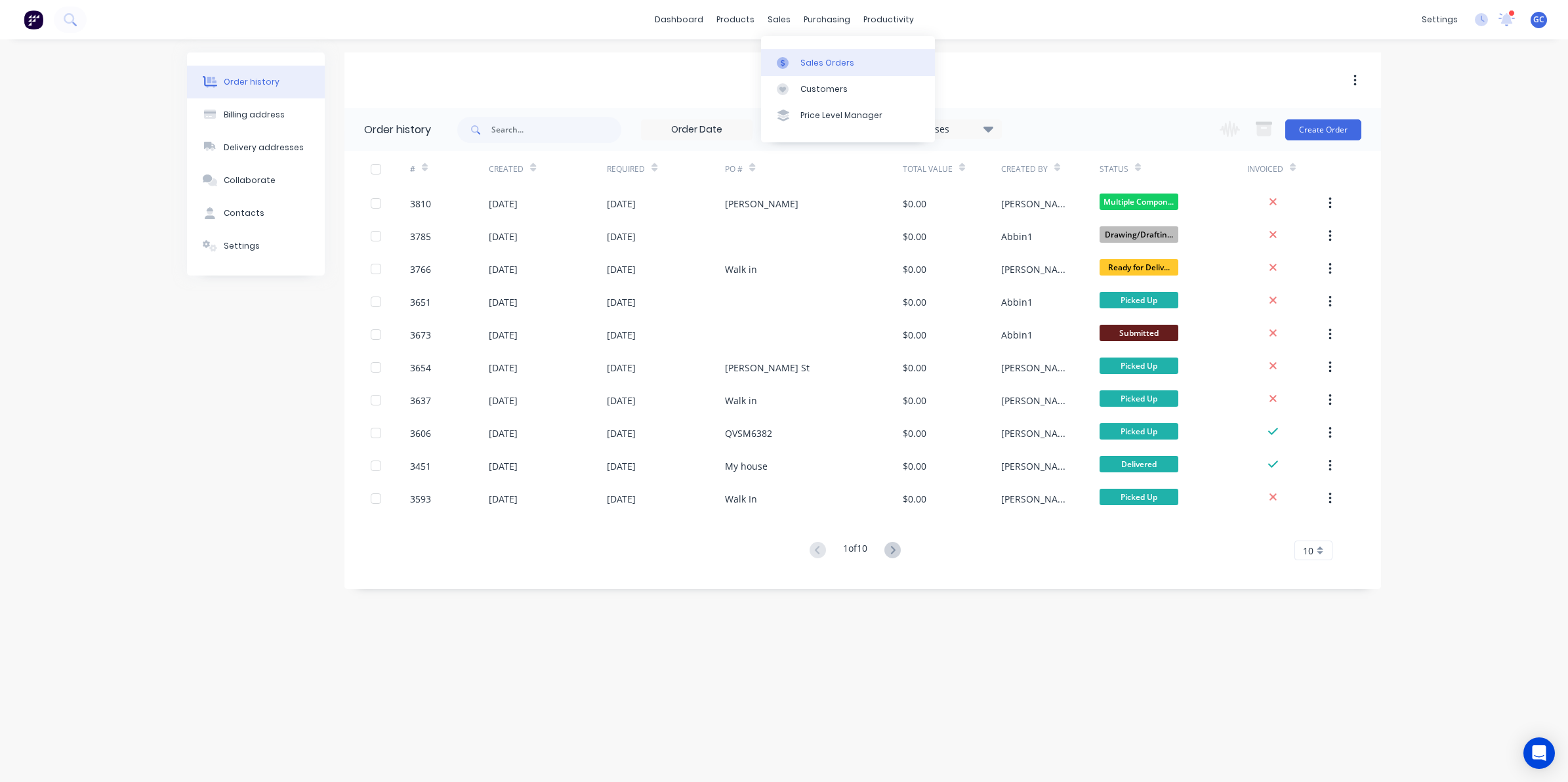
click at [797, 55] on link "Sales Orders" at bounding box center [848, 62] width 174 height 27
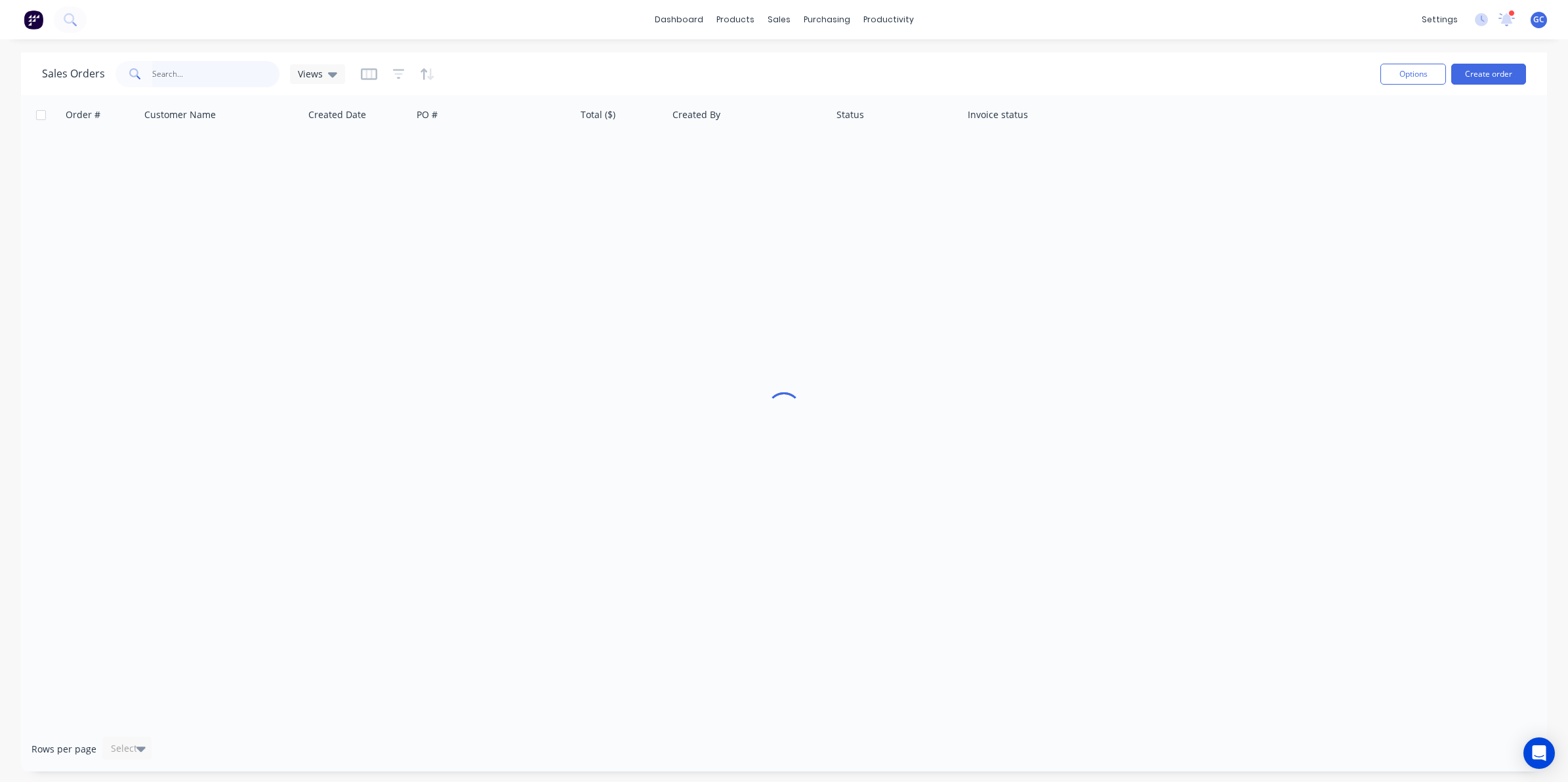
click at [205, 75] on input "text" at bounding box center [216, 74] width 128 height 27
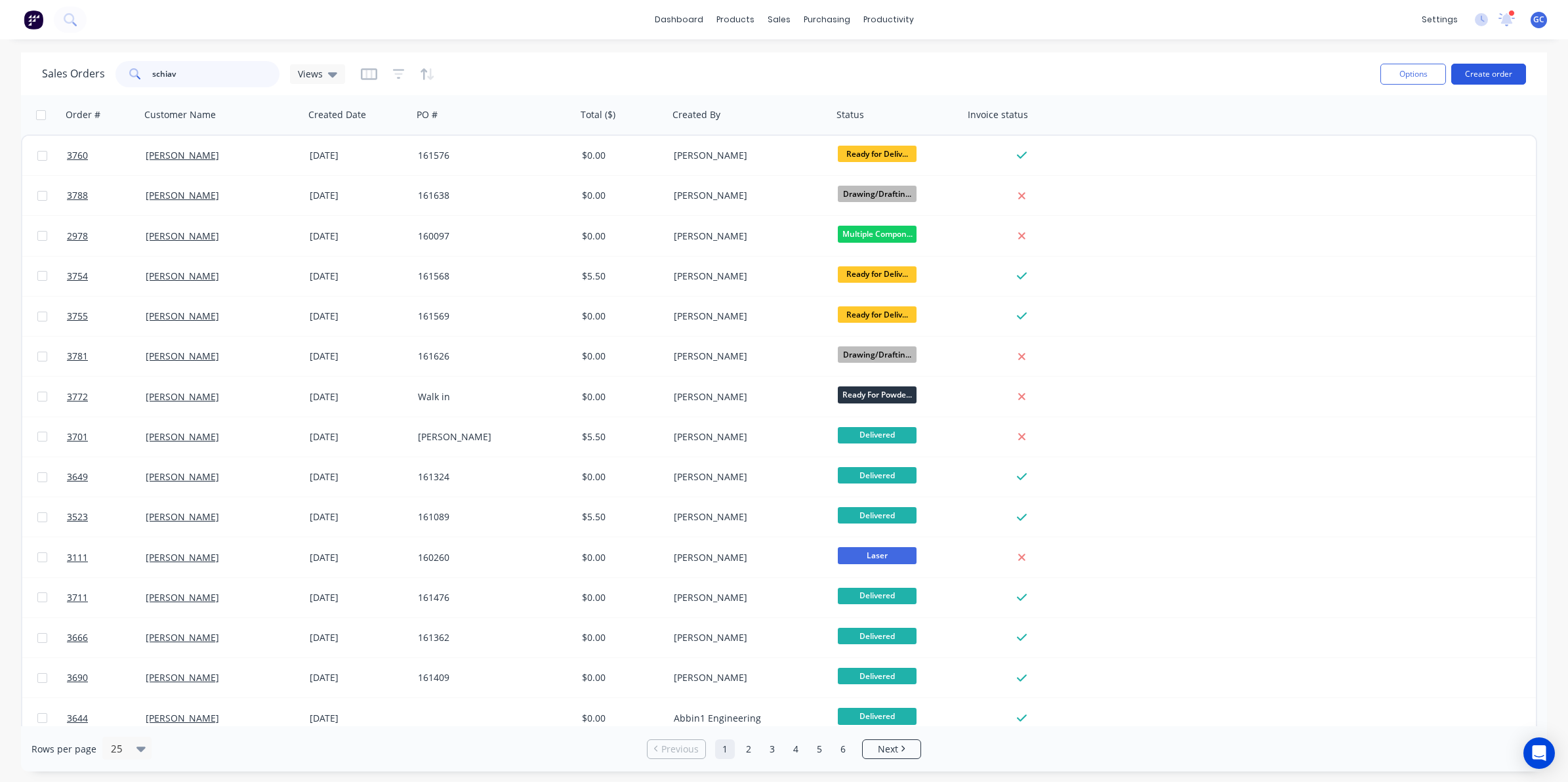
type input "schiav"
click at [1513, 73] on button "Create order" at bounding box center [1489, 73] width 75 height 21
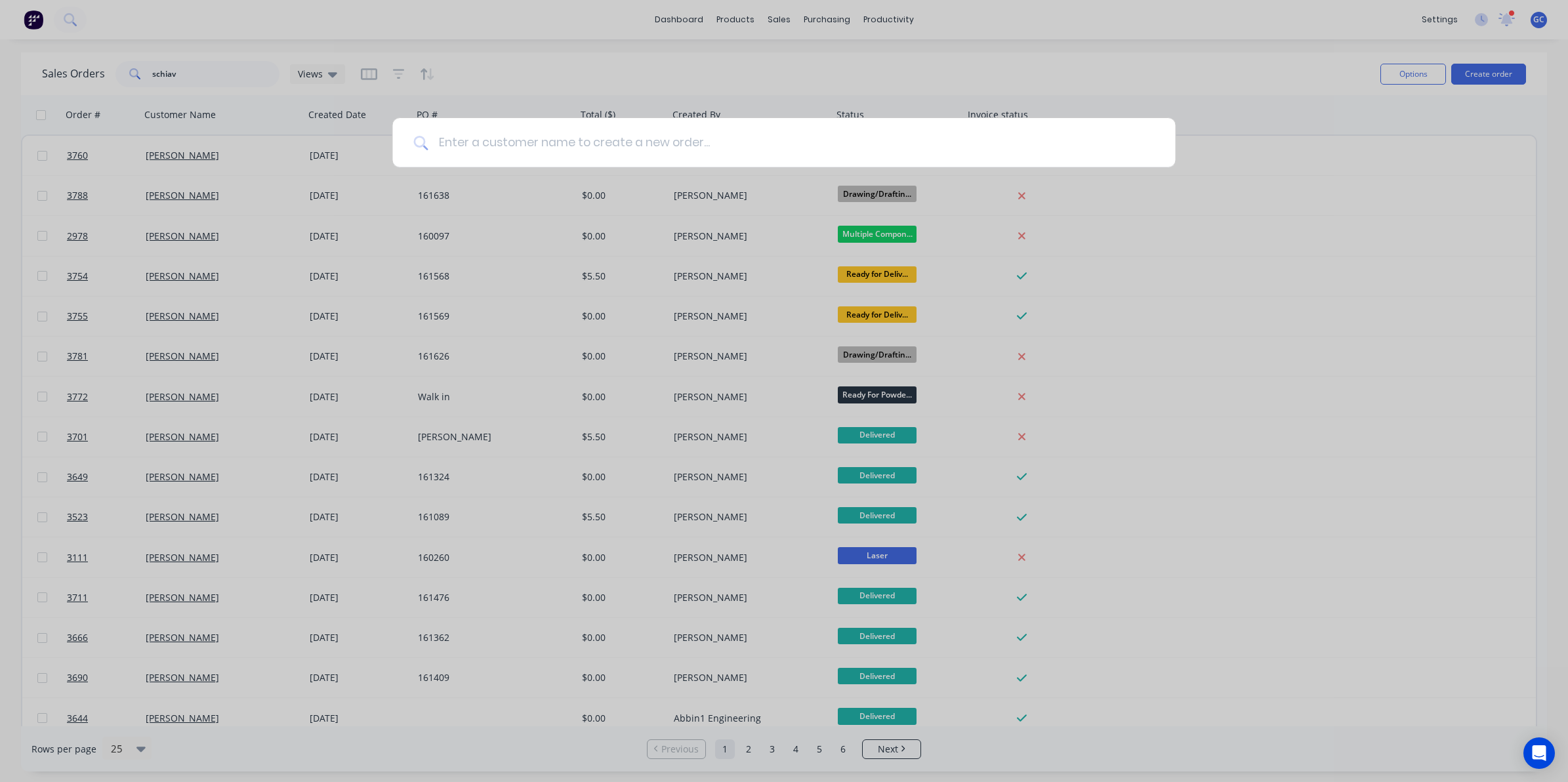
click at [926, 148] on input at bounding box center [791, 143] width 727 height 49
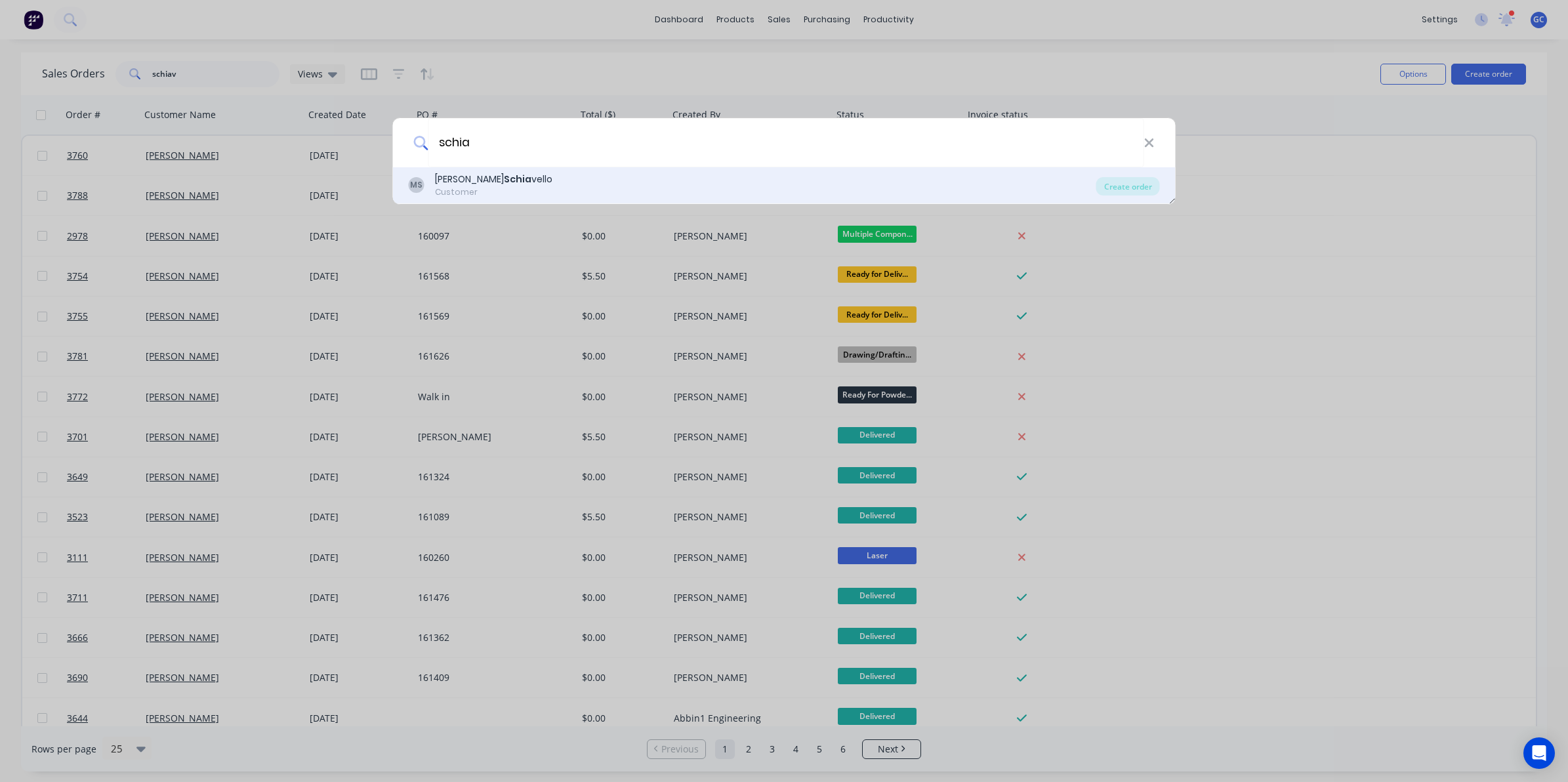
type input "schia"
click at [479, 189] on div "Customer" at bounding box center [494, 193] width 118 height 12
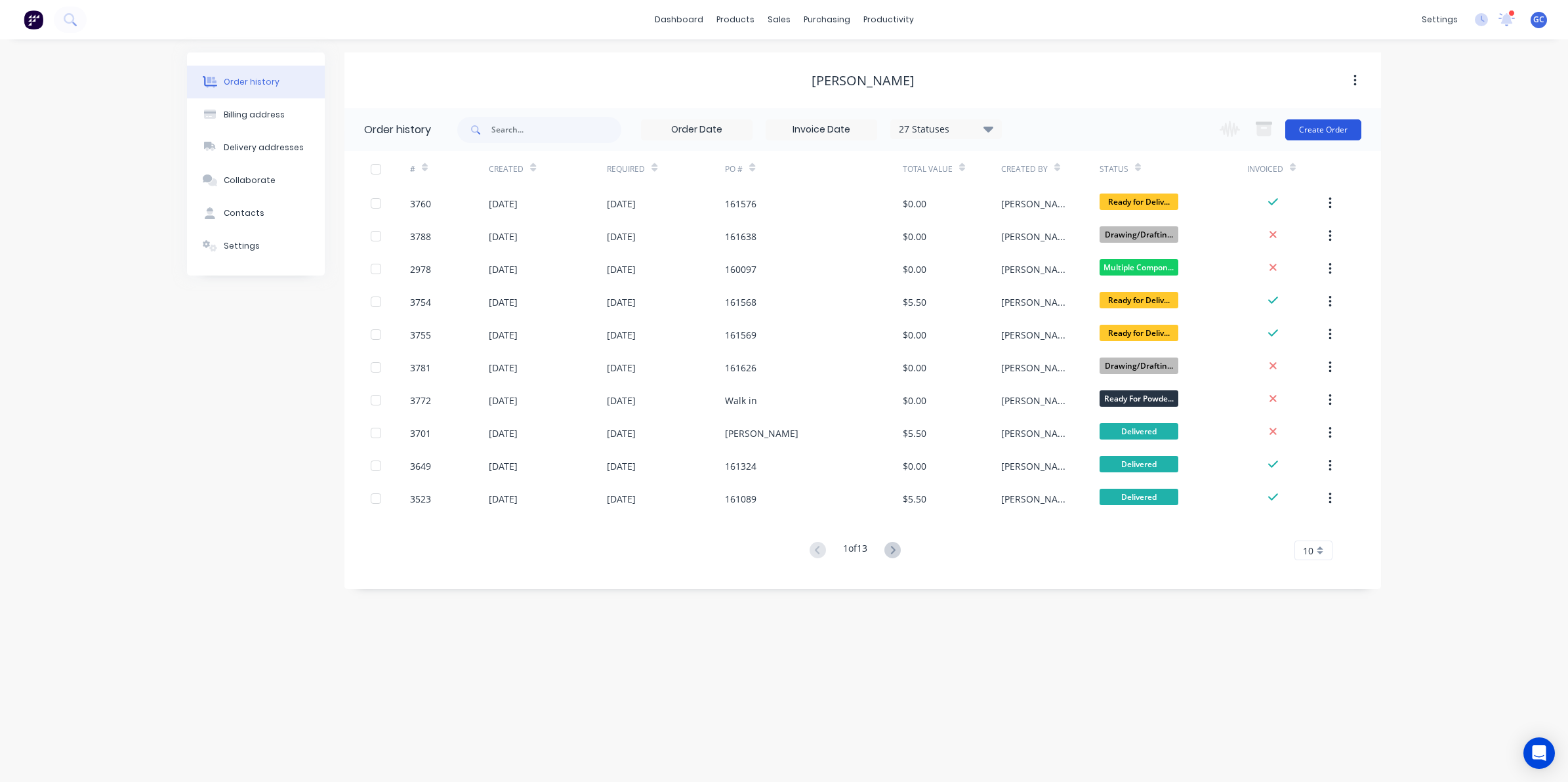
click at [1306, 122] on button "Create Order" at bounding box center [1323, 129] width 76 height 21
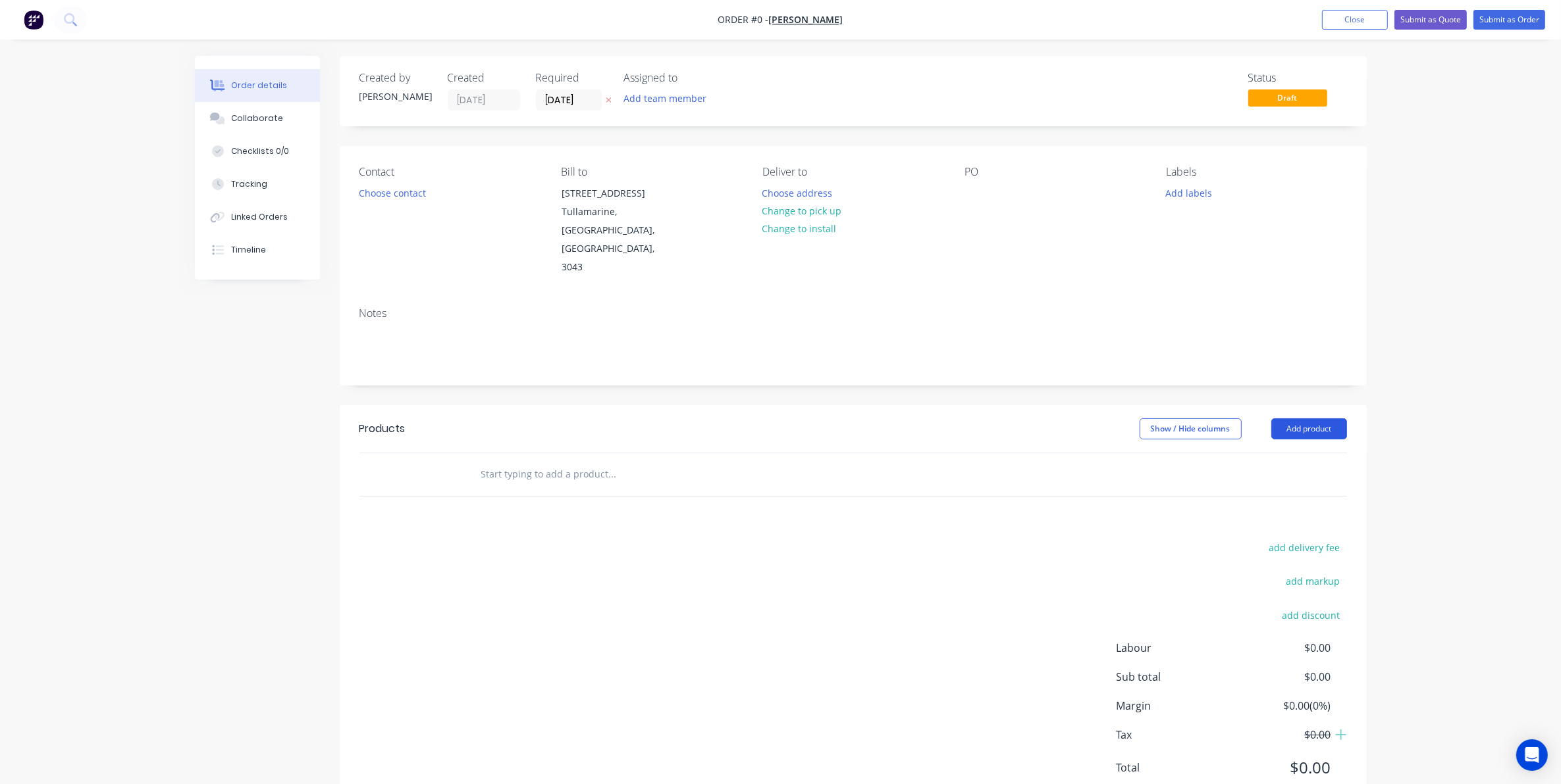
click at [1306, 419] on button "Add product" at bounding box center [1308, 429] width 75 height 21
click at [1295, 479] on div "Basic product" at bounding box center [1284, 488] width 101 height 19
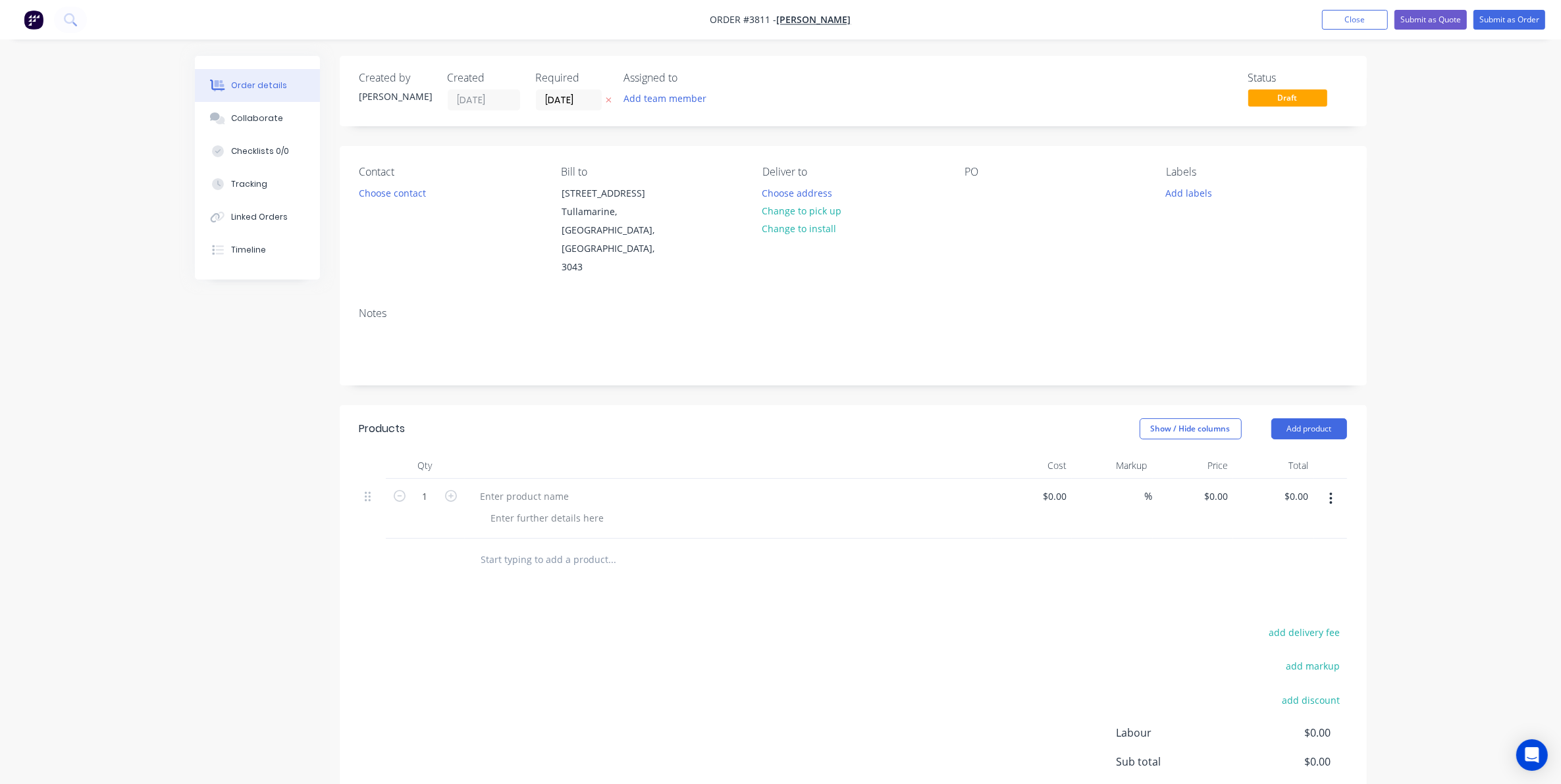
click at [530, 479] on div at bounding box center [728, 509] width 527 height 59
click at [521, 487] on div at bounding box center [524, 496] width 110 height 19
click at [521, 509] on div at bounding box center [548, 518] width 135 height 19
click at [1295, 405] on header "Products Show / Hide columns Add product" at bounding box center [853, 429] width 1027 height 48
click at [1298, 411] on header "Products Show / Hide columns Add product" at bounding box center [853, 429] width 1027 height 48
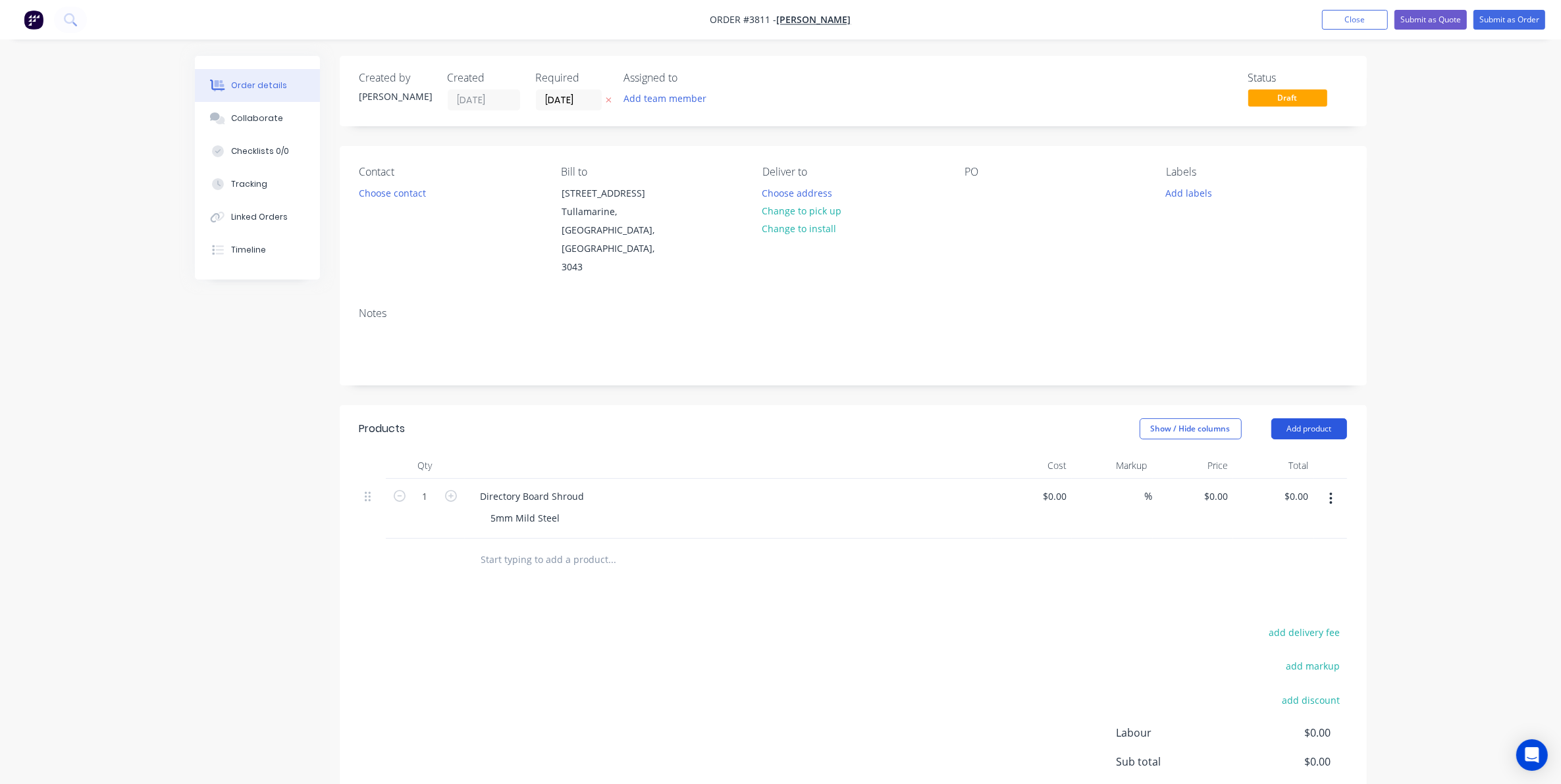
click at [1300, 419] on button "Add product" at bounding box center [1308, 429] width 75 height 21
click at [1266, 479] on div "Basic product" at bounding box center [1284, 488] width 101 height 19
click at [537, 546] on div at bounding box center [524, 555] width 110 height 19
click at [527, 568] on div at bounding box center [548, 577] width 135 height 19
click at [416, 195] on button "Choose contact" at bounding box center [392, 192] width 81 height 18
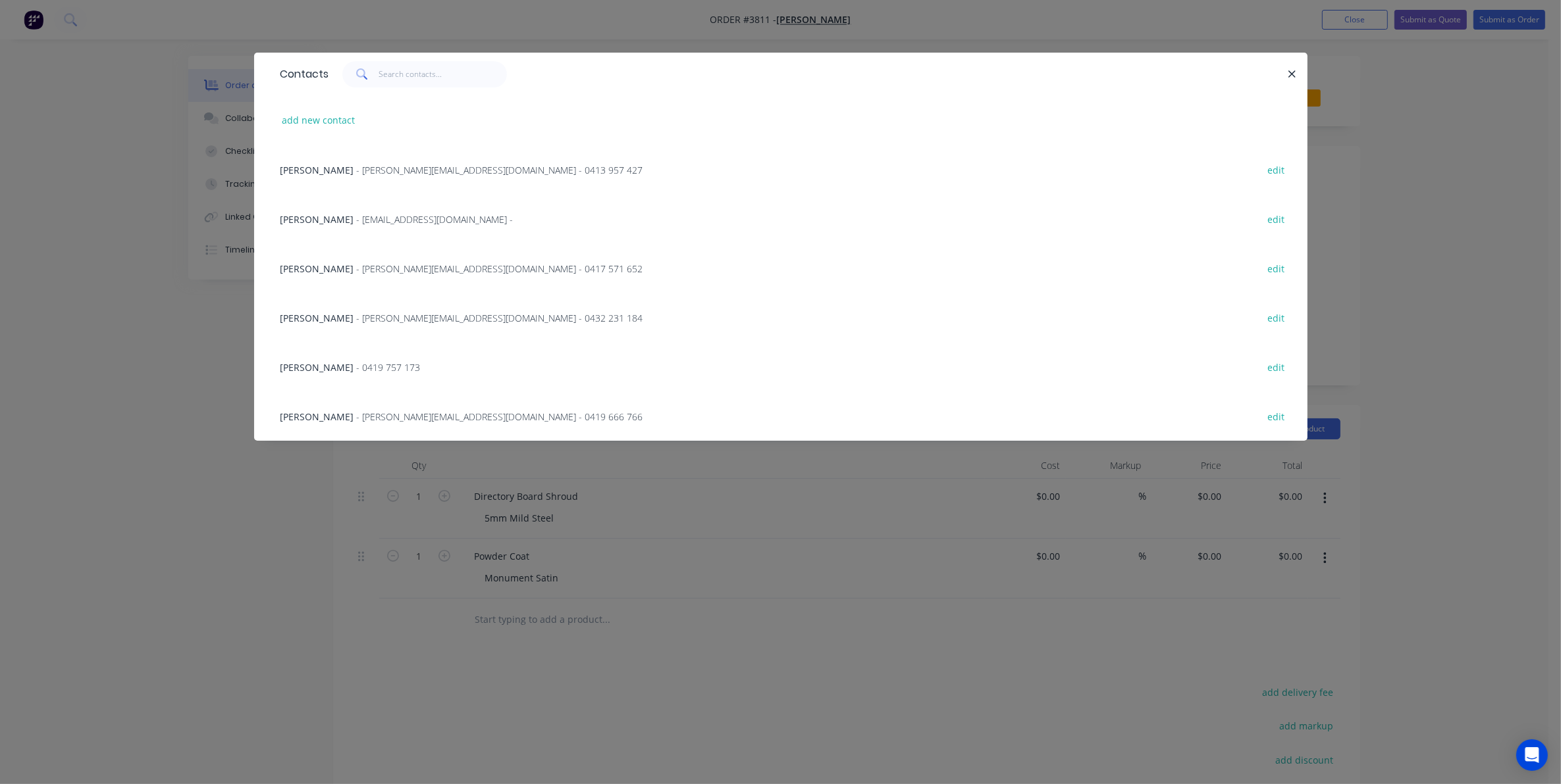
click at [353, 317] on span "[PERSON_NAME]" at bounding box center [317, 318] width 73 height 13
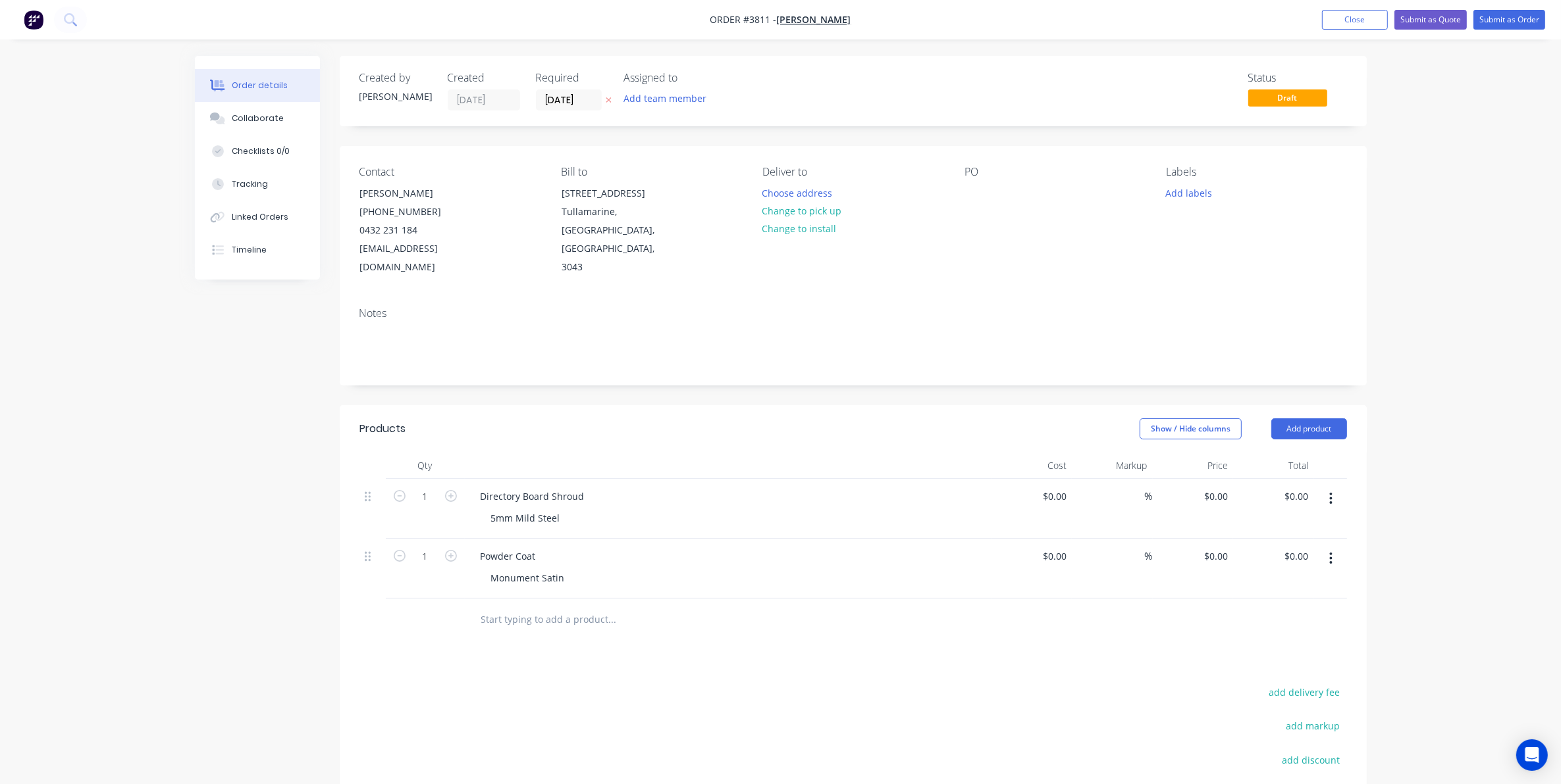
click at [982, 183] on div "PO" at bounding box center [1055, 221] width 180 height 111
click at [972, 198] on div at bounding box center [975, 192] width 21 height 19
click at [676, 97] on button "Add team member" at bounding box center [665, 98] width 97 height 18
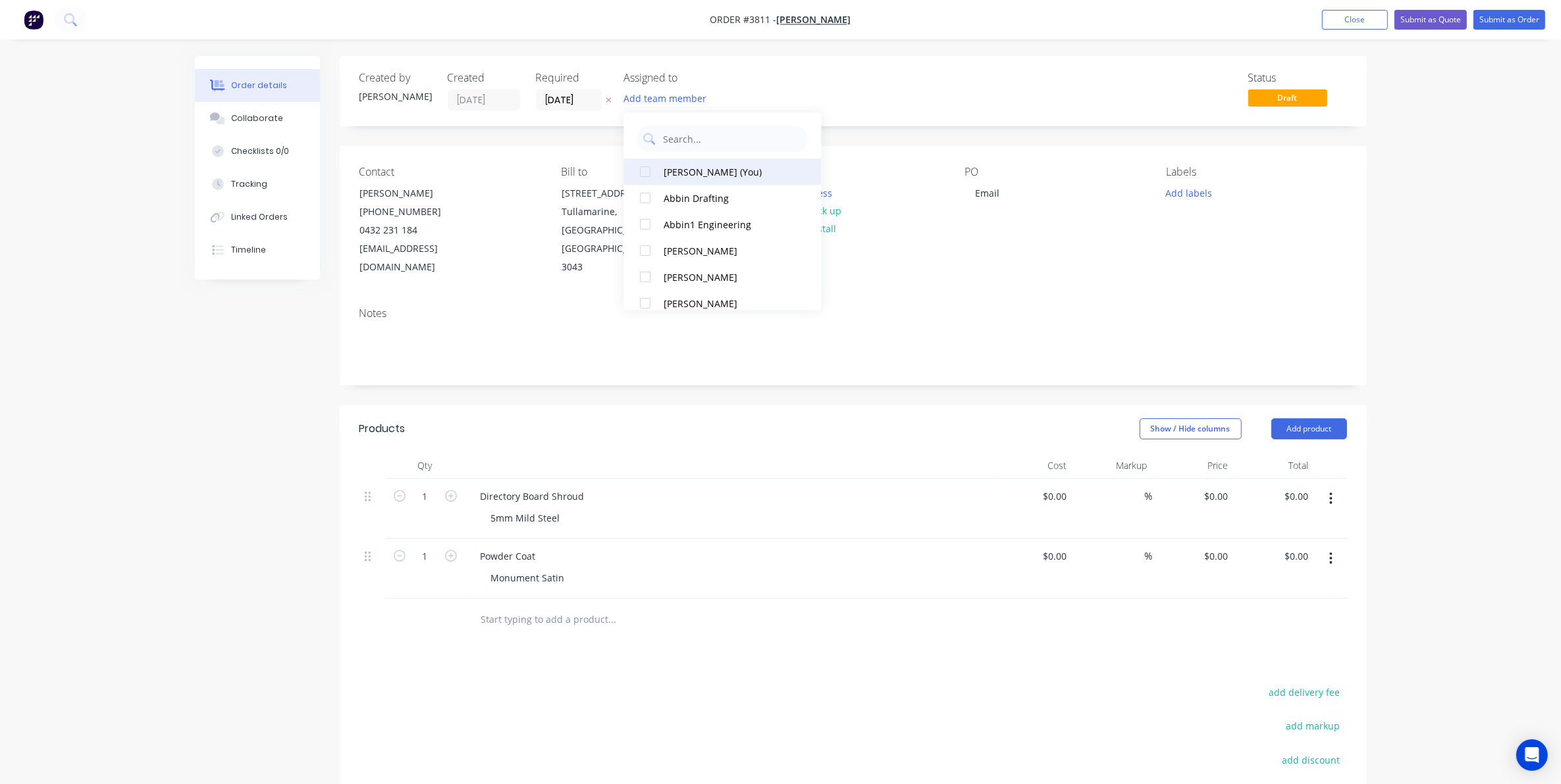
click at [697, 159] on button "Gino C (You)" at bounding box center [722, 171] width 197 height 27
click at [579, 99] on input "[DATE]" at bounding box center [569, 100] width 64 height 20
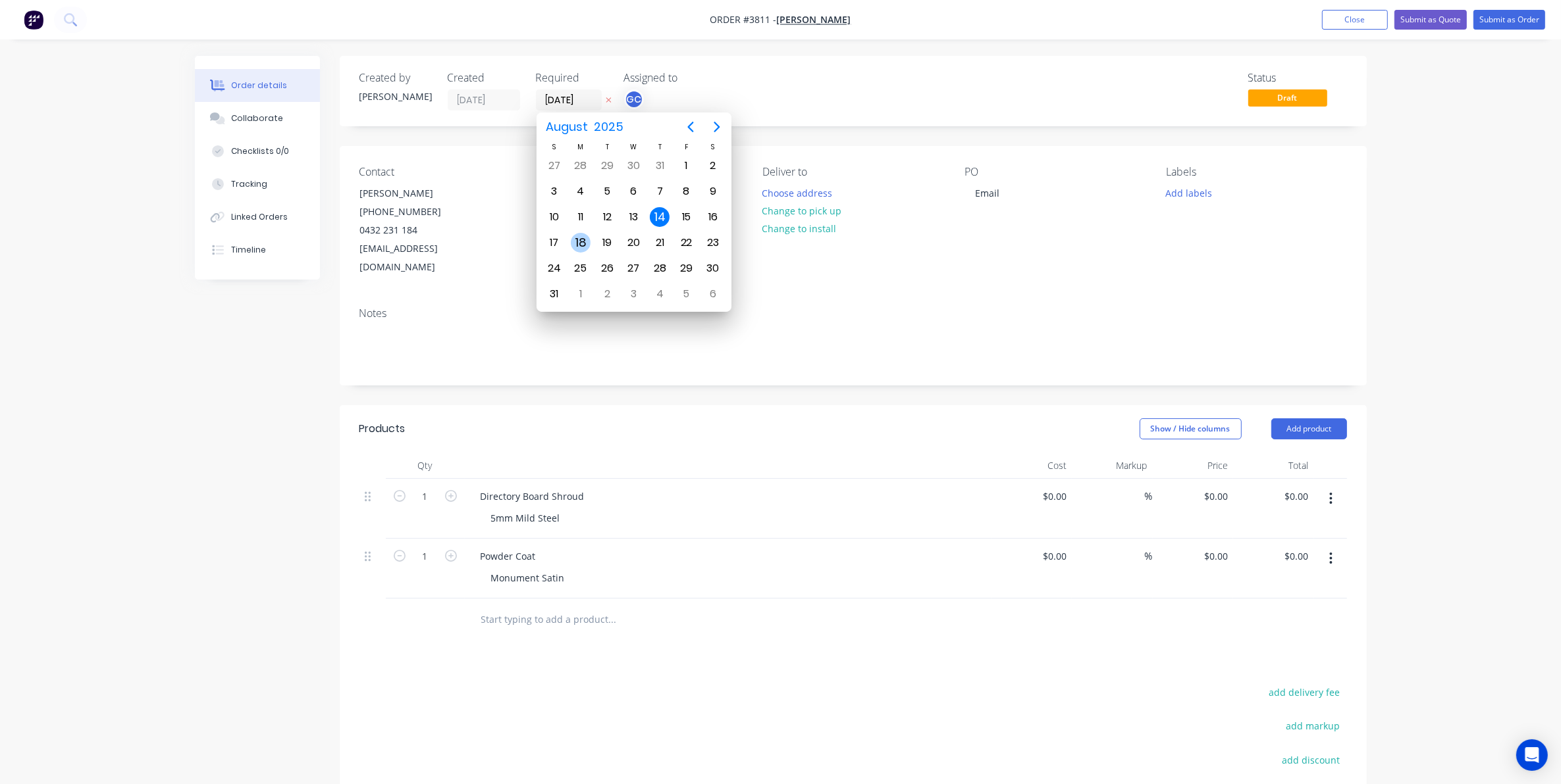
click at [579, 237] on div "18" at bounding box center [580, 243] width 20 height 20
type input "[DATE]"
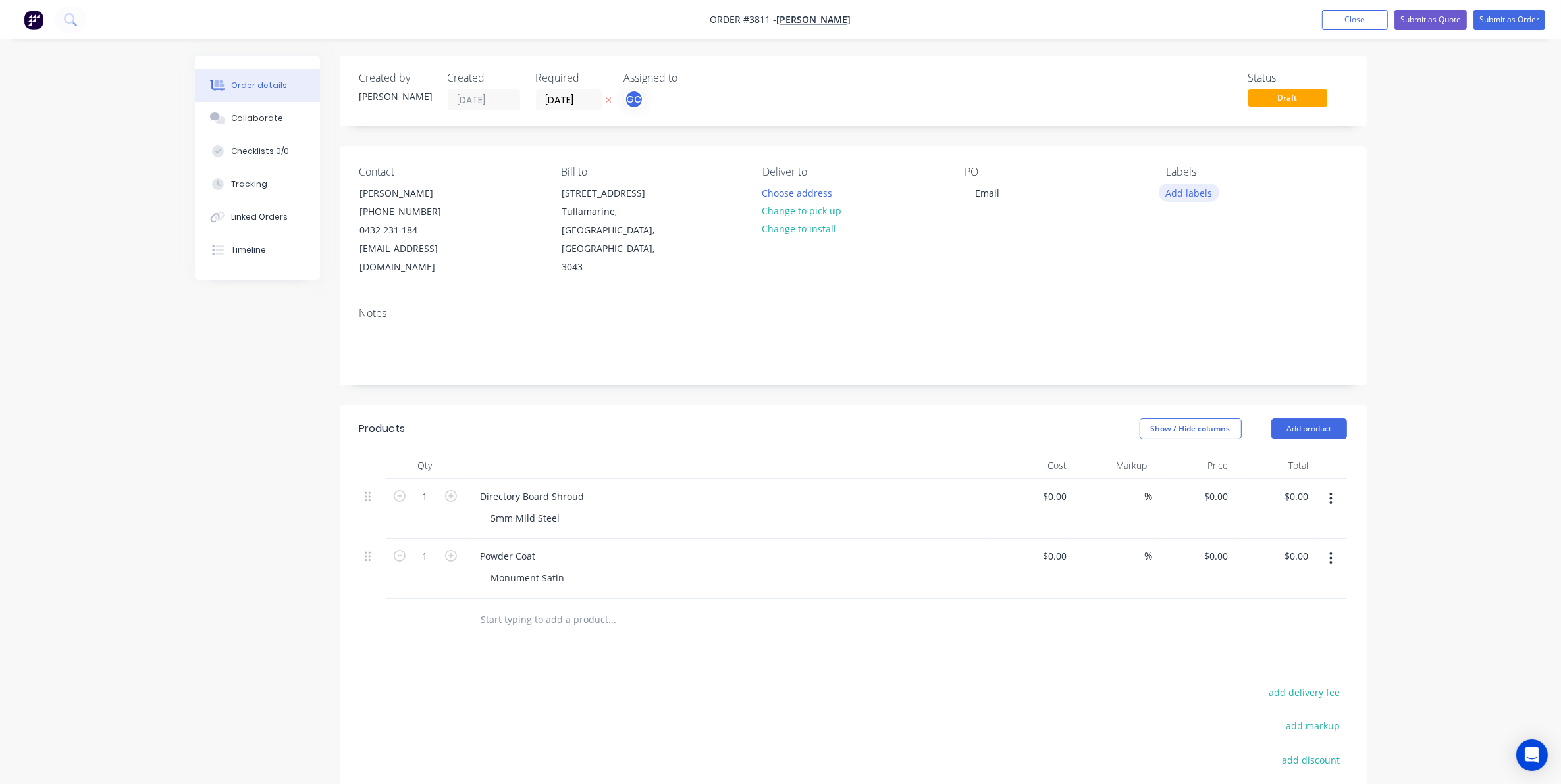
click at [1208, 201] on button "Add labels" at bounding box center [1189, 192] width 60 height 18
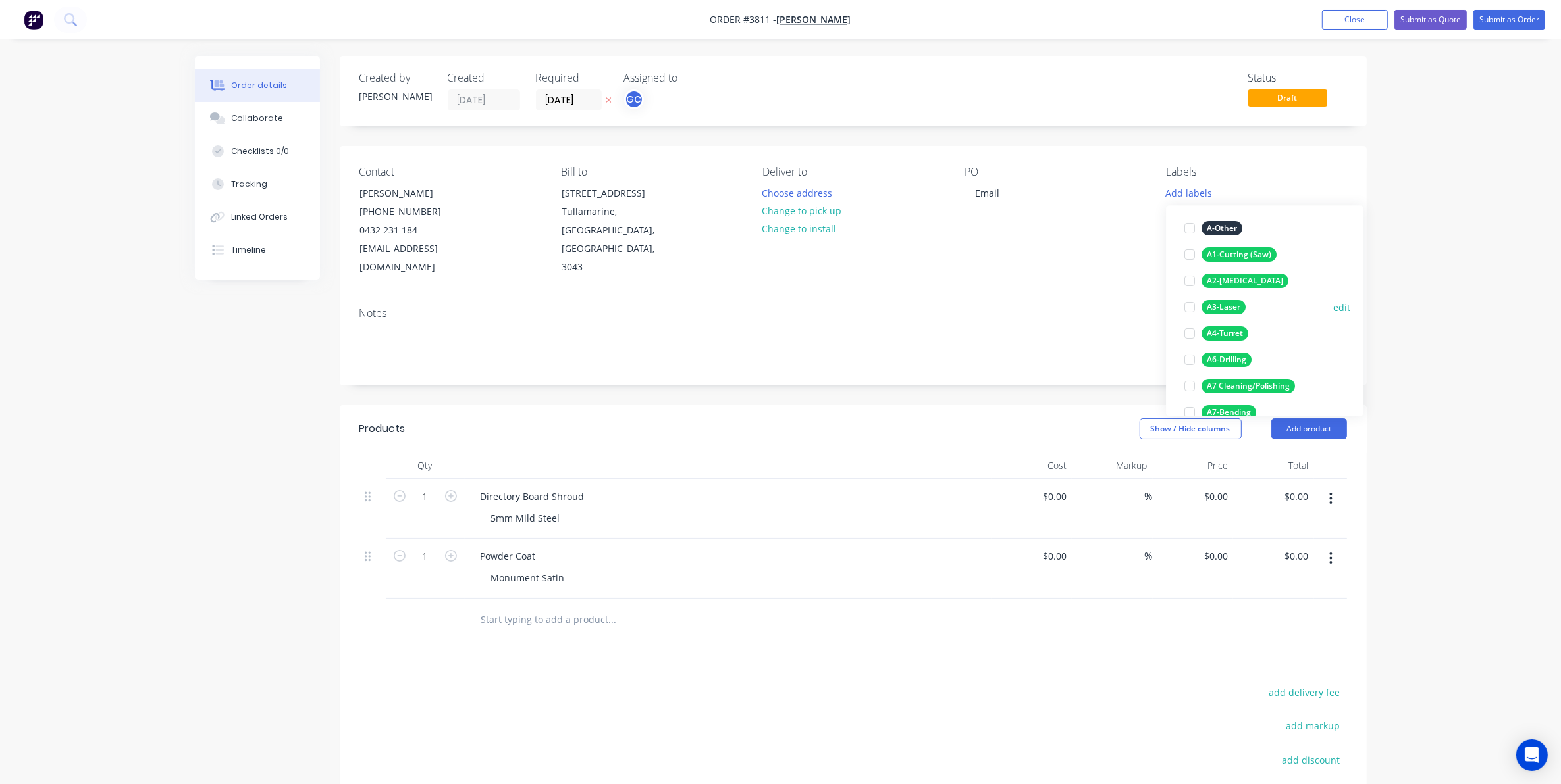
click at [1224, 305] on div "A3-Laser" at bounding box center [1223, 308] width 45 height 15
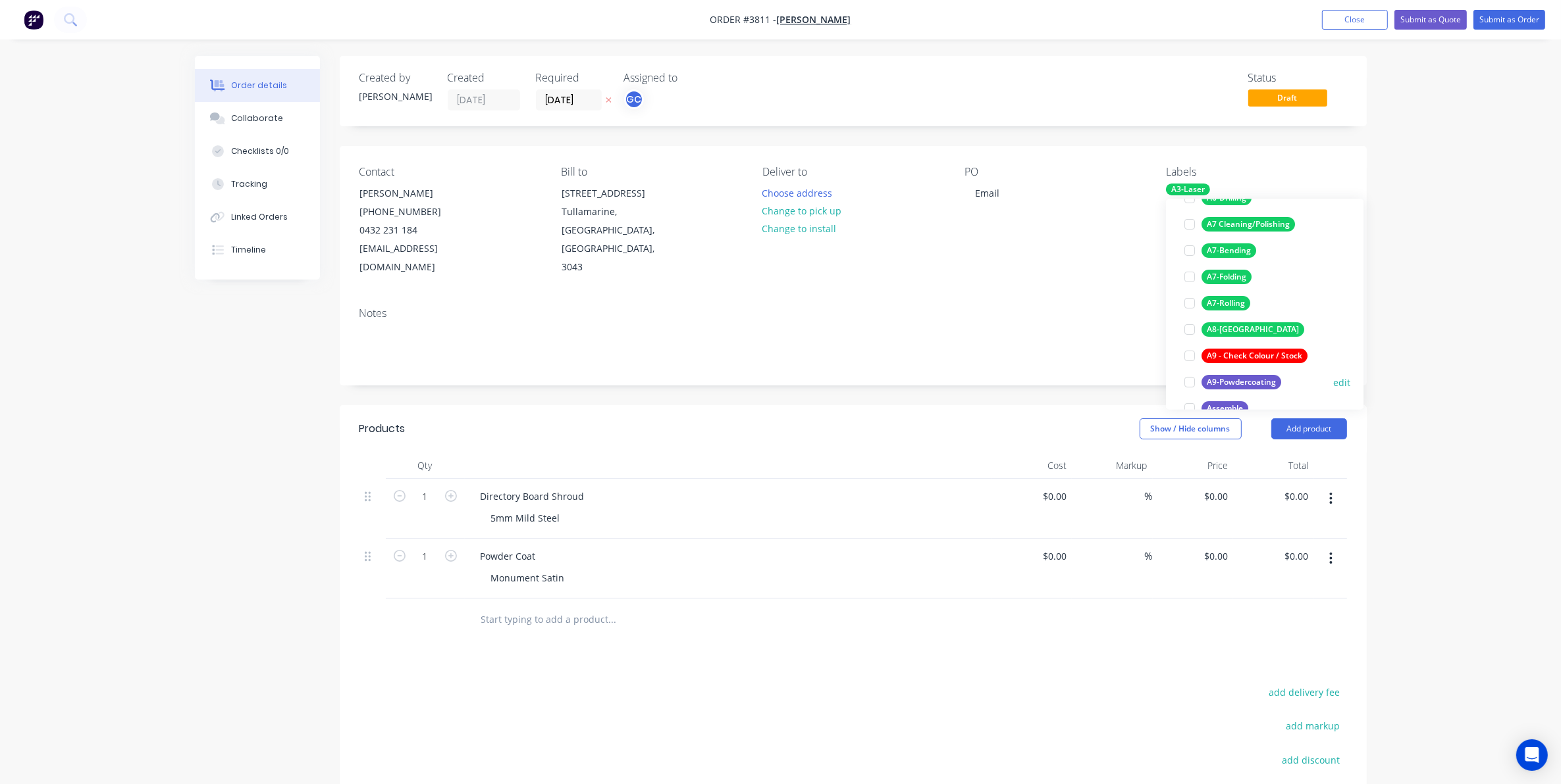
scroll to position [333, 0]
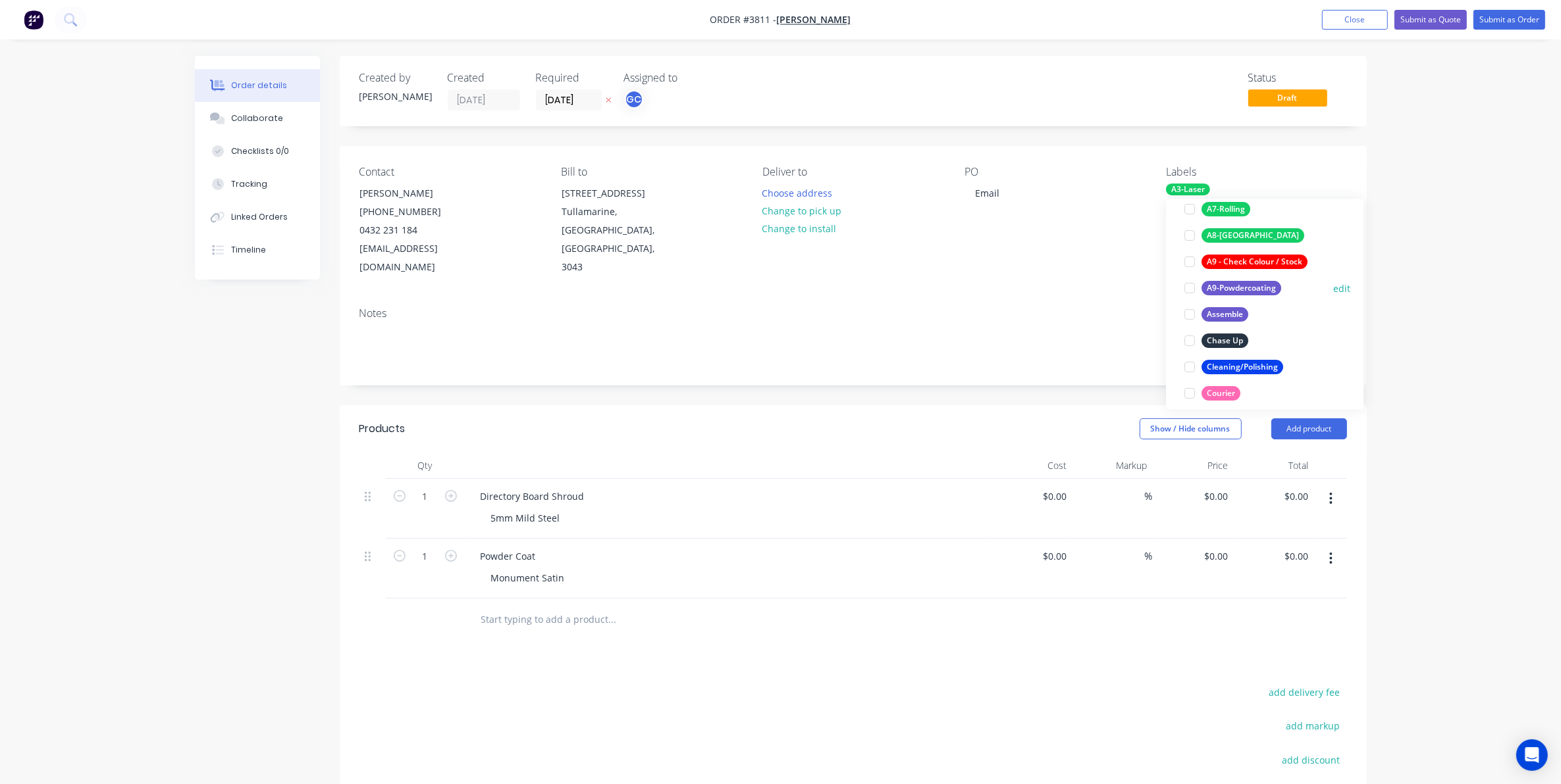
click at [1256, 288] on div "A9-Powdercoating" at bounding box center [1241, 288] width 79 height 15
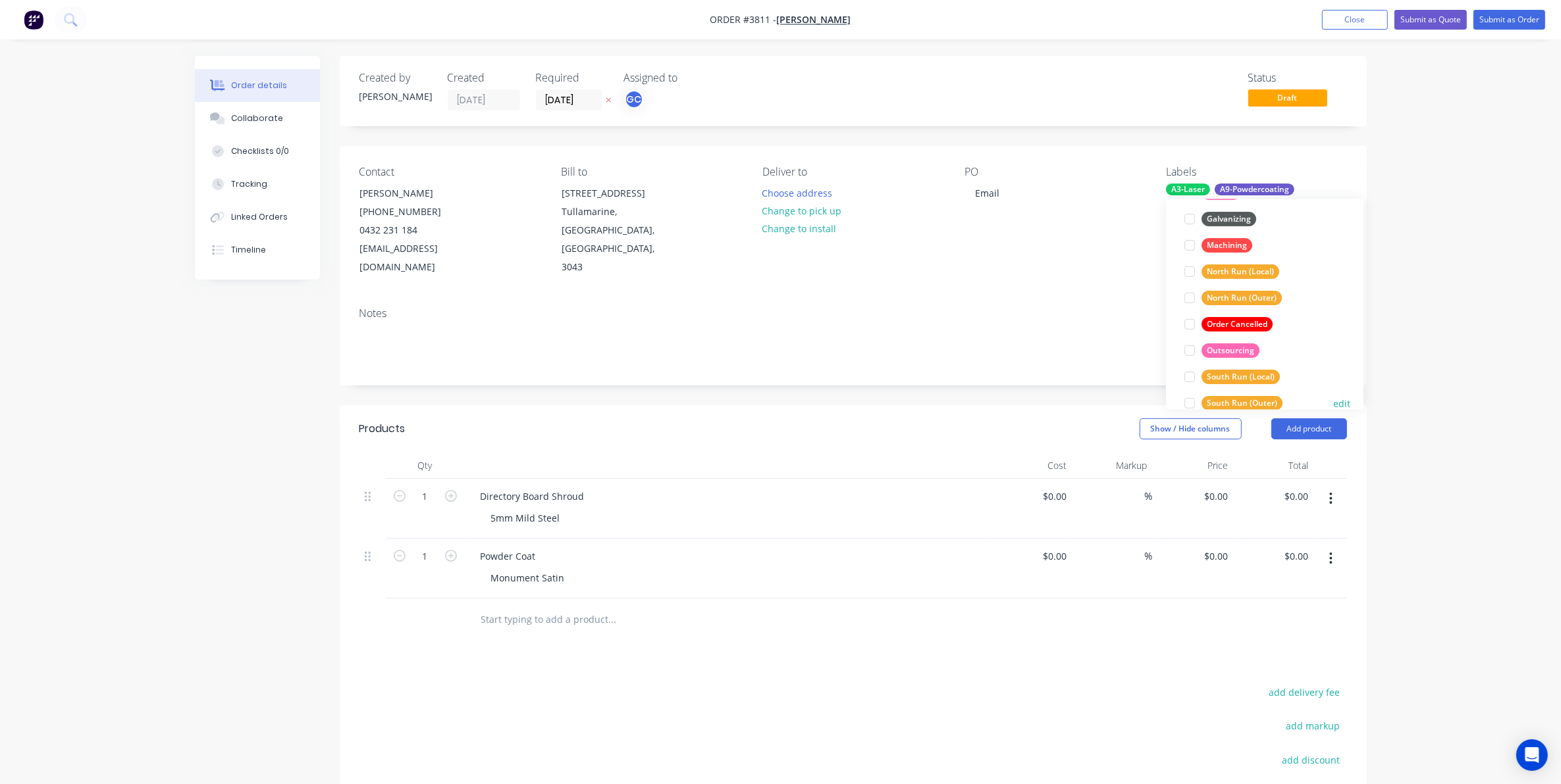
scroll to position [605, 0]
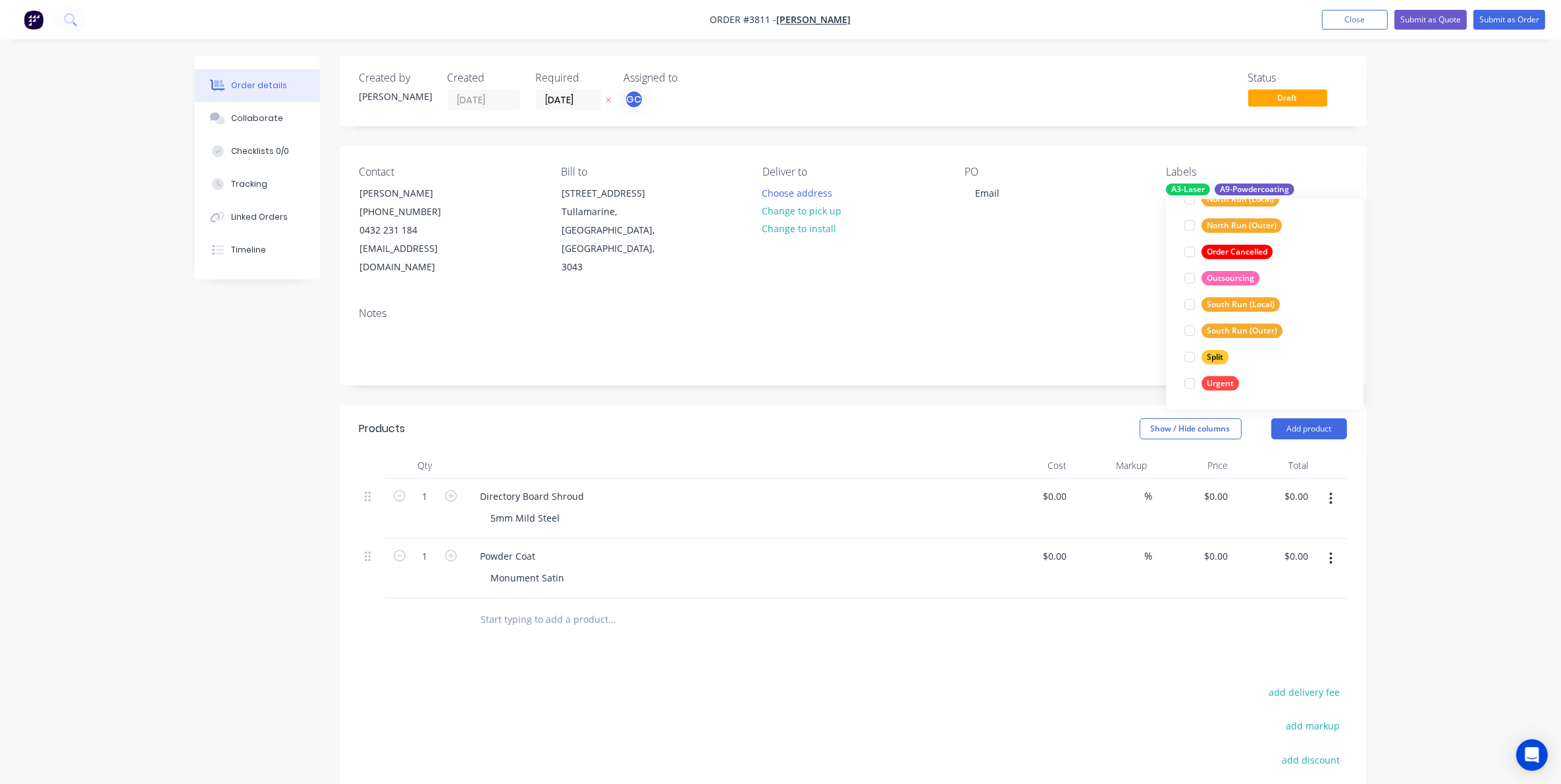
click at [1227, 385] on div "Urgent" at bounding box center [1220, 383] width 38 height 15
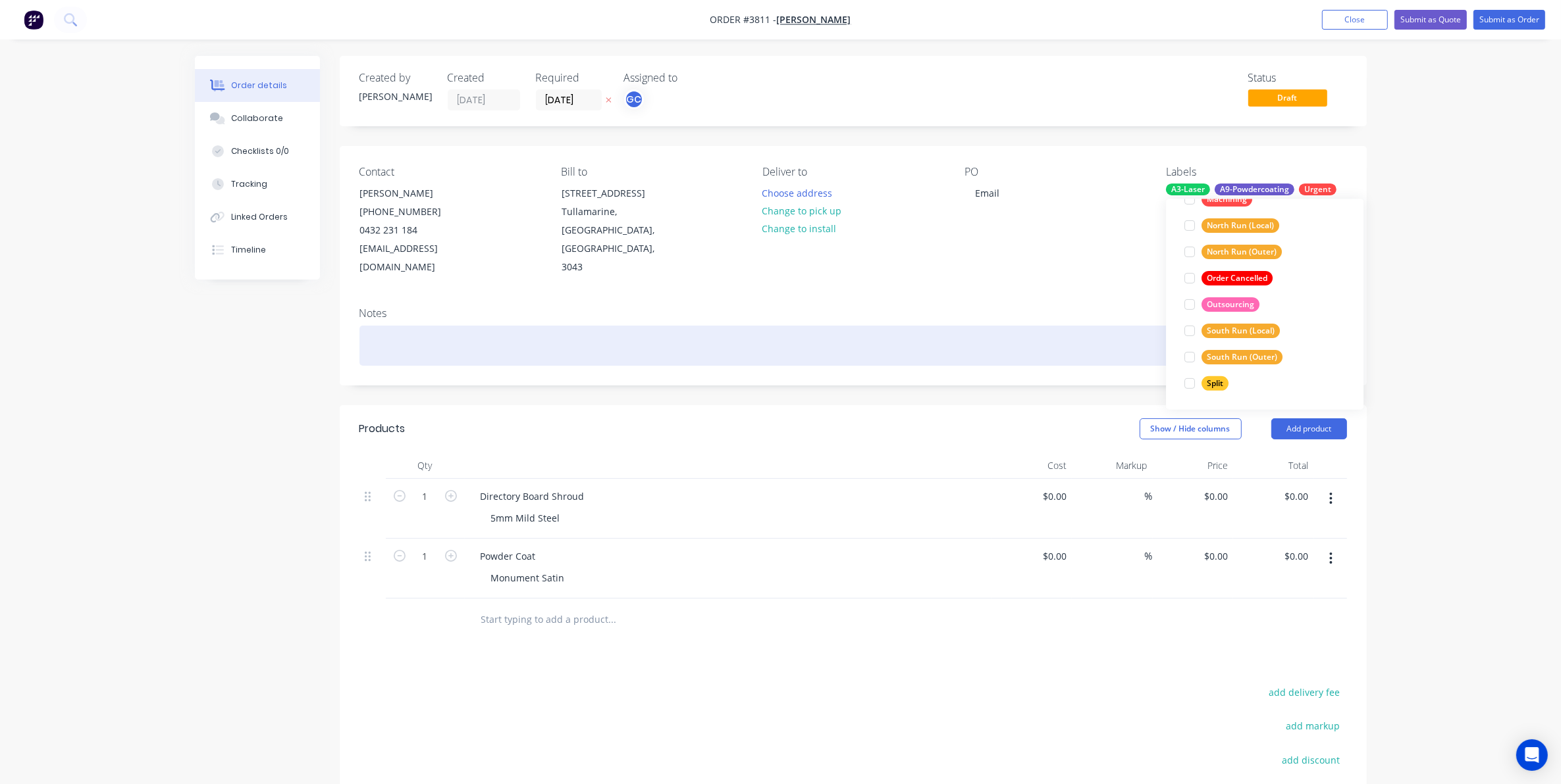
scroll to position [0, 0]
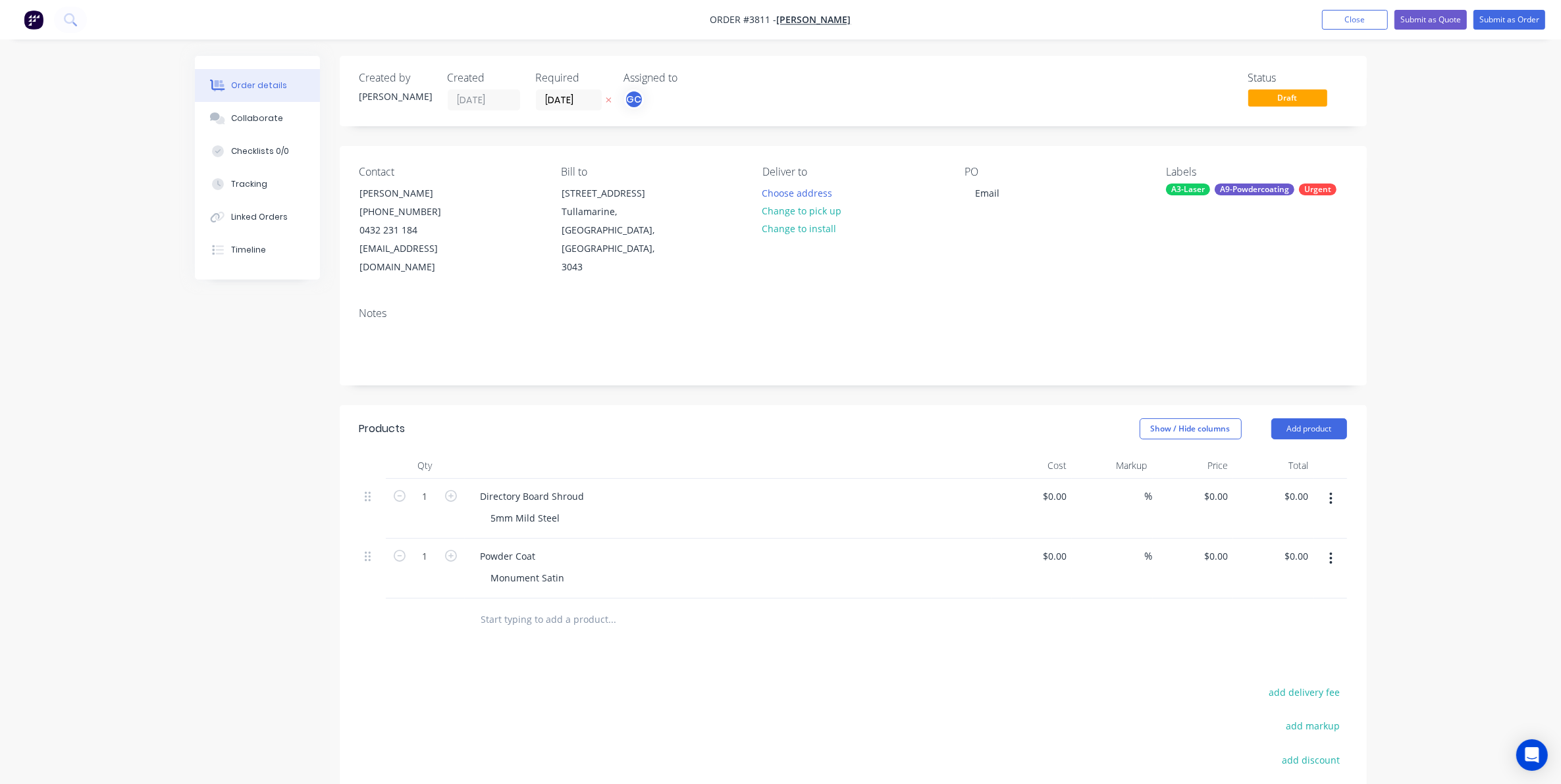
click at [1040, 307] on div "Notes" at bounding box center [853, 313] width 988 height 13
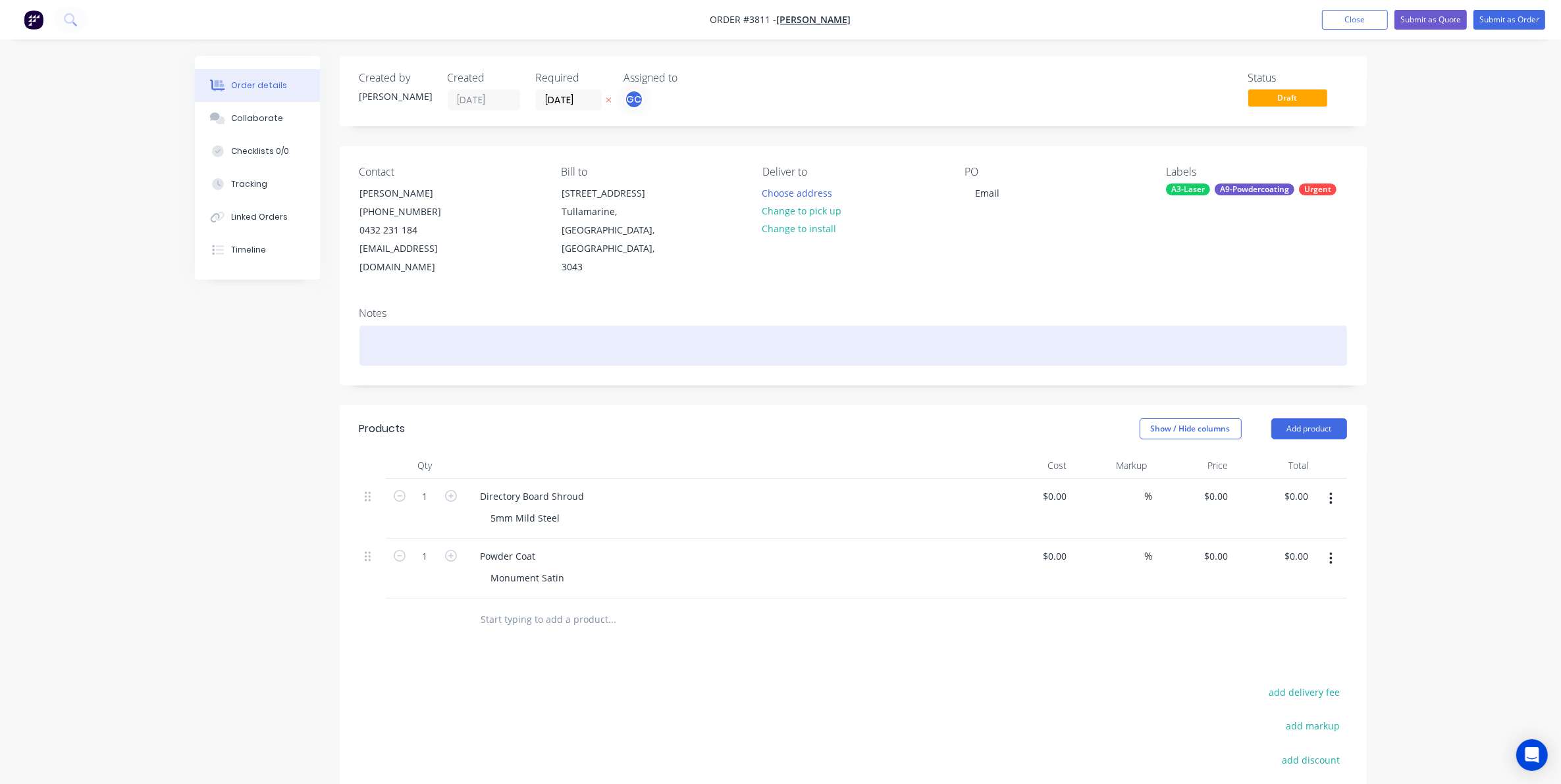
click at [667, 331] on div at bounding box center [853, 345] width 988 height 41
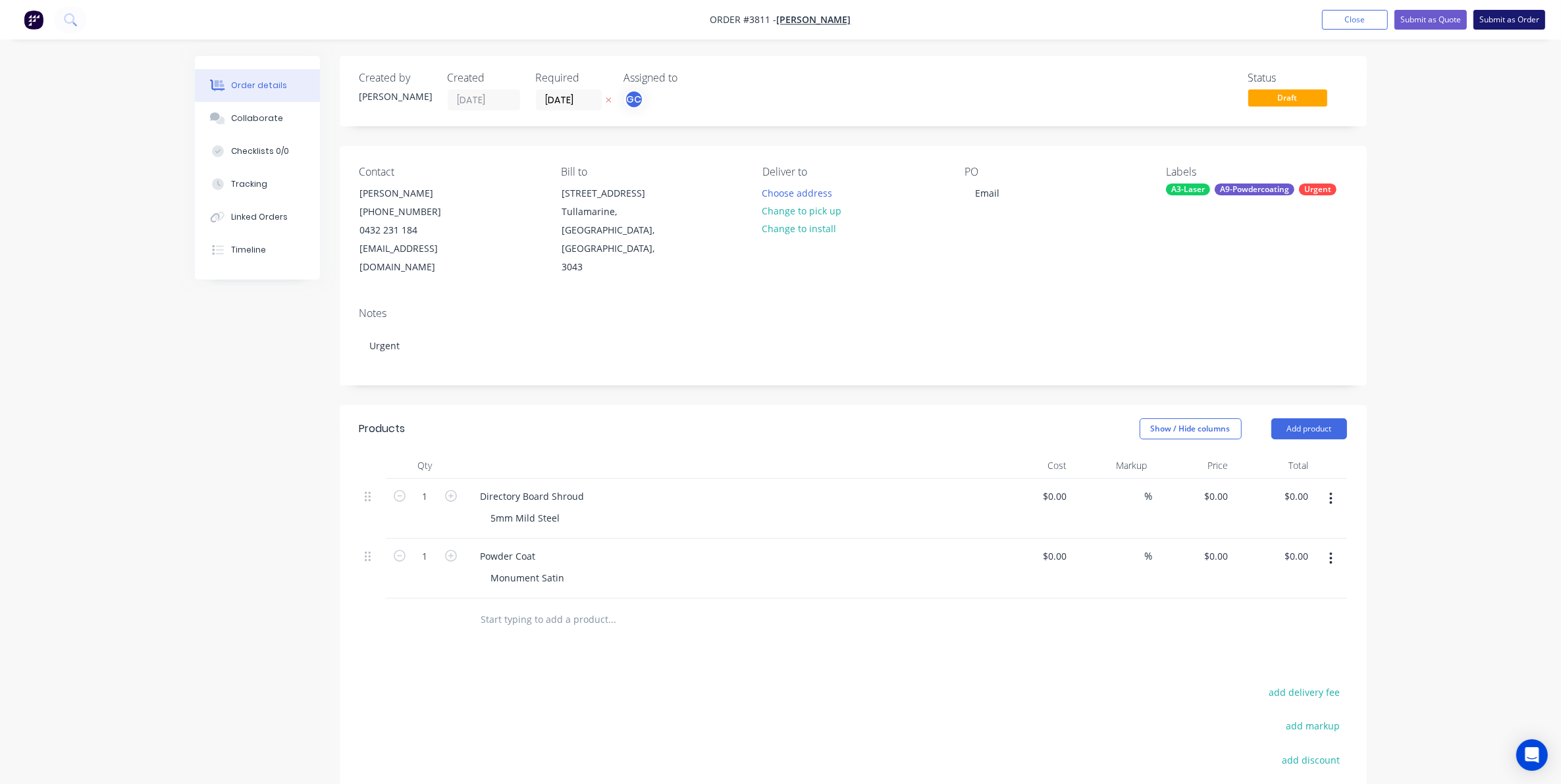
click at [1528, 25] on button "Submit as Order" at bounding box center [1509, 20] width 71 height 20
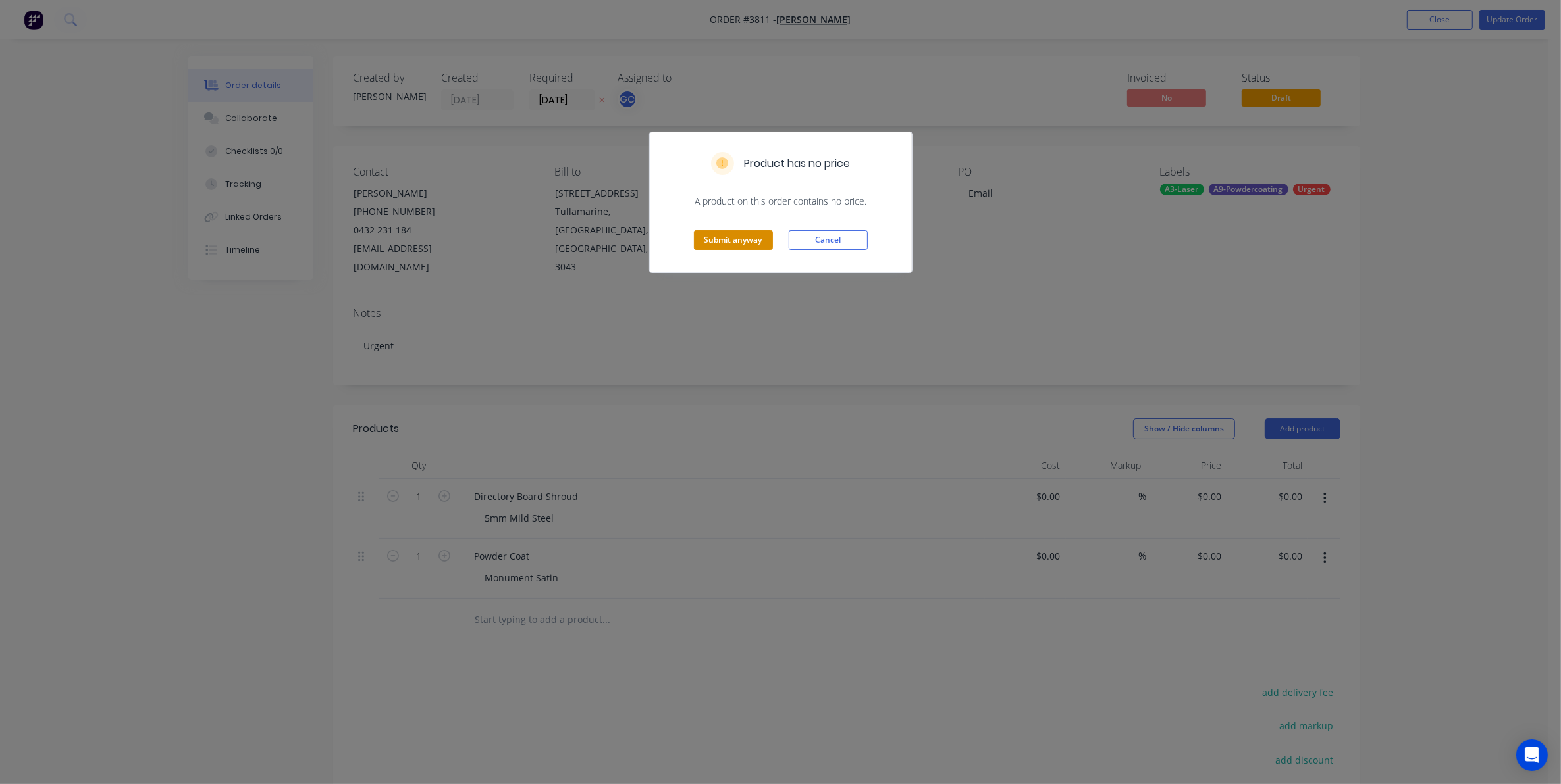
click at [747, 231] on button "Submit anyway" at bounding box center [733, 241] width 79 height 20
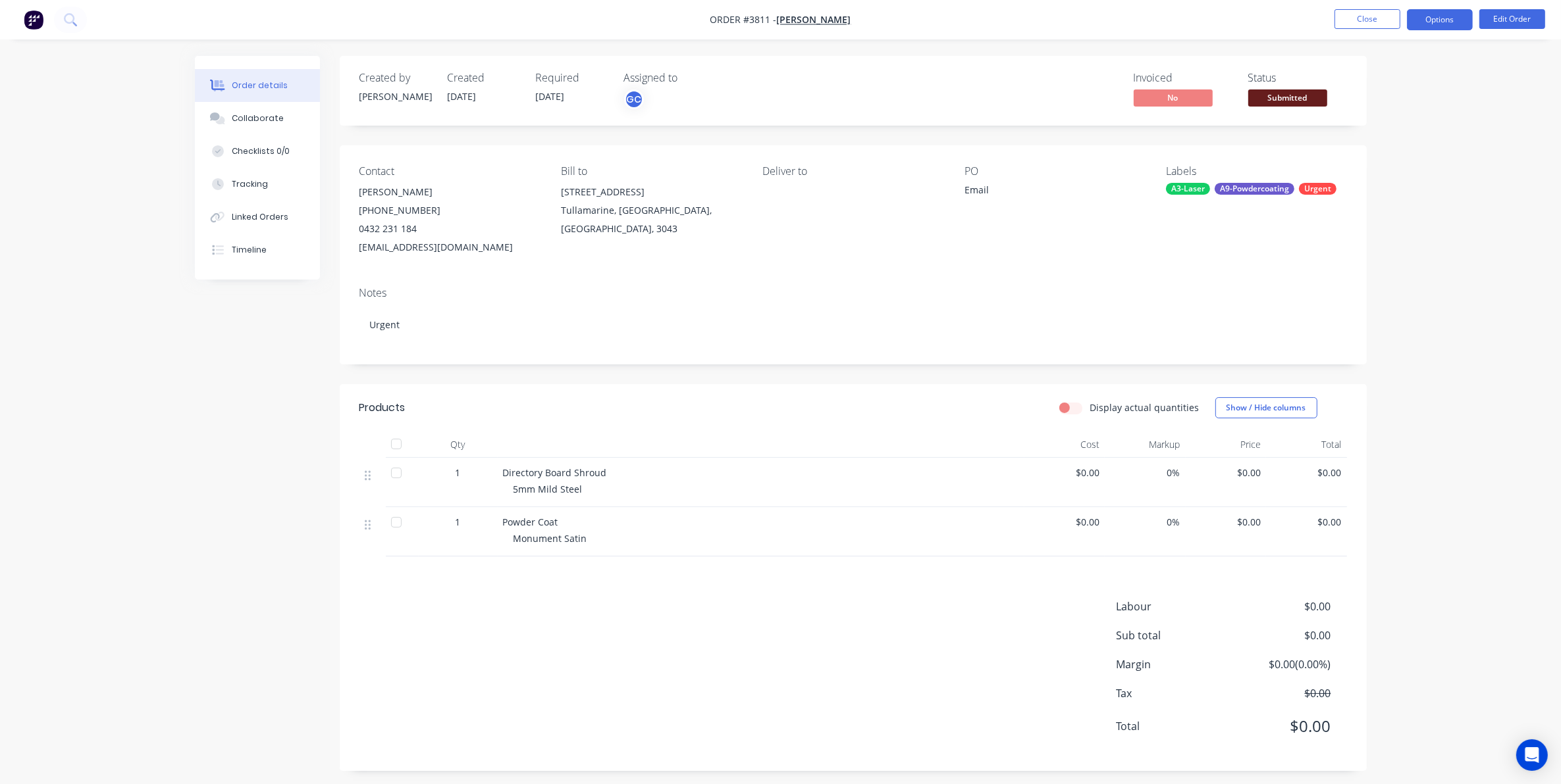
click at [1458, 24] on button "Options" at bounding box center [1439, 19] width 65 height 21
click at [1369, 161] on div "Work Order" at bounding box center [1400, 158] width 121 height 19
click at [1392, 130] on div "Without pricing" at bounding box center [1400, 132] width 121 height 19
click at [1290, 99] on span "Submitted" at bounding box center [1288, 97] width 79 height 17
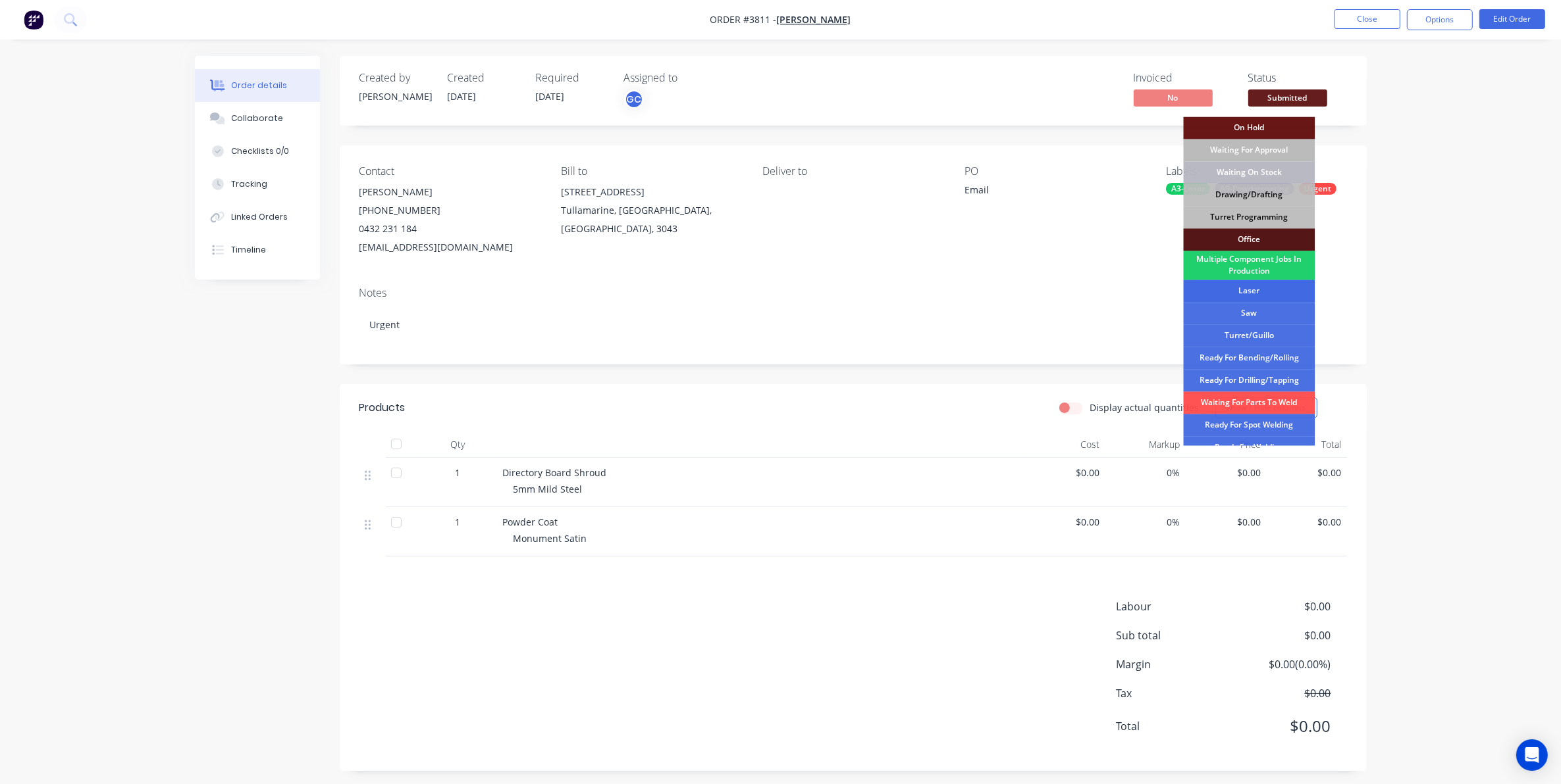
click at [1261, 293] on div "Laser" at bounding box center [1249, 291] width 132 height 23
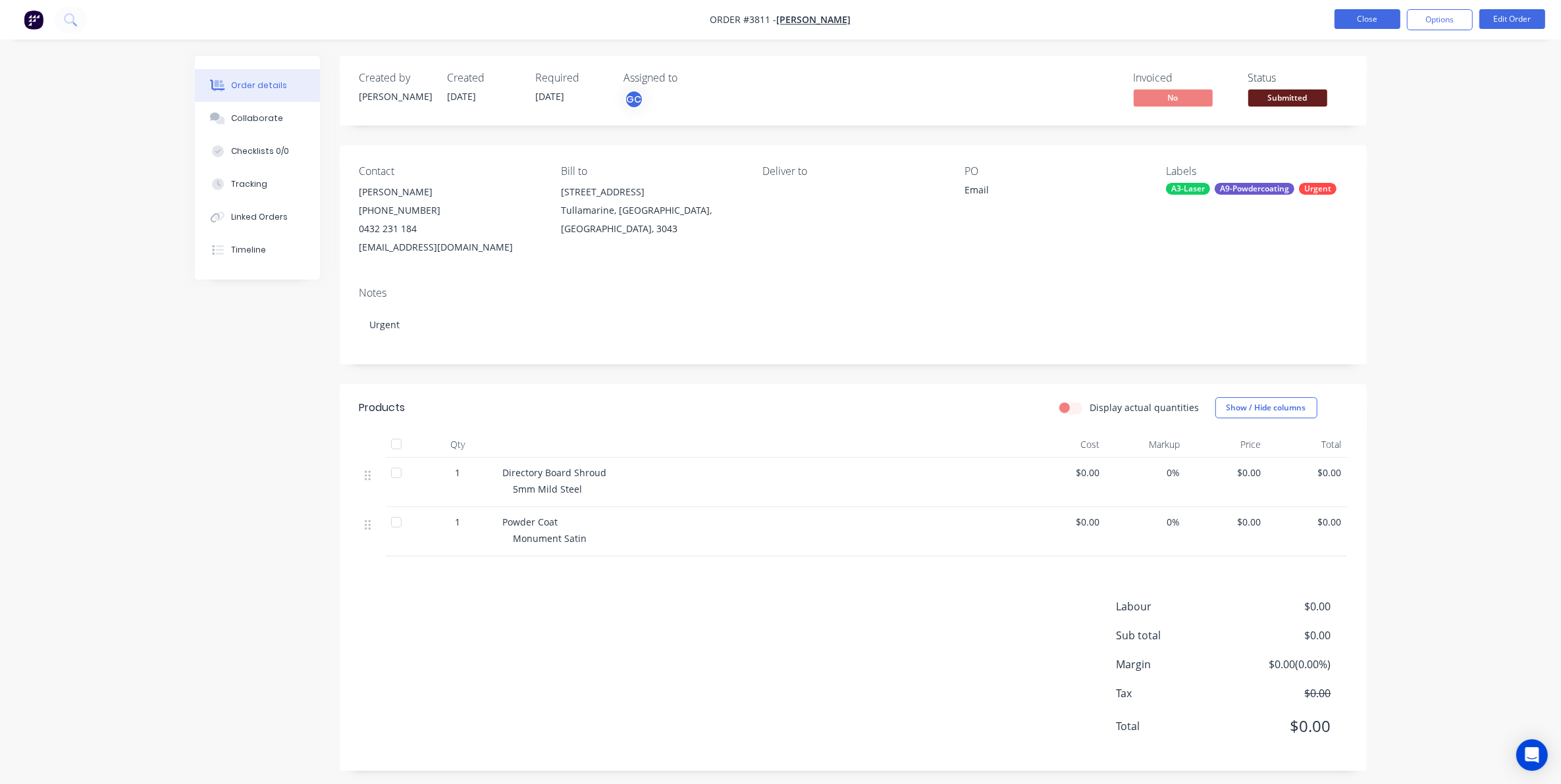
click at [1349, 13] on button "Close" at bounding box center [1367, 19] width 65 height 20
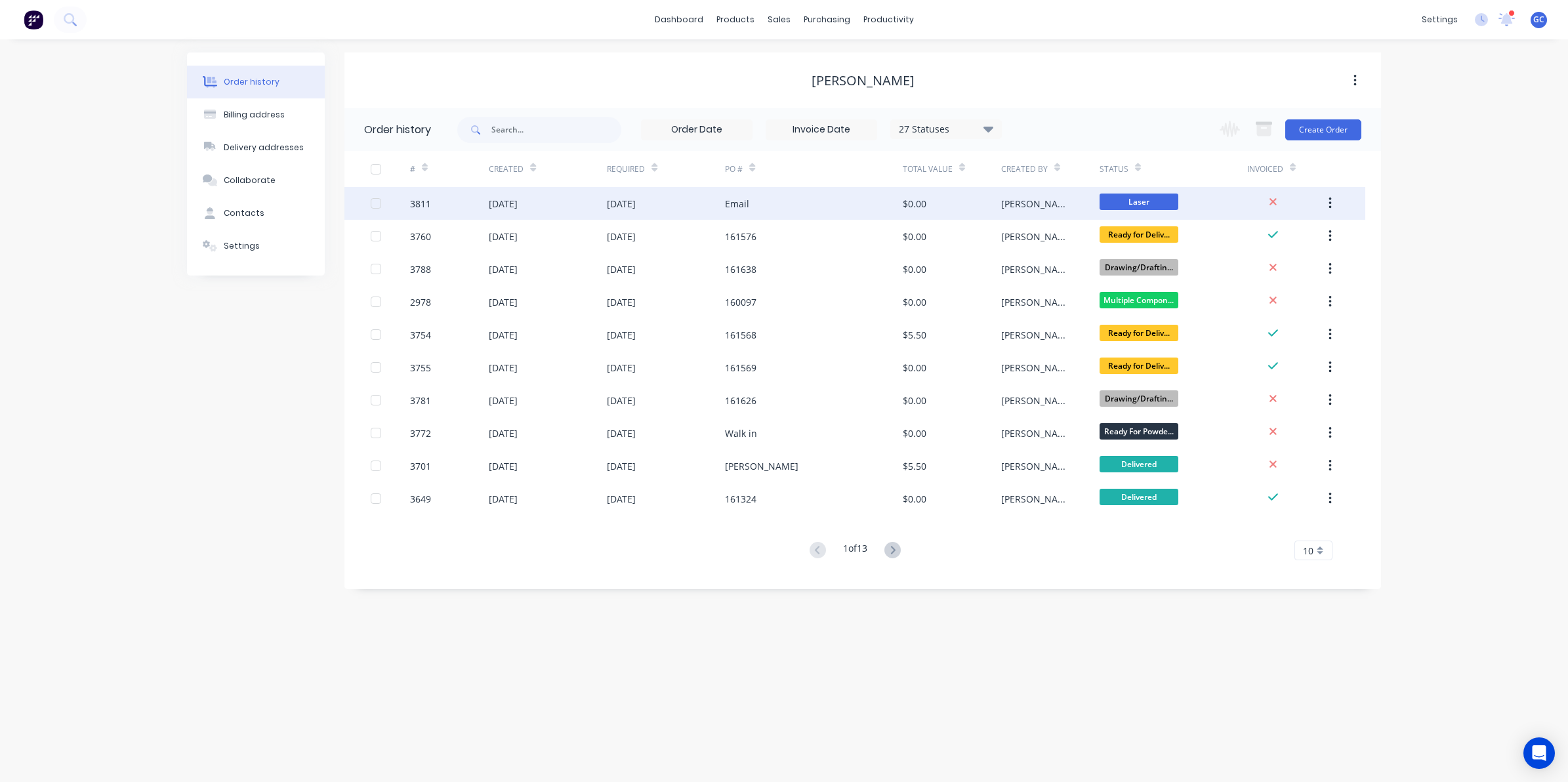
click at [512, 201] on div "[DATE]" at bounding box center [503, 203] width 29 height 14
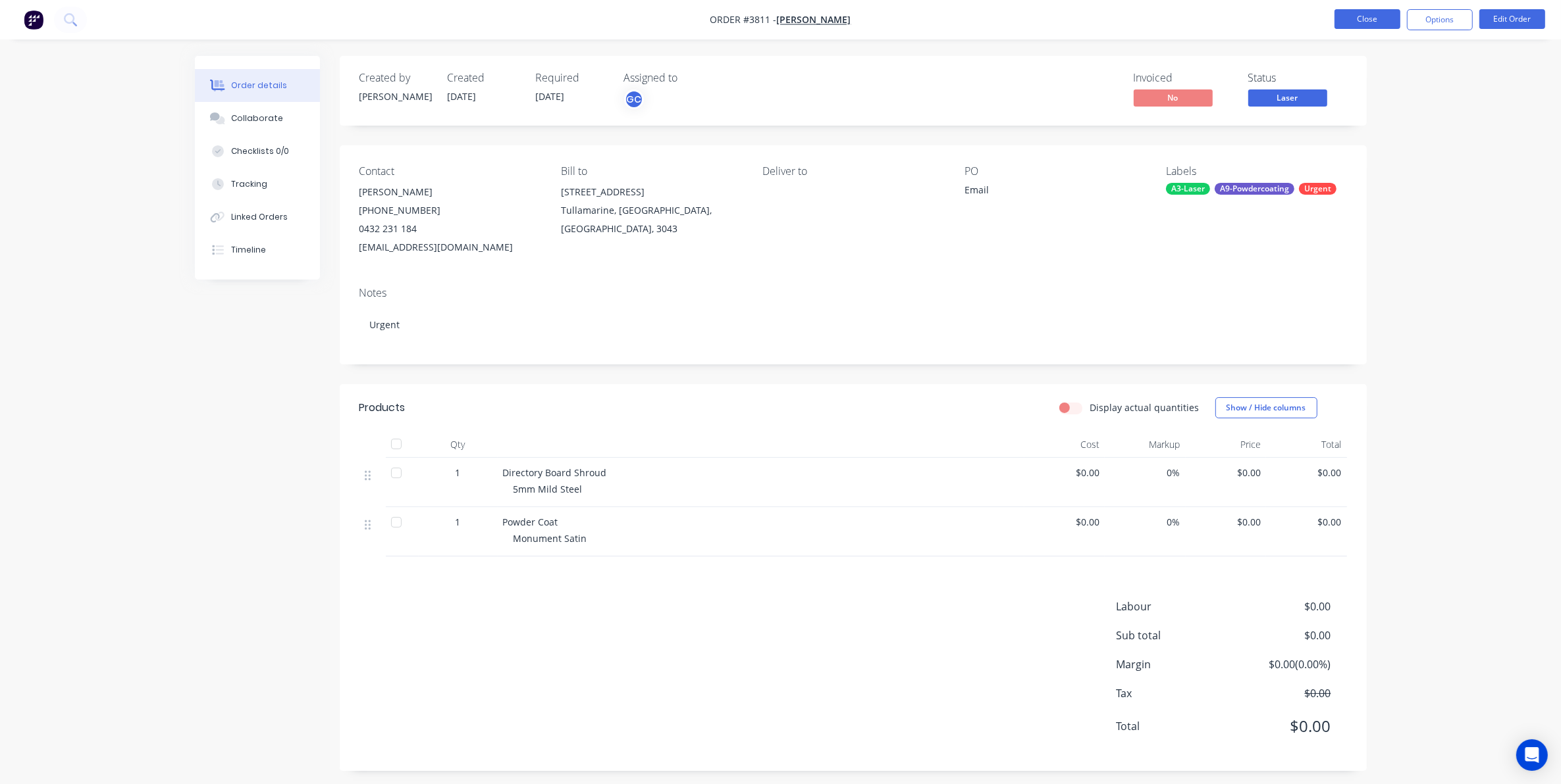
click at [1379, 18] on button "Close" at bounding box center [1367, 19] width 65 height 20
